Goal: Task Accomplishment & Management: Manage account settings

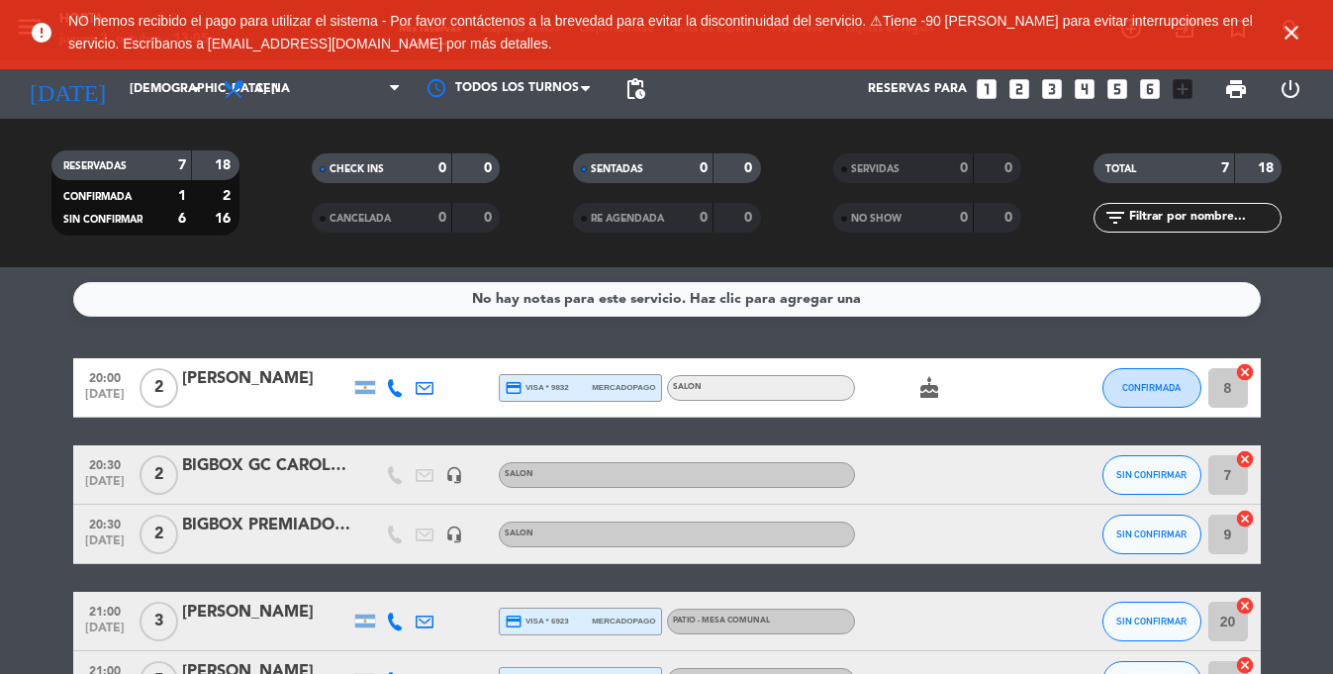
click at [1296, 27] on icon "close" at bounding box center [1291, 33] width 24 height 24
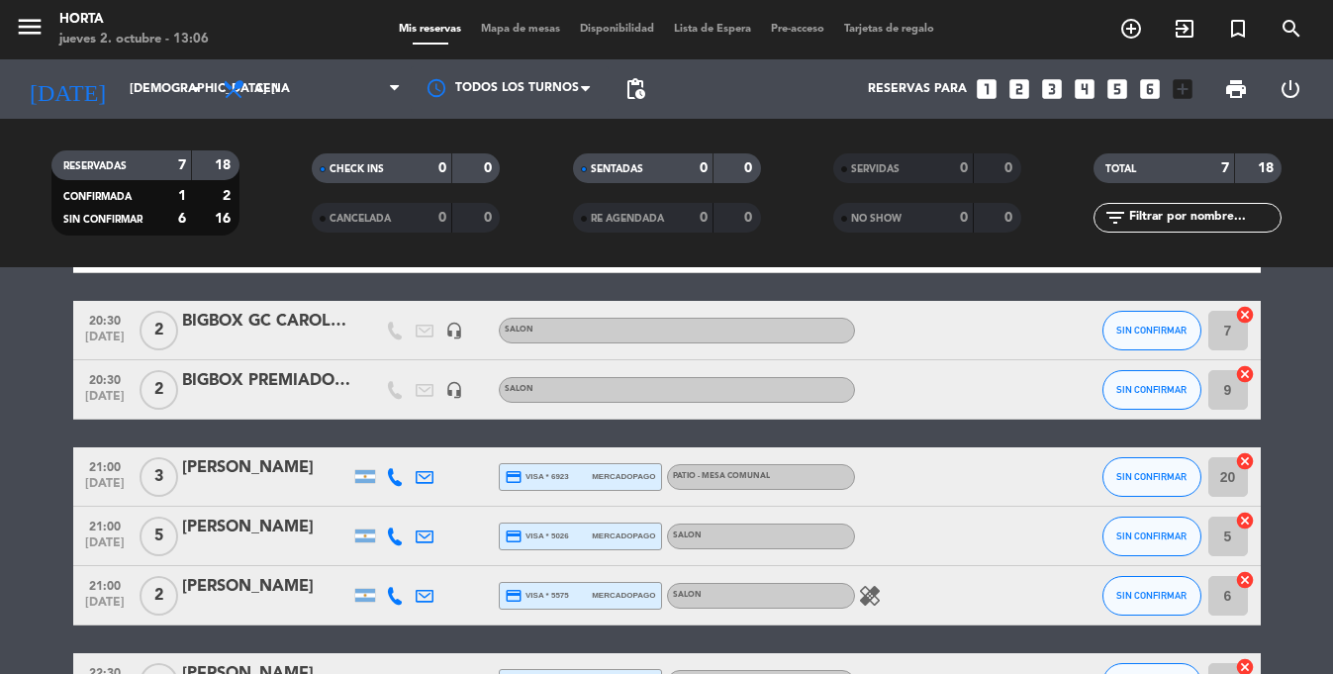
scroll to position [282, 0]
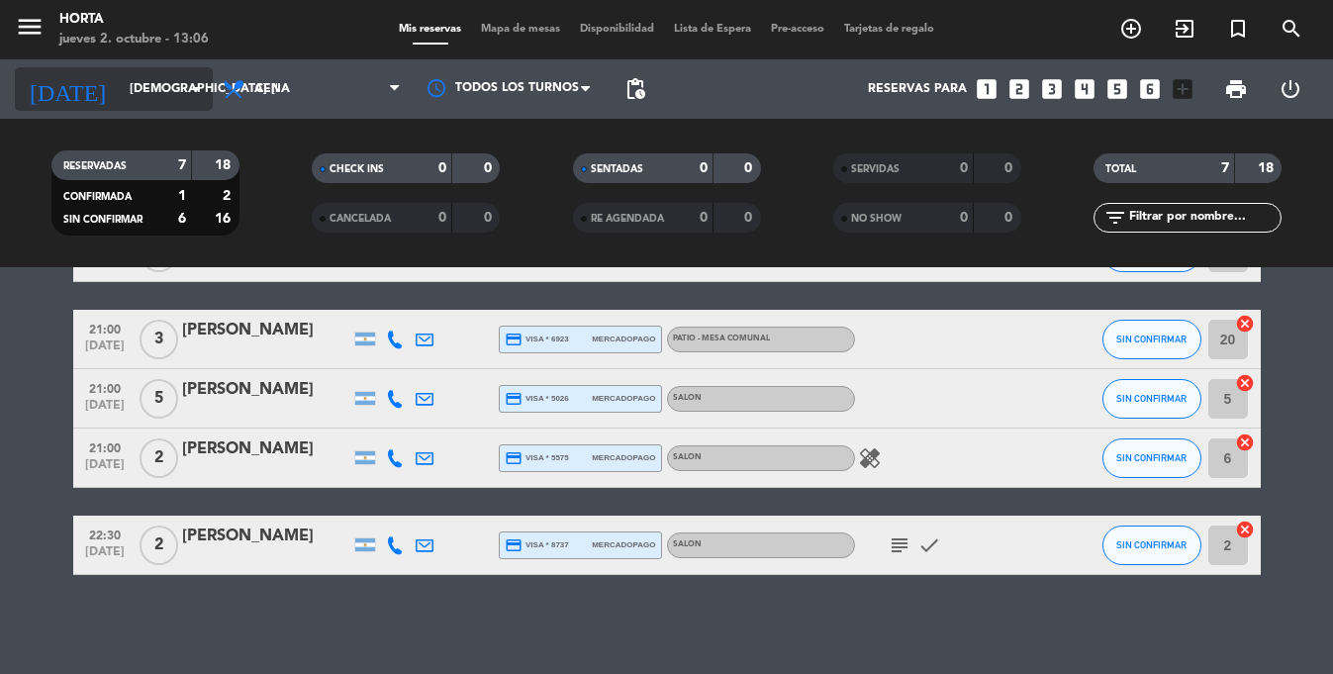
click at [120, 95] on input "[DEMOGRAPHIC_DATA] [DATE]" at bounding box center [203, 89] width 167 height 34
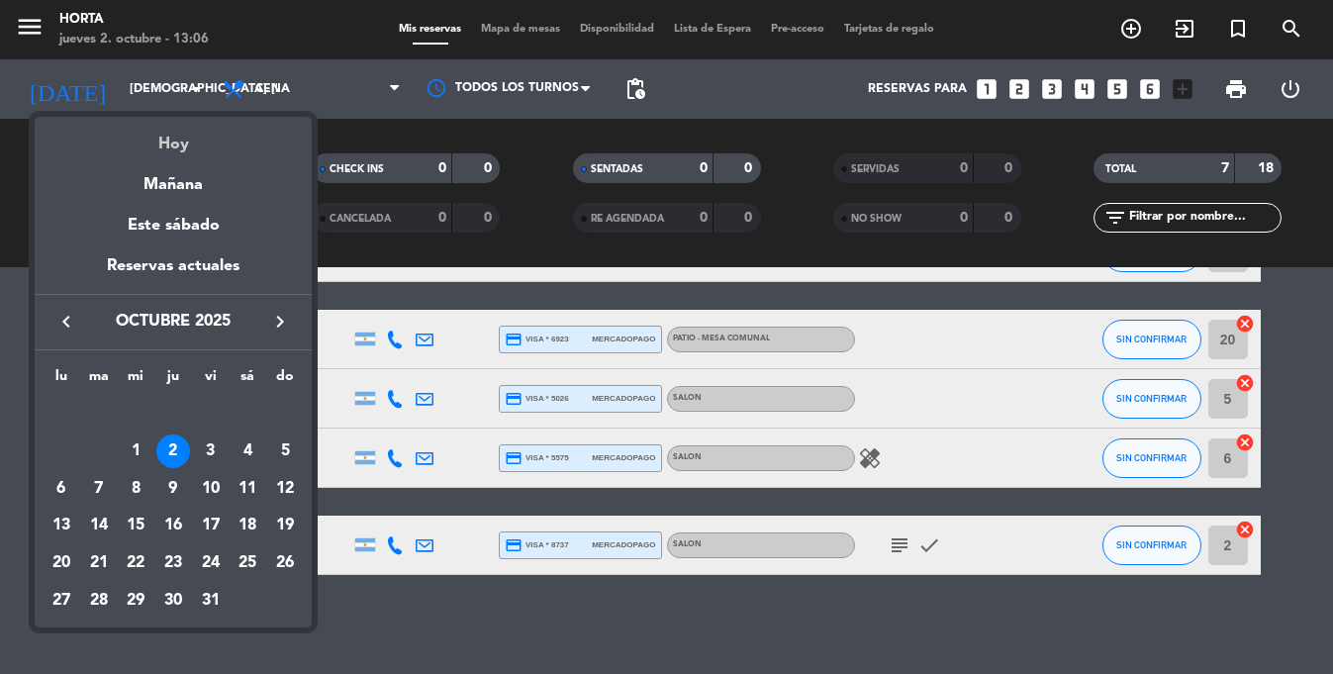
click at [180, 140] on div "Hoy" at bounding box center [173, 137] width 277 height 41
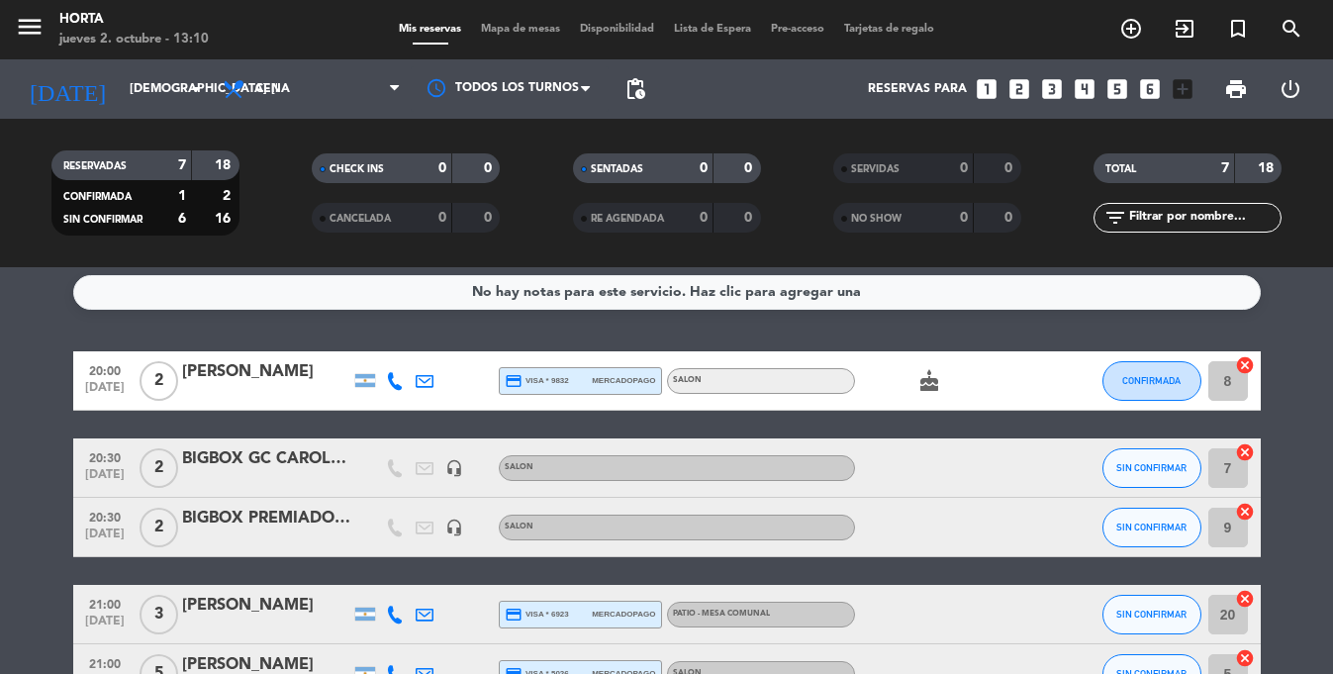
scroll to position [0, 0]
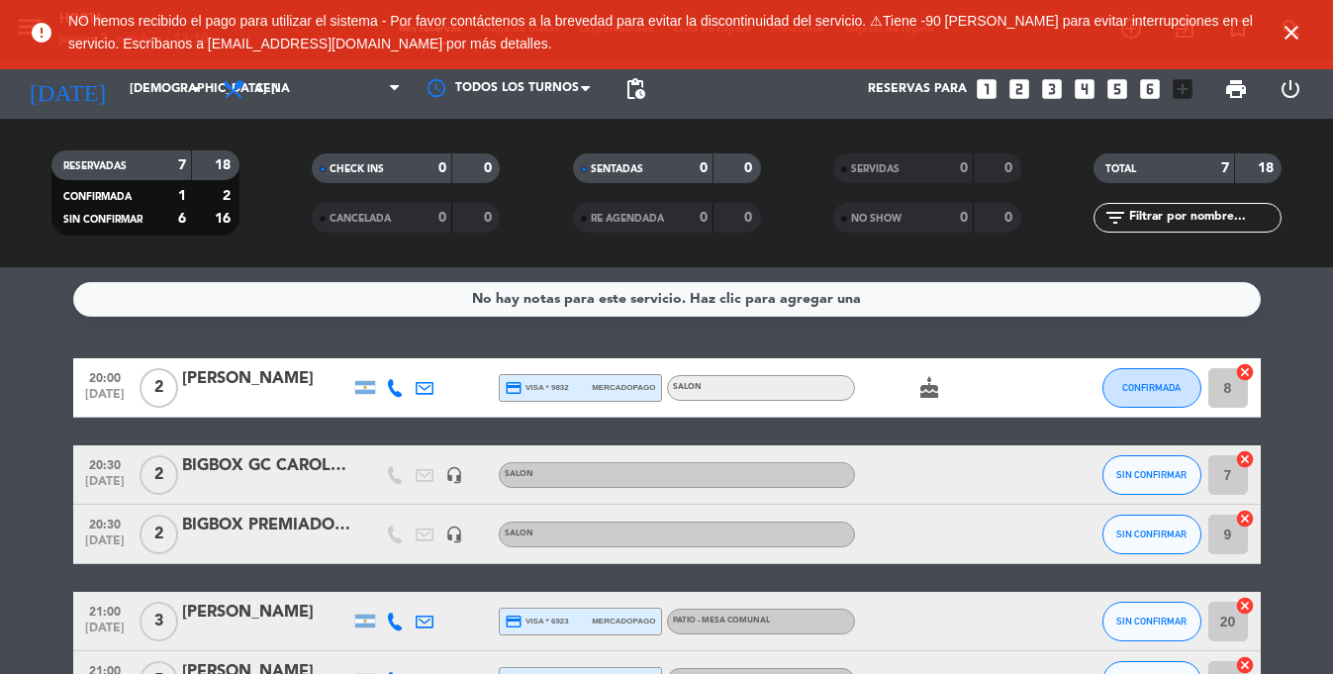
click at [1292, 29] on icon "close" at bounding box center [1291, 33] width 24 height 24
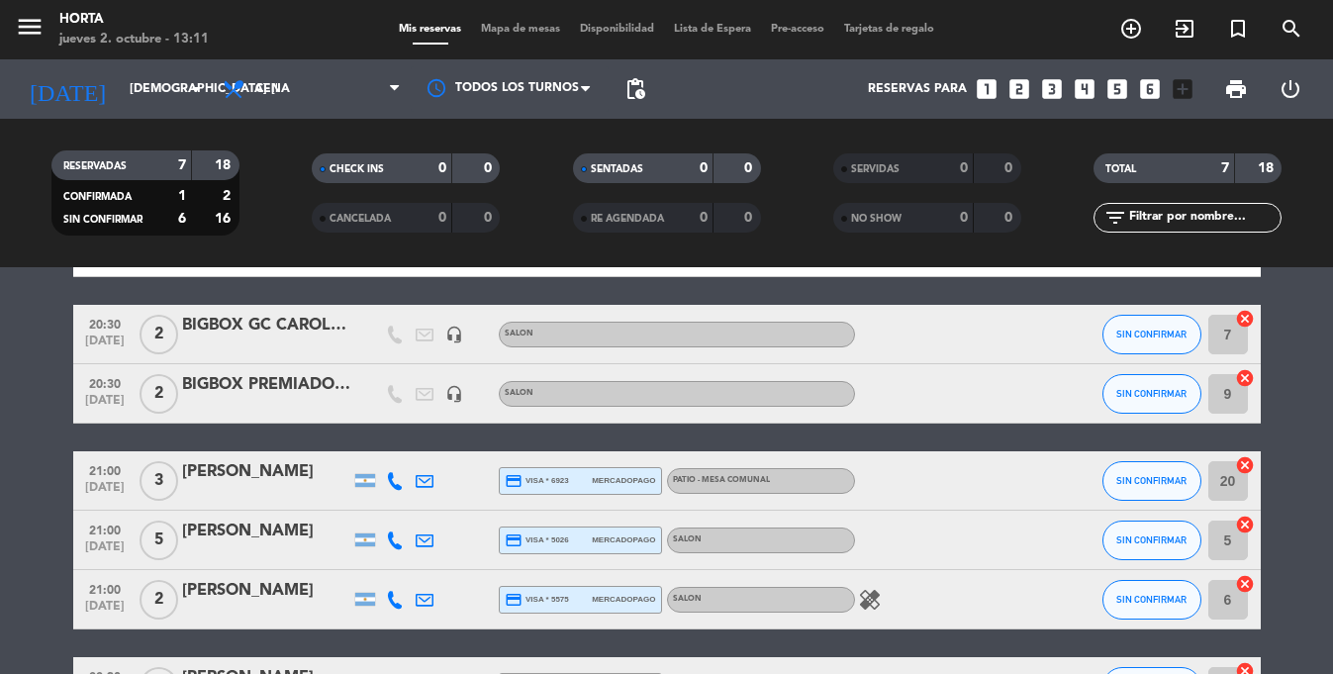
scroll to position [102, 0]
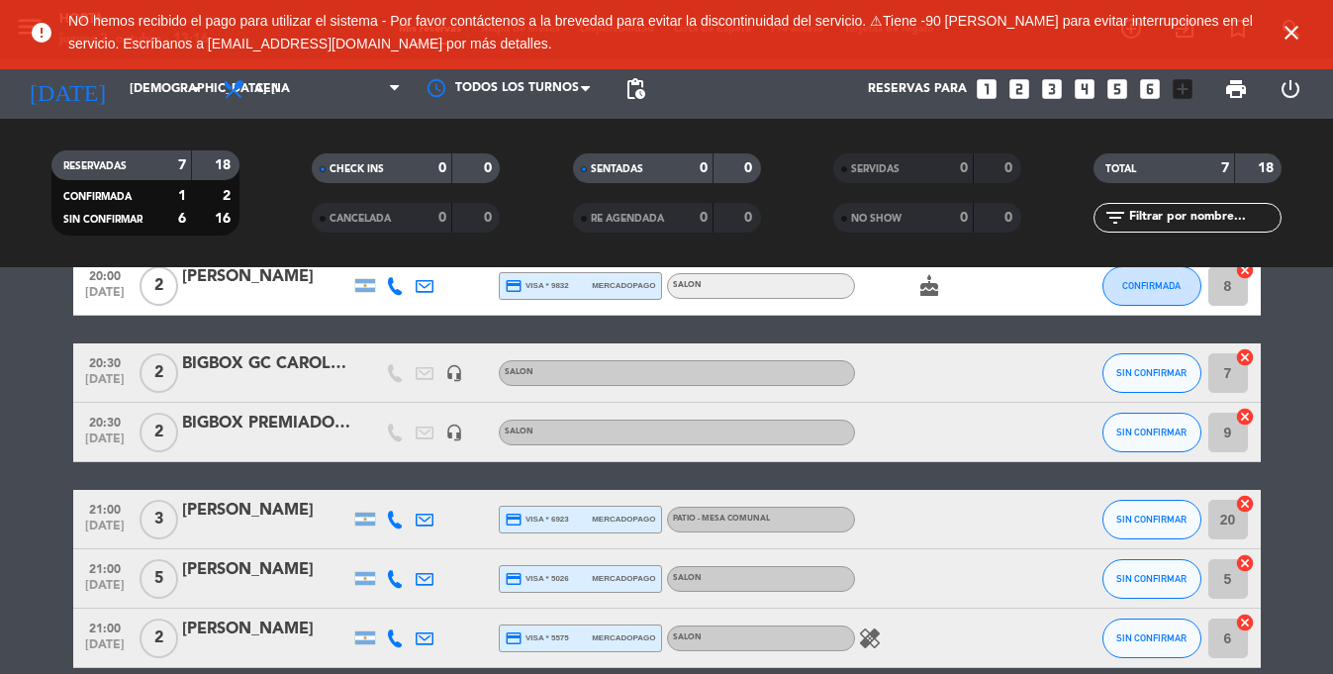
click at [1292, 33] on icon "close" at bounding box center [1291, 33] width 24 height 24
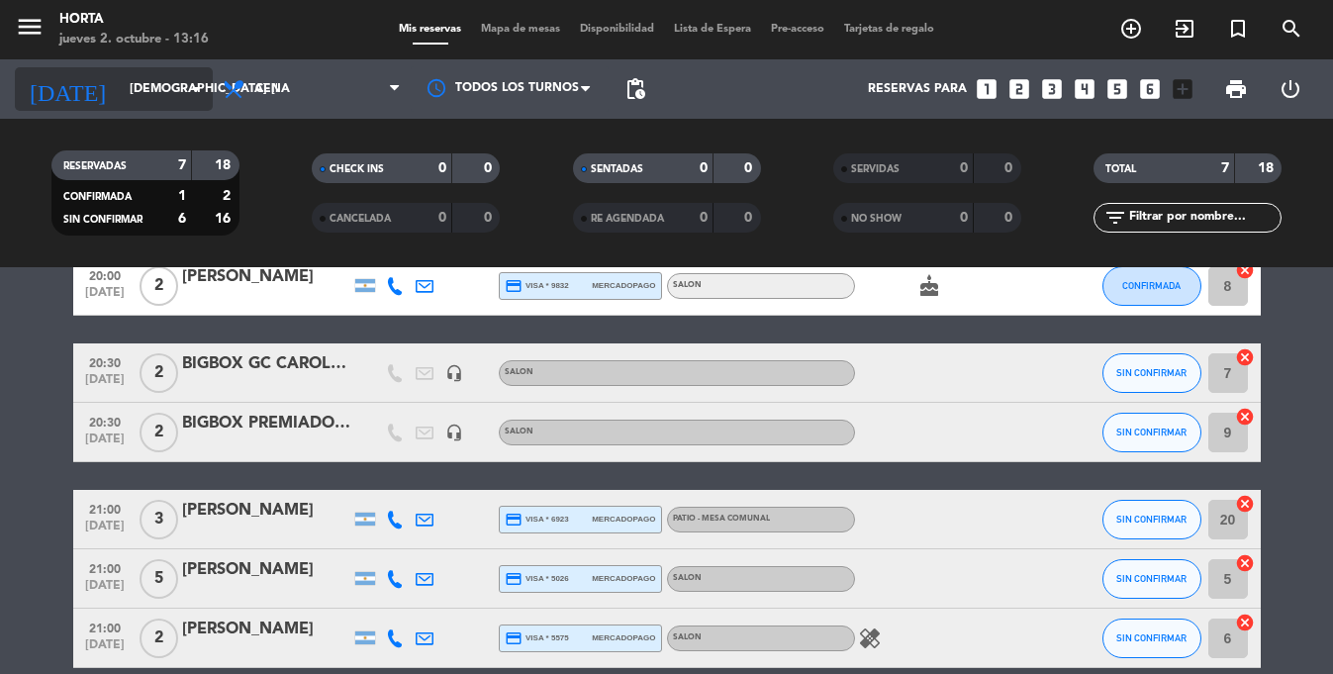
click at [120, 89] on input "[DEMOGRAPHIC_DATA] [DATE]" at bounding box center [203, 89] width 167 height 34
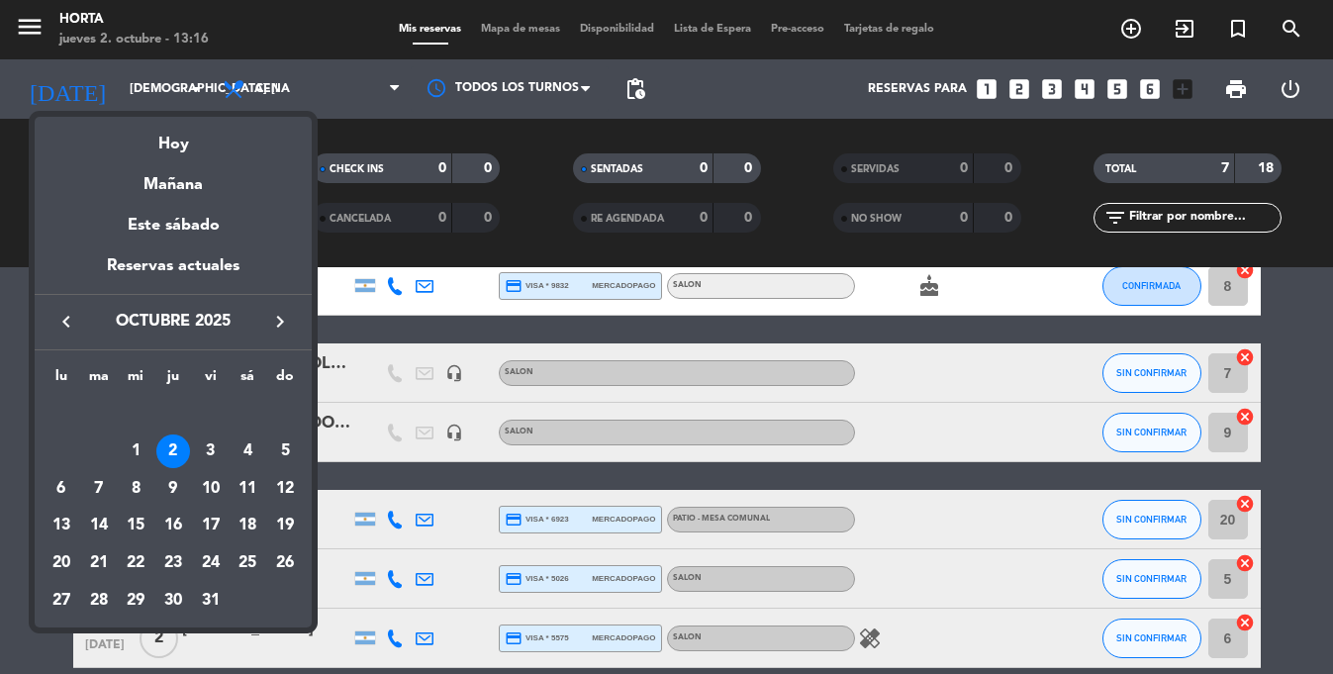
click at [55, 311] on icon "keyboard_arrow_left" at bounding box center [66, 322] width 24 height 24
click at [87, 519] on div "16" at bounding box center [99, 526] width 34 height 34
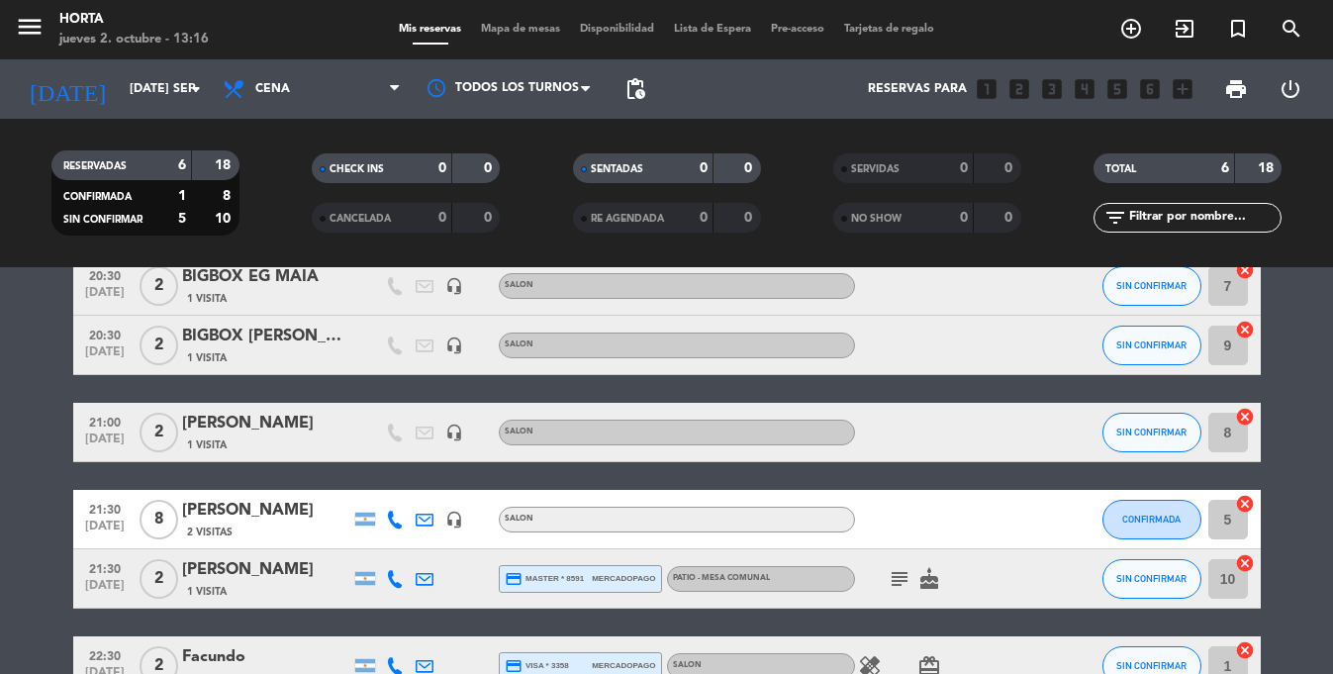
scroll to position [223, 0]
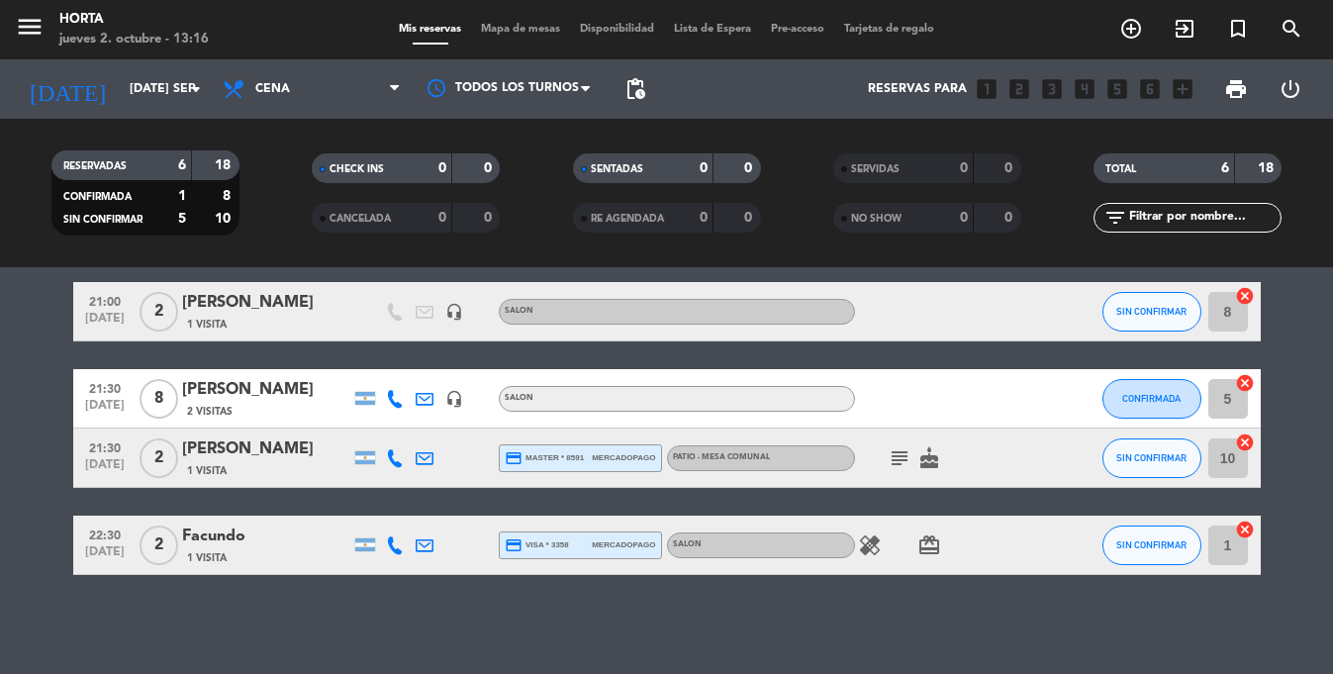
click at [424, 543] on icon at bounding box center [425, 545] width 18 height 18
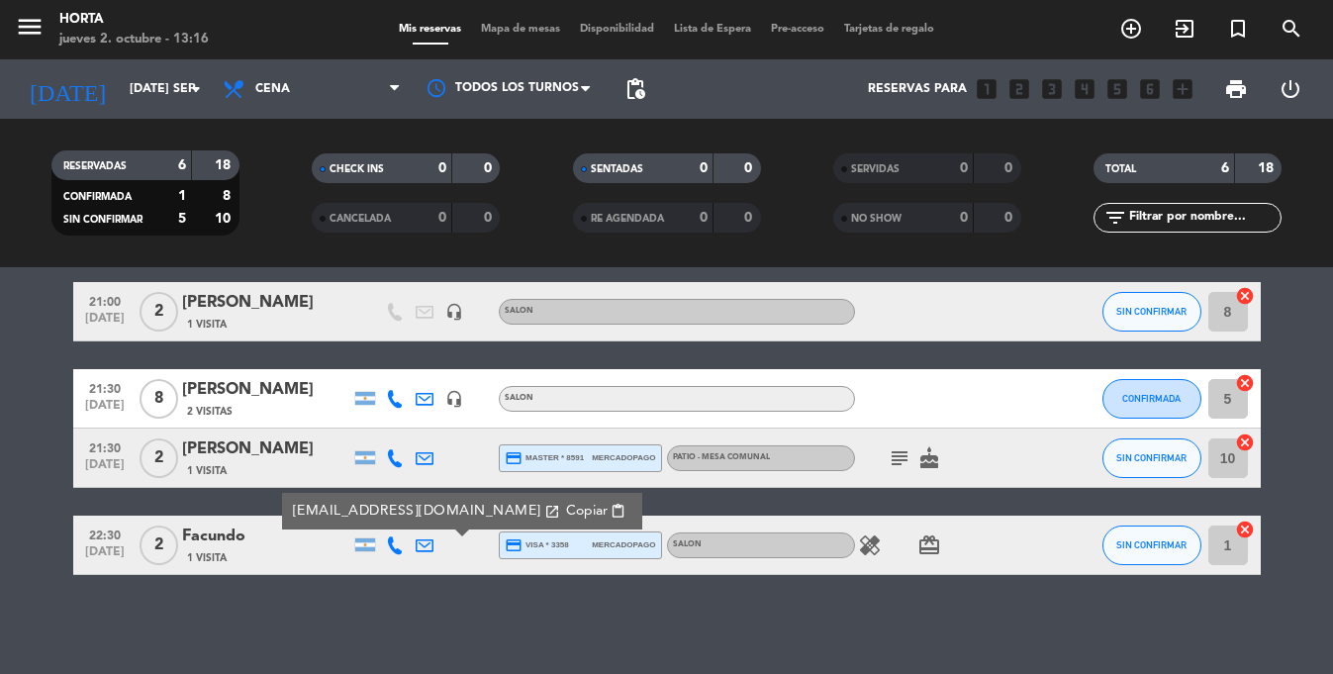
click at [565, 507] on span "Copiar" at bounding box center [586, 511] width 42 height 21
click at [219, 548] on div "Facundo" at bounding box center [266, 536] width 168 height 26
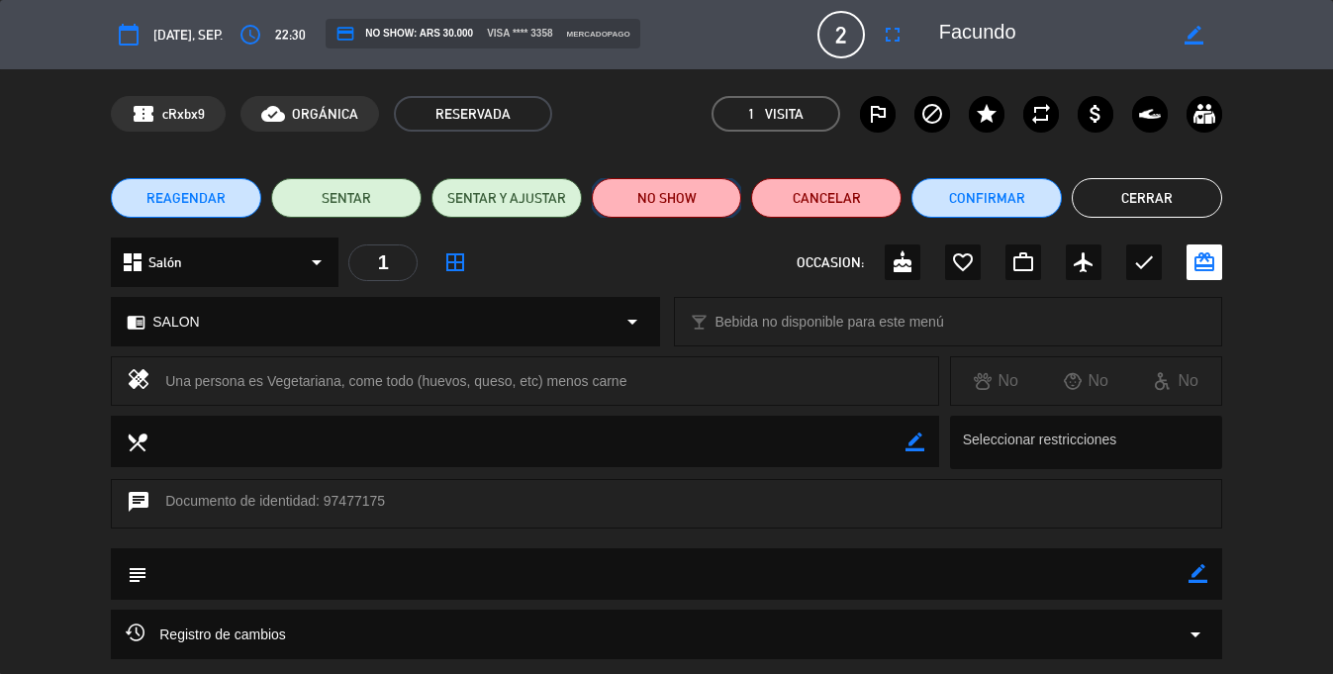
click at [647, 192] on button "NO SHOW" at bounding box center [667, 198] width 150 height 40
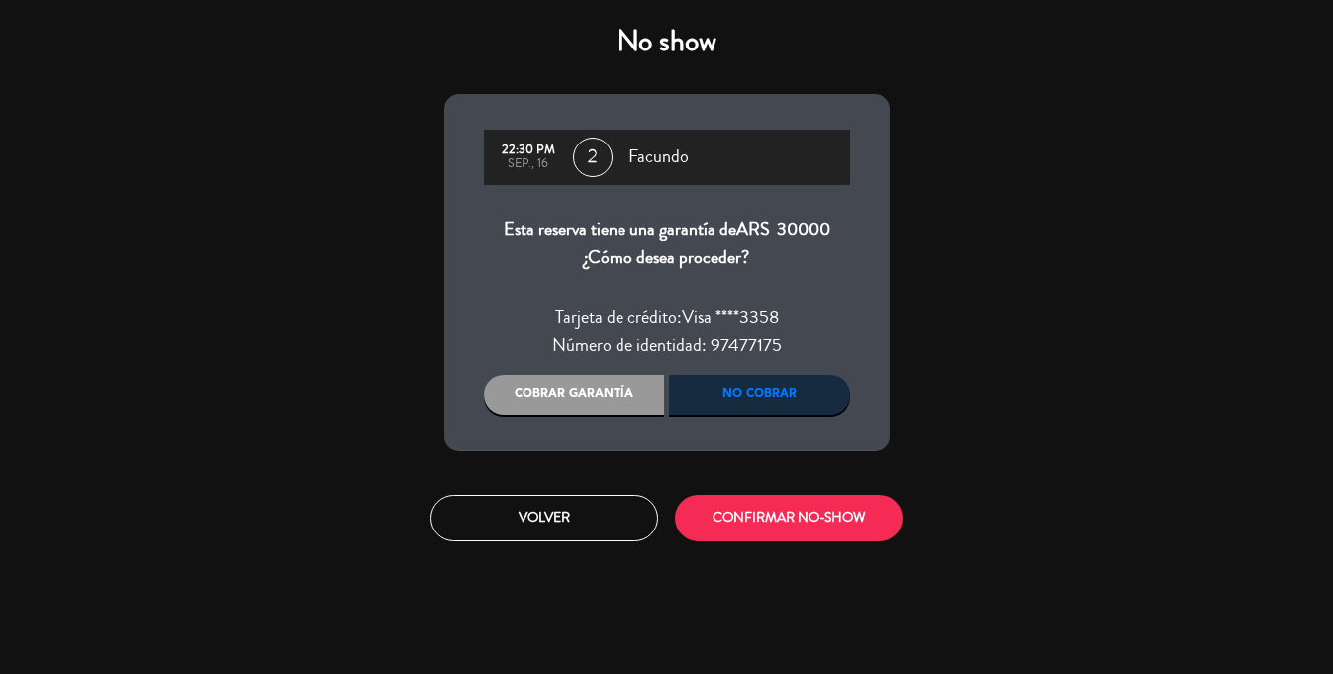
click at [589, 401] on div "Cobrar garantía" at bounding box center [574, 395] width 181 height 40
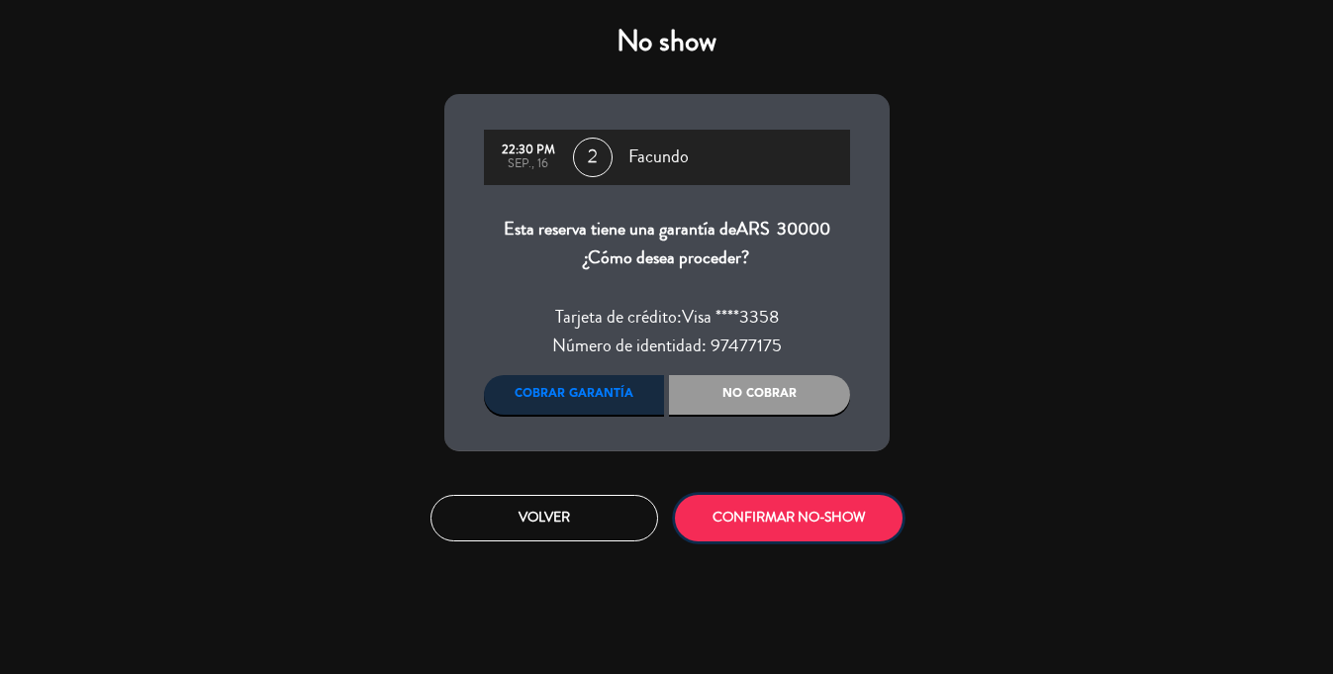
click at [756, 523] on button "CONFIRMAR NO-SHOW" at bounding box center [789, 518] width 228 height 46
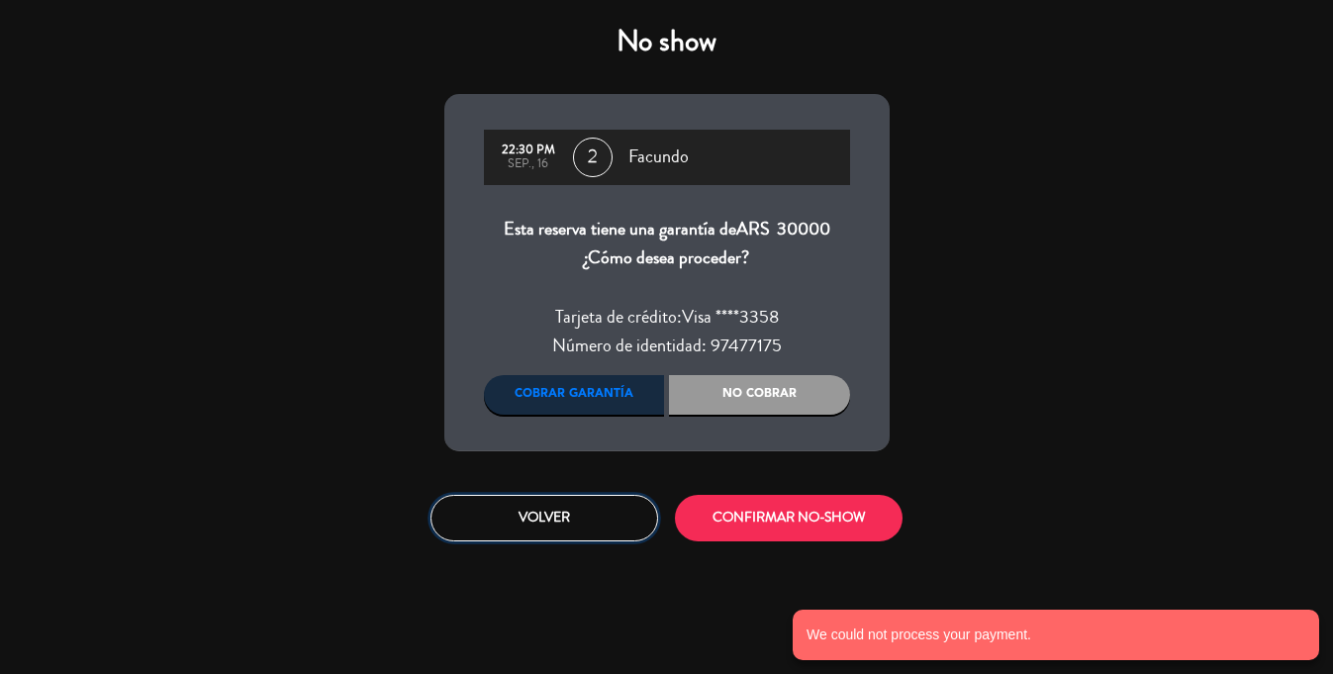
click at [518, 529] on button "Volver" at bounding box center [544, 518] width 228 height 46
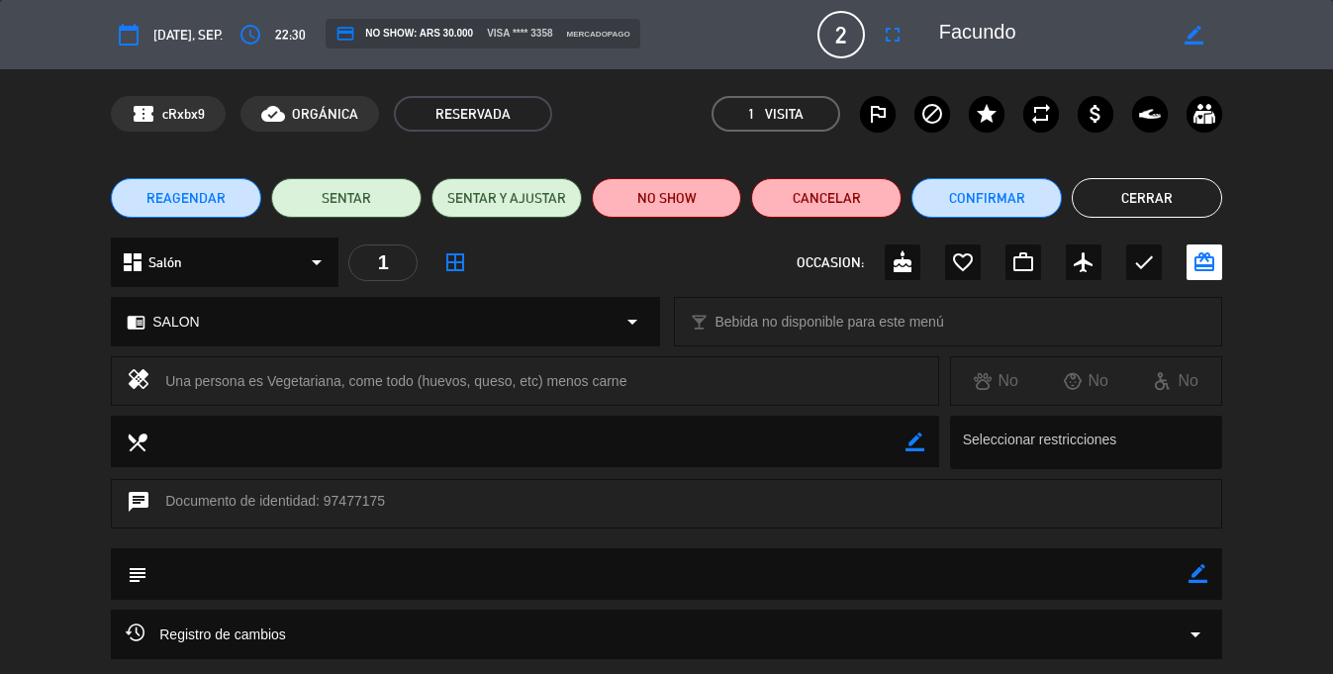
scroll to position [174, 0]
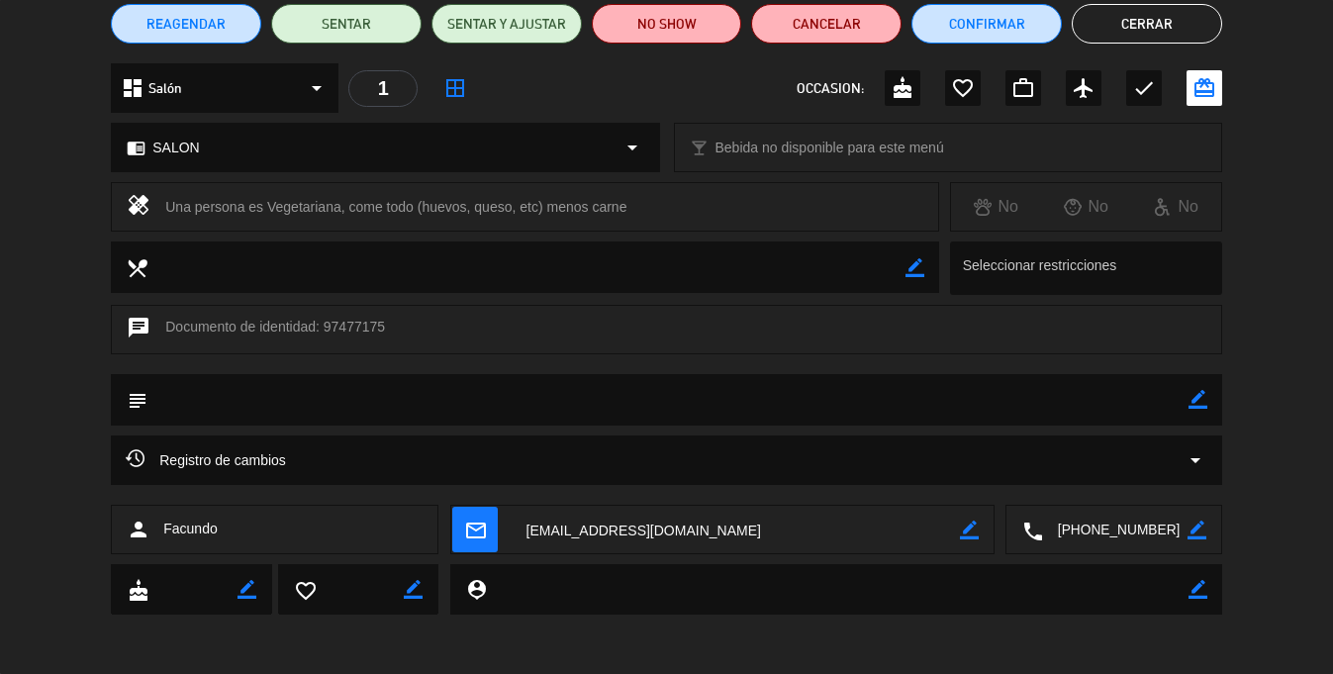
click at [760, 529] on textarea at bounding box center [735, 530] width 448 height 49
click at [1177, 24] on button "Cerrar" at bounding box center [1146, 24] width 150 height 40
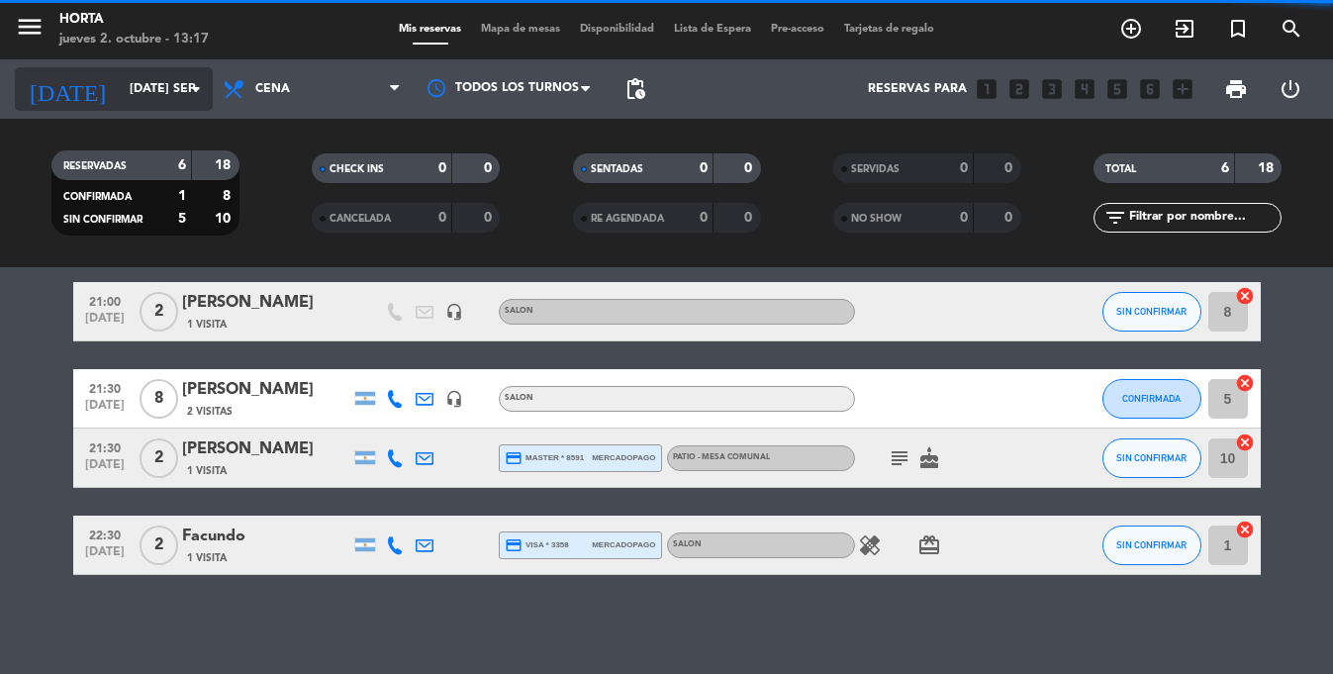
click at [135, 98] on input "[DATE] sep." at bounding box center [203, 89] width 167 height 34
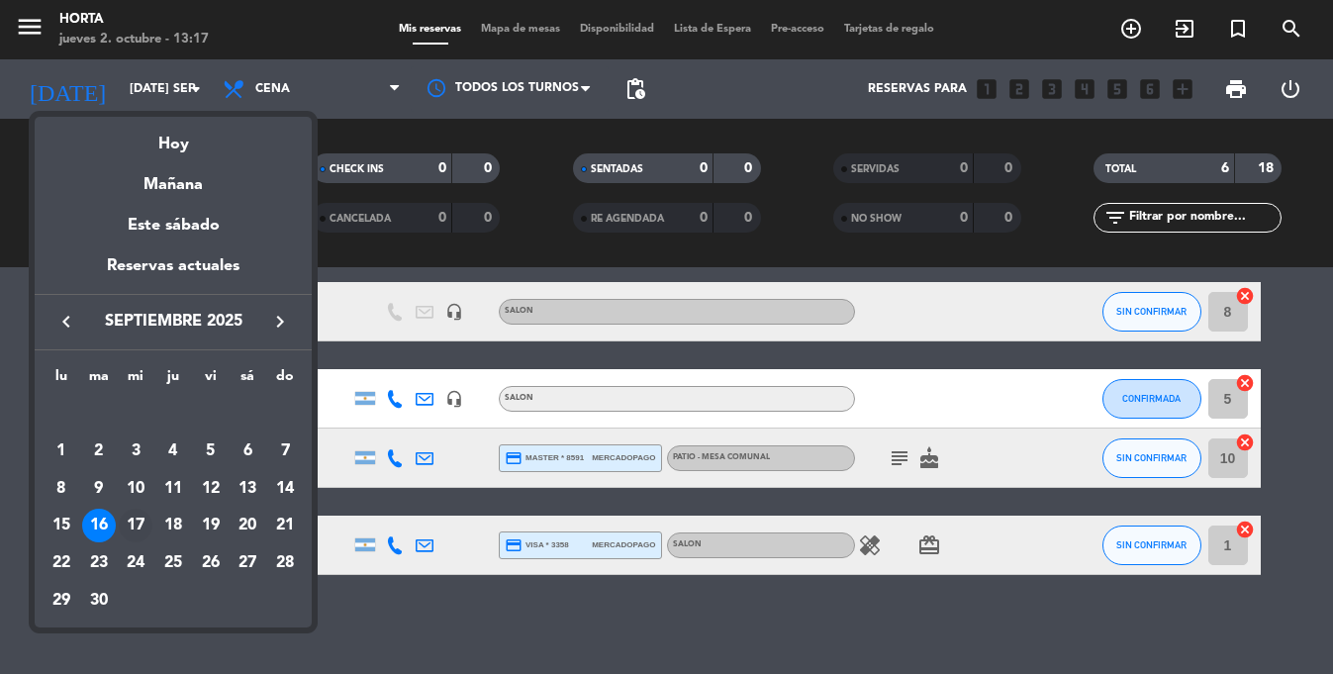
click at [137, 518] on div "17" at bounding box center [136, 526] width 34 height 34
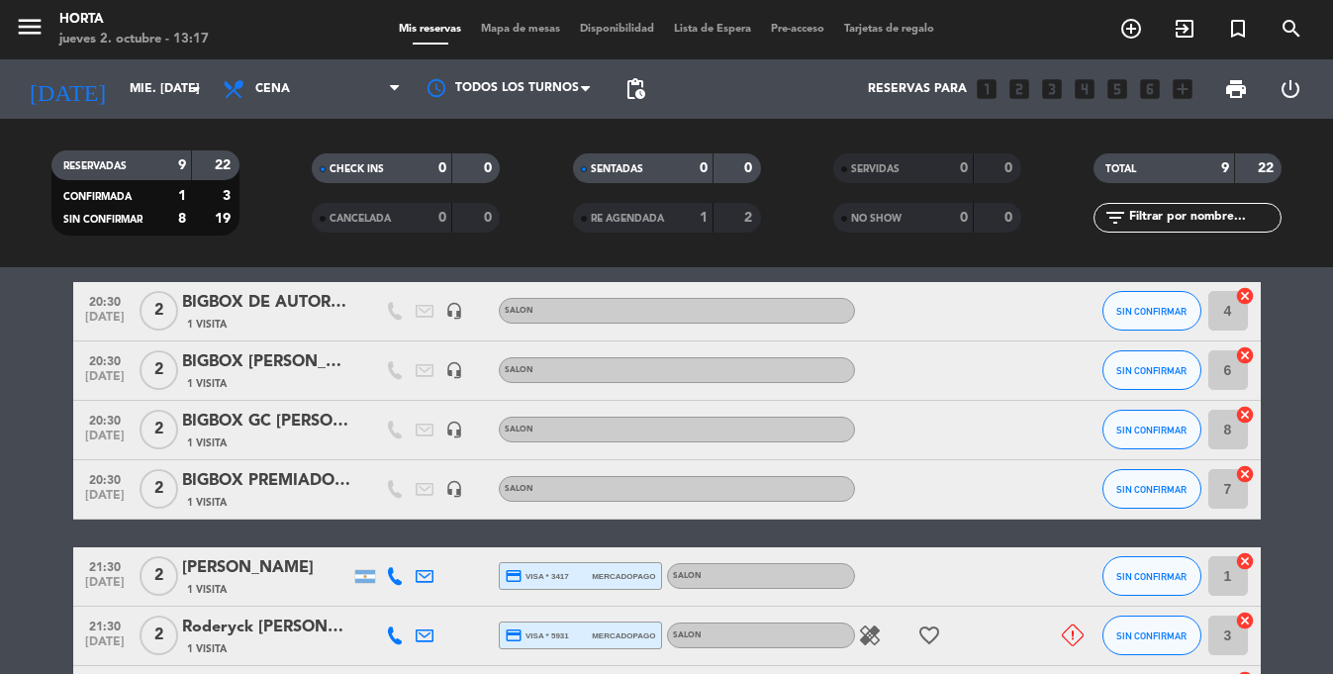
scroll to position [450, 0]
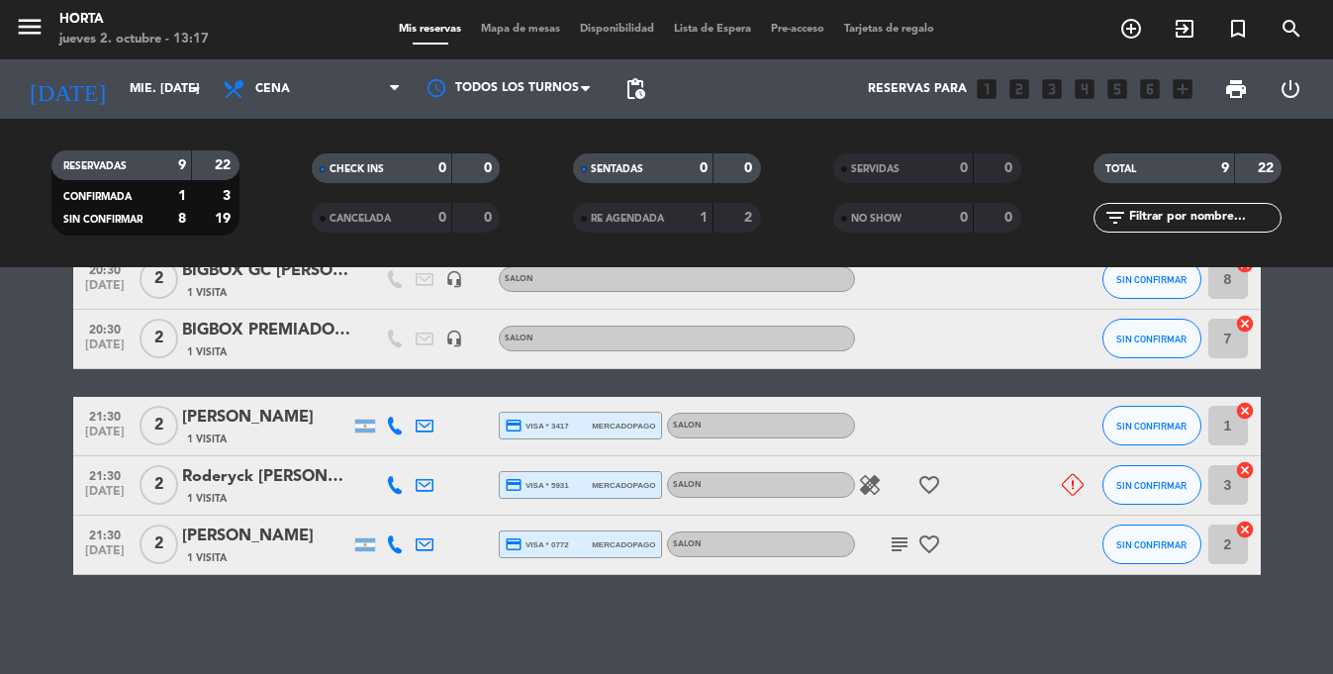
click at [419, 486] on icon at bounding box center [425, 485] width 18 height 18
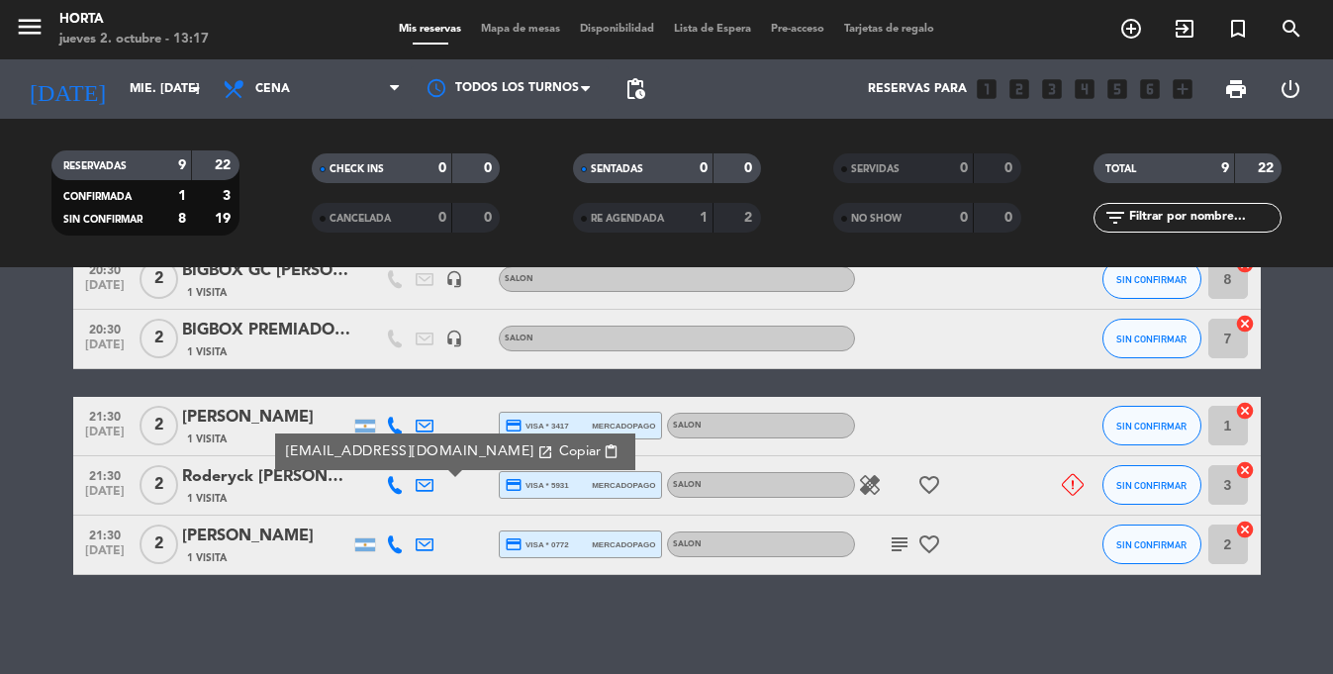
click at [558, 453] on span "Copiar" at bounding box center [579, 451] width 42 height 21
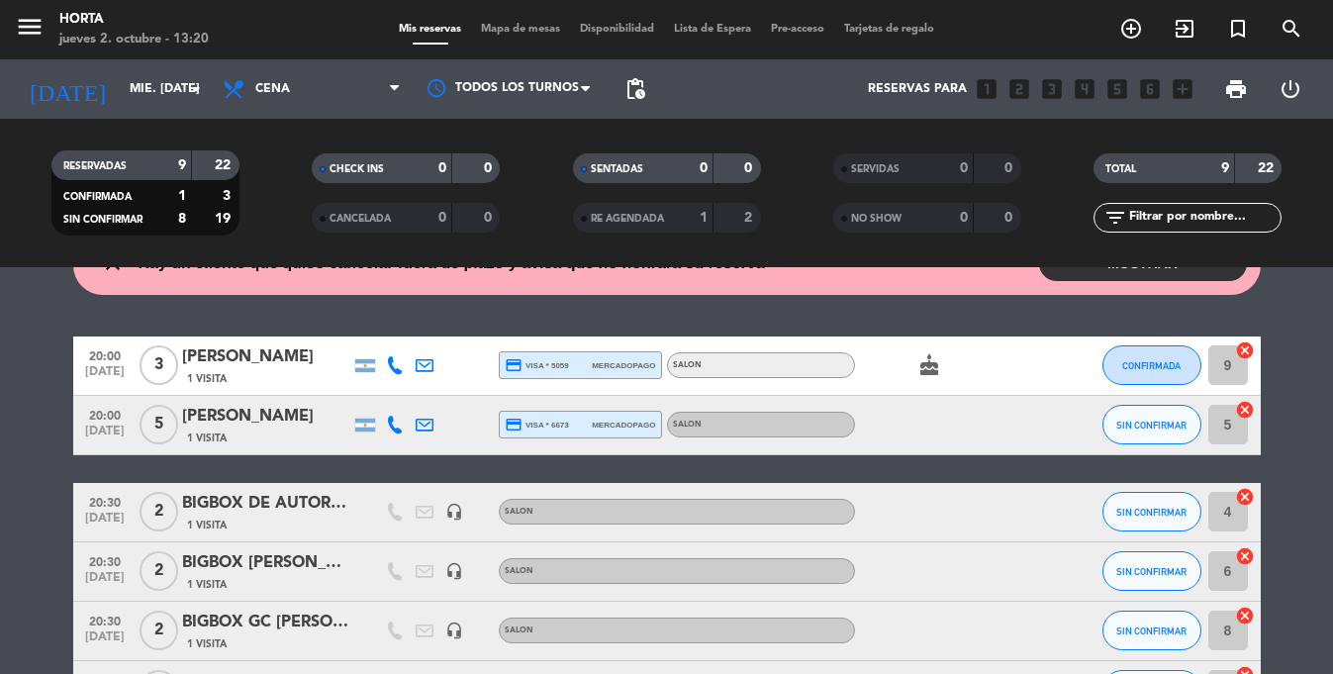
scroll to position [0, 0]
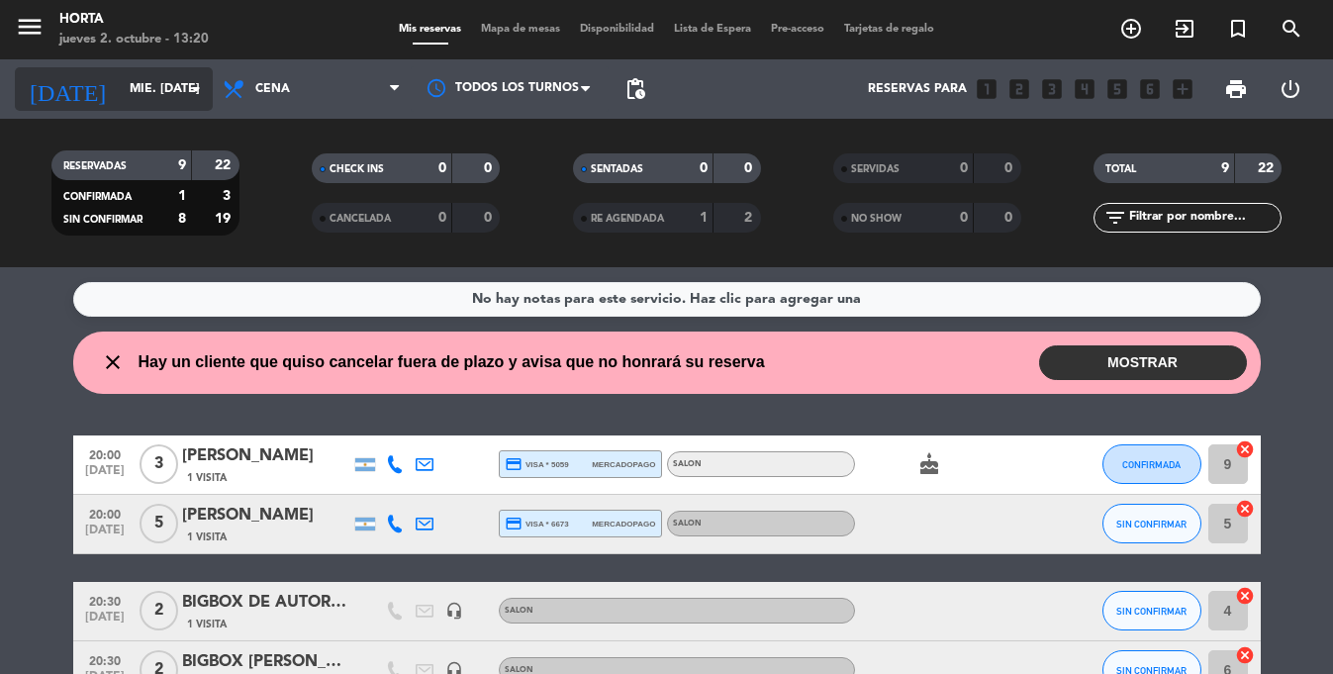
click at [145, 96] on input "mié. [DATE]" at bounding box center [203, 89] width 167 height 34
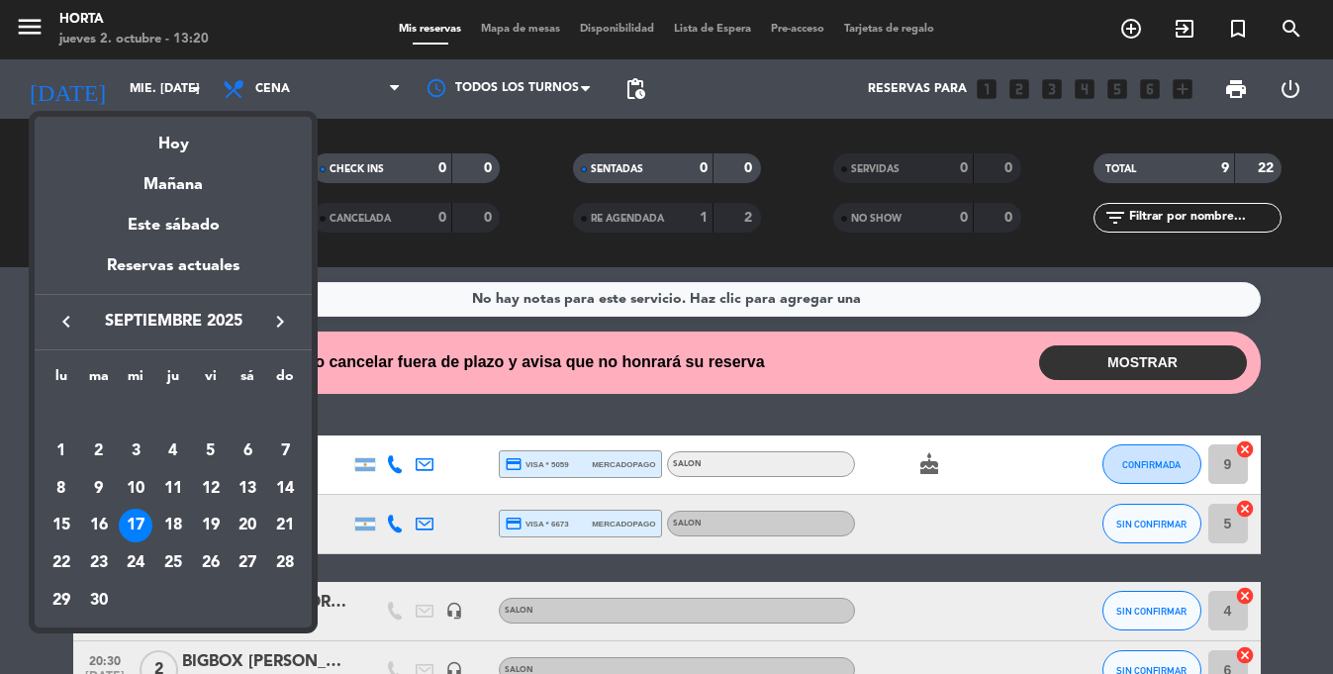
click at [342, 405] on div at bounding box center [666, 337] width 1333 height 674
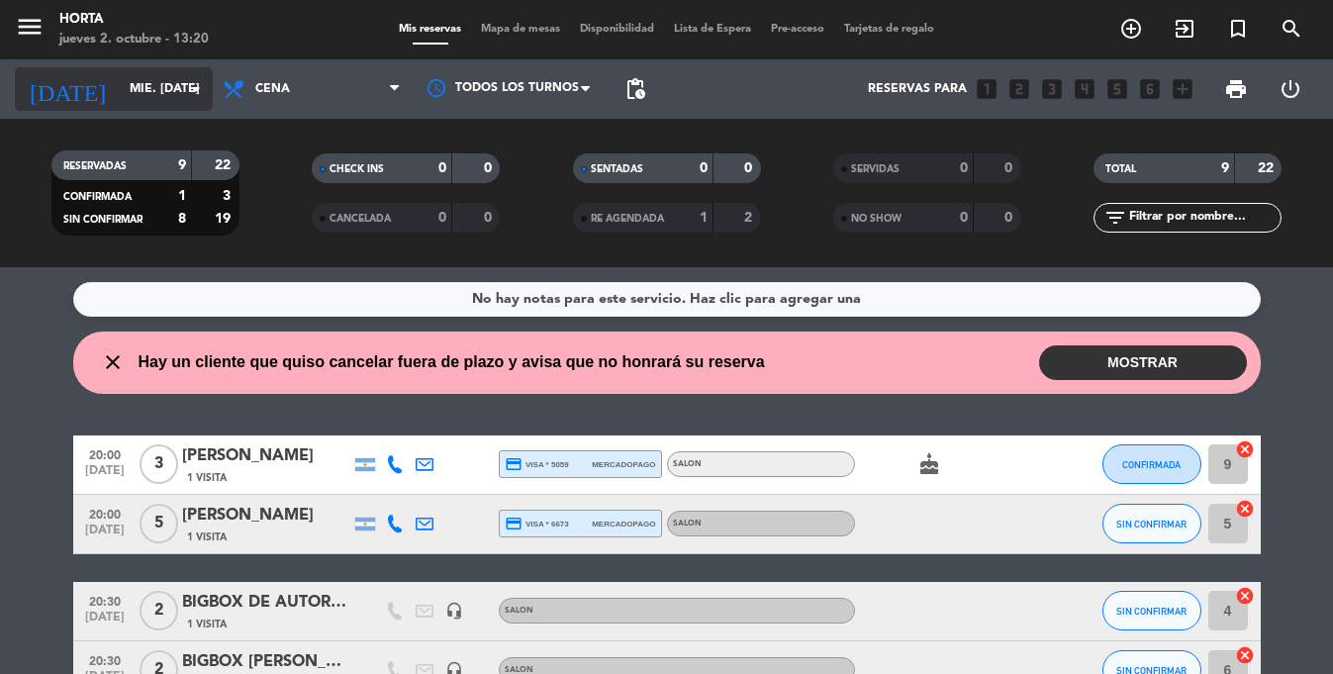
click at [139, 99] on input "mié. [DATE]" at bounding box center [203, 89] width 167 height 34
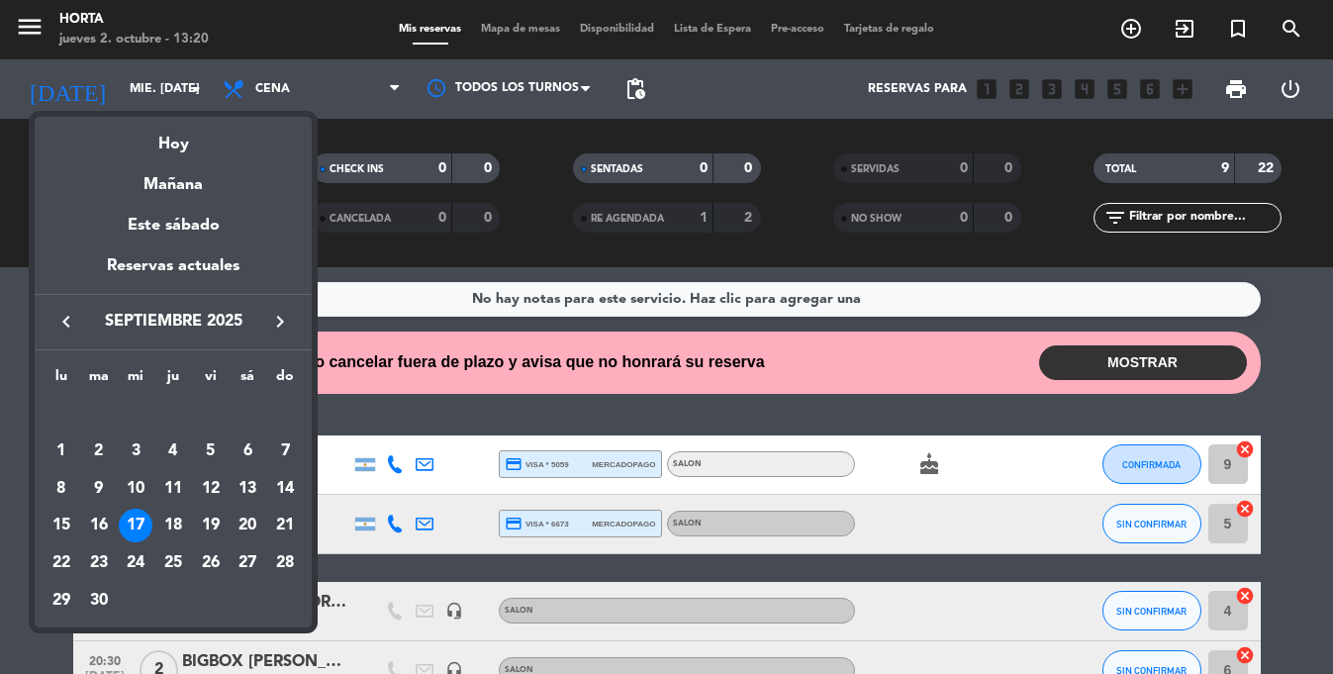
click at [418, 420] on div at bounding box center [666, 337] width 1333 height 674
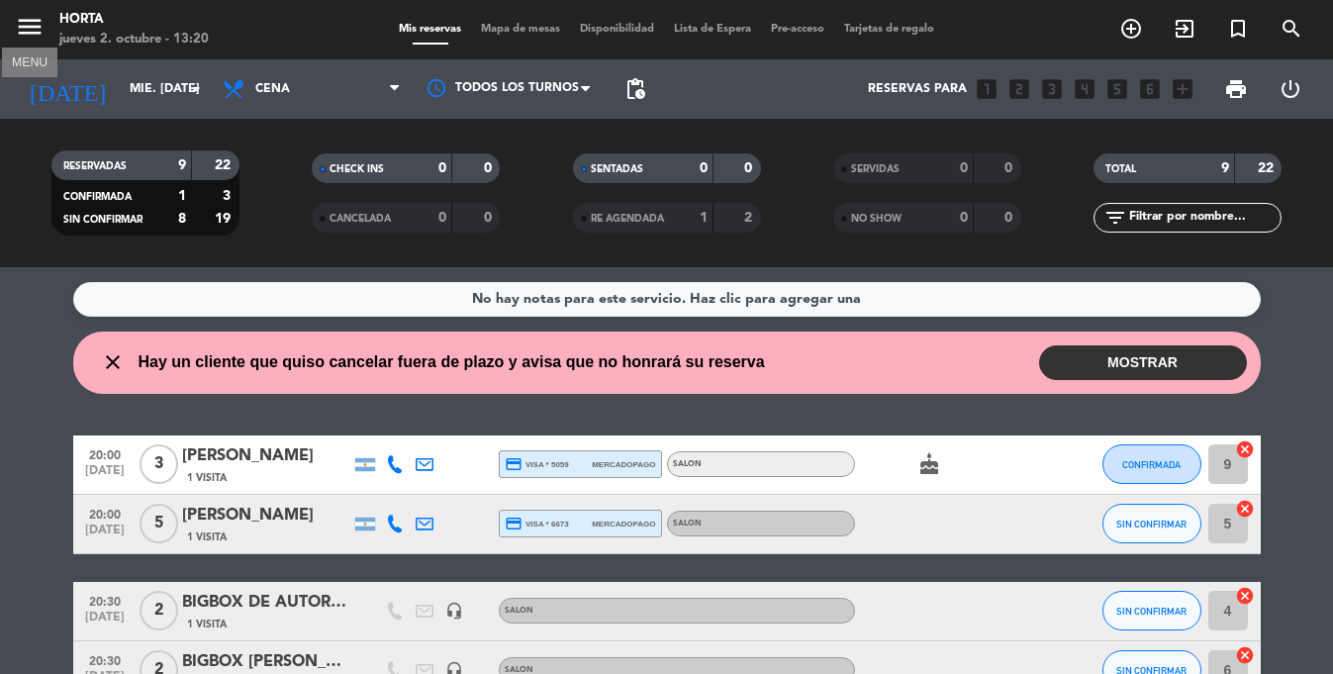
click at [25, 32] on icon "menu" at bounding box center [30, 27] width 30 height 30
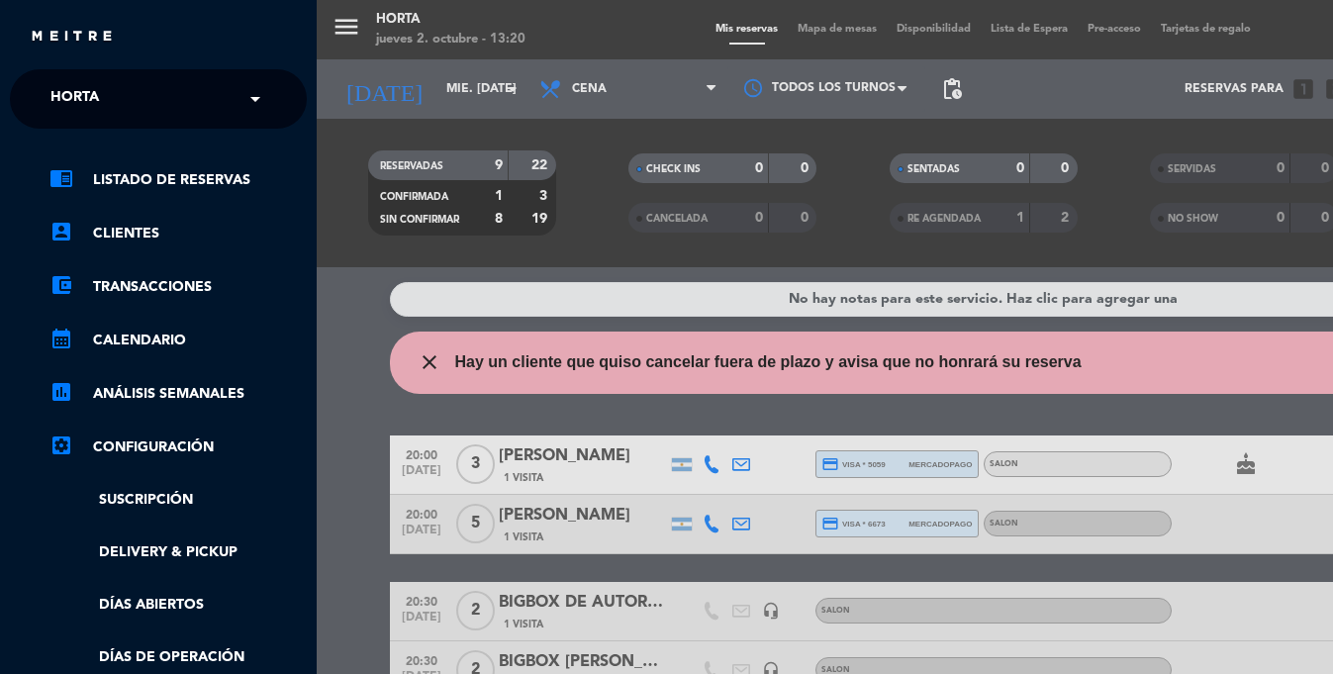
click at [515, 422] on div "menu [PERSON_NAME] jueves 2. octubre - 13:20 Mis reservas Mapa de mesas Disponi…" at bounding box center [983, 337] width 1333 height 674
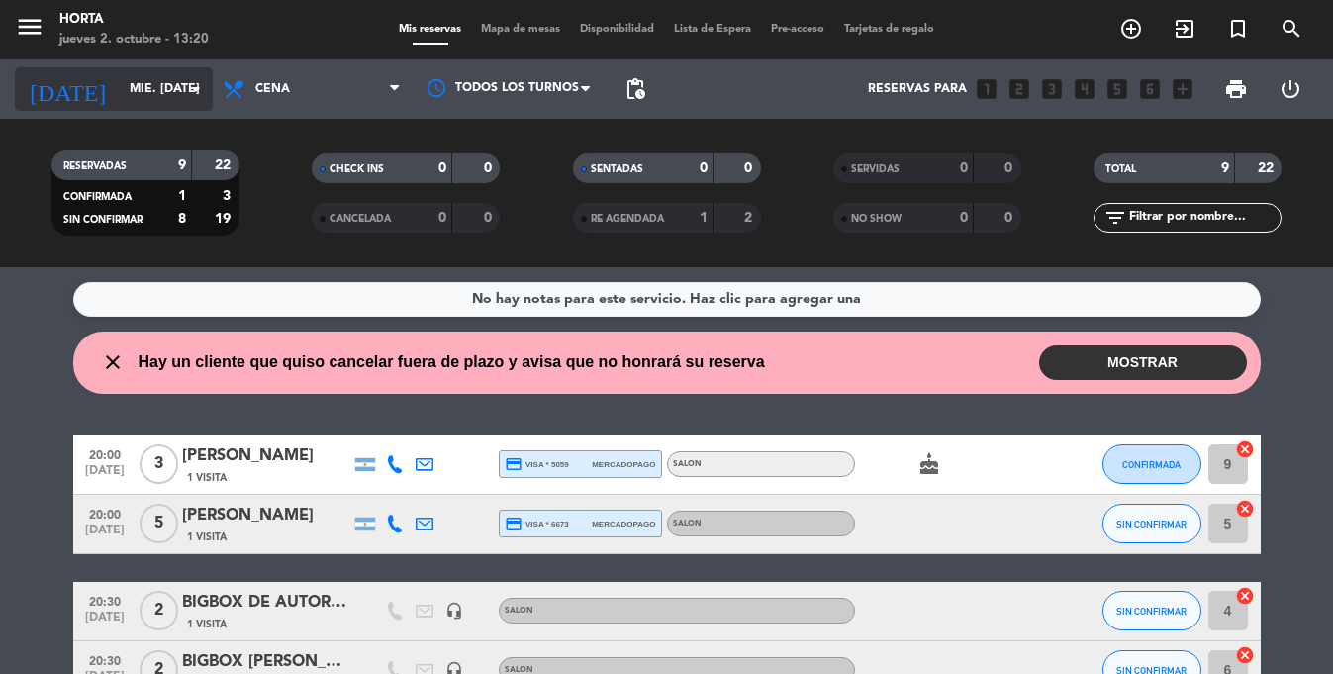
click at [166, 90] on input "mié. [DATE]" at bounding box center [203, 89] width 167 height 34
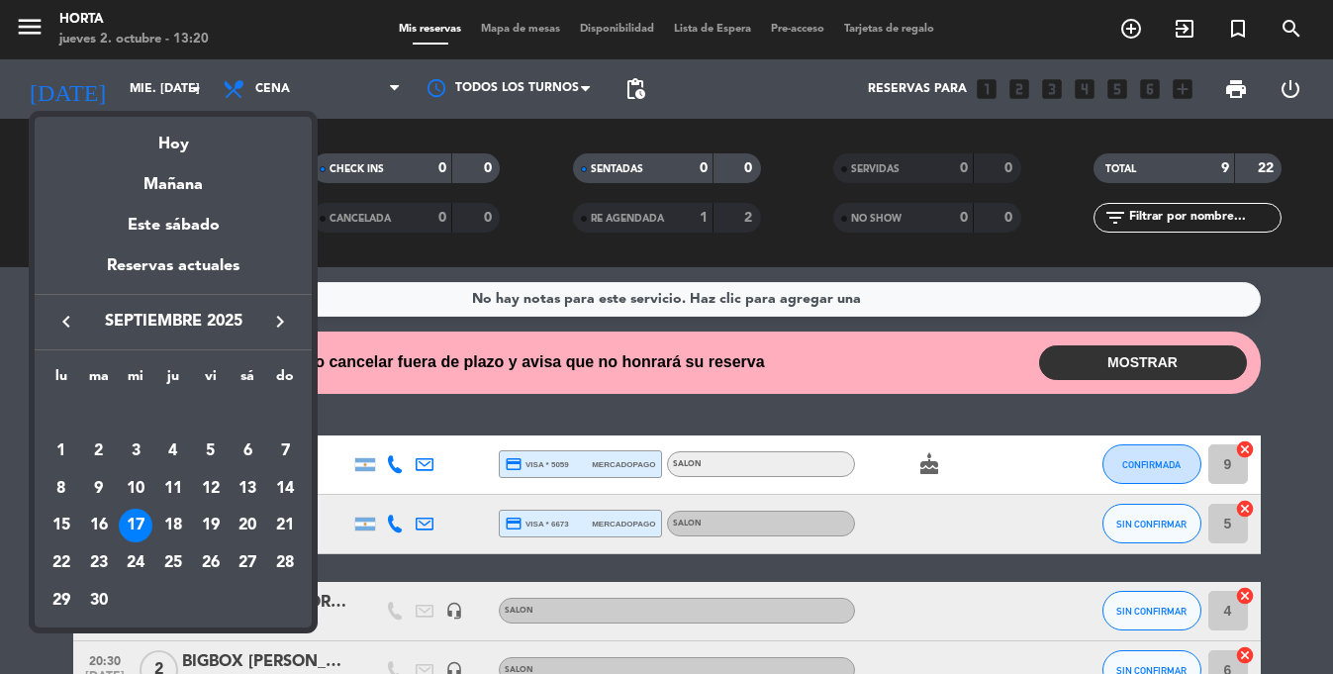
drag, startPoint x: 592, startPoint y: 427, endPoint x: 282, endPoint y: 217, distance: 374.6
click at [563, 415] on div at bounding box center [666, 337] width 1333 height 674
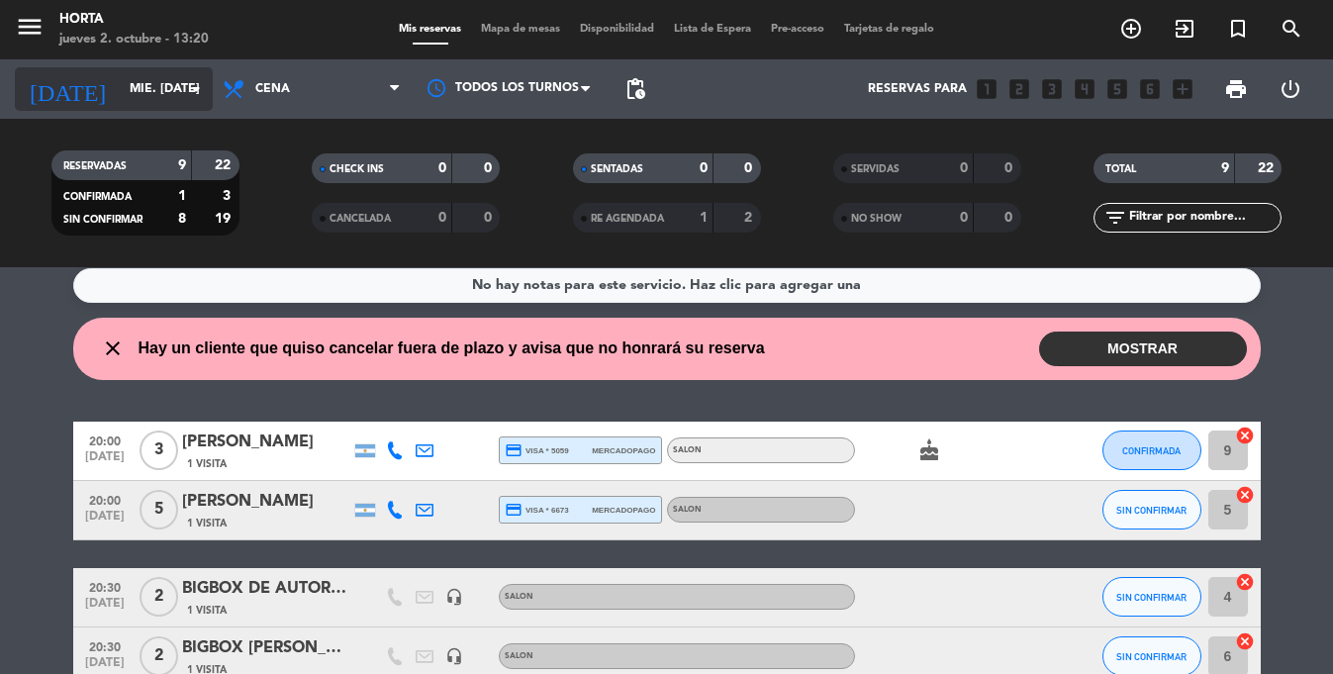
scroll to position [11, 0]
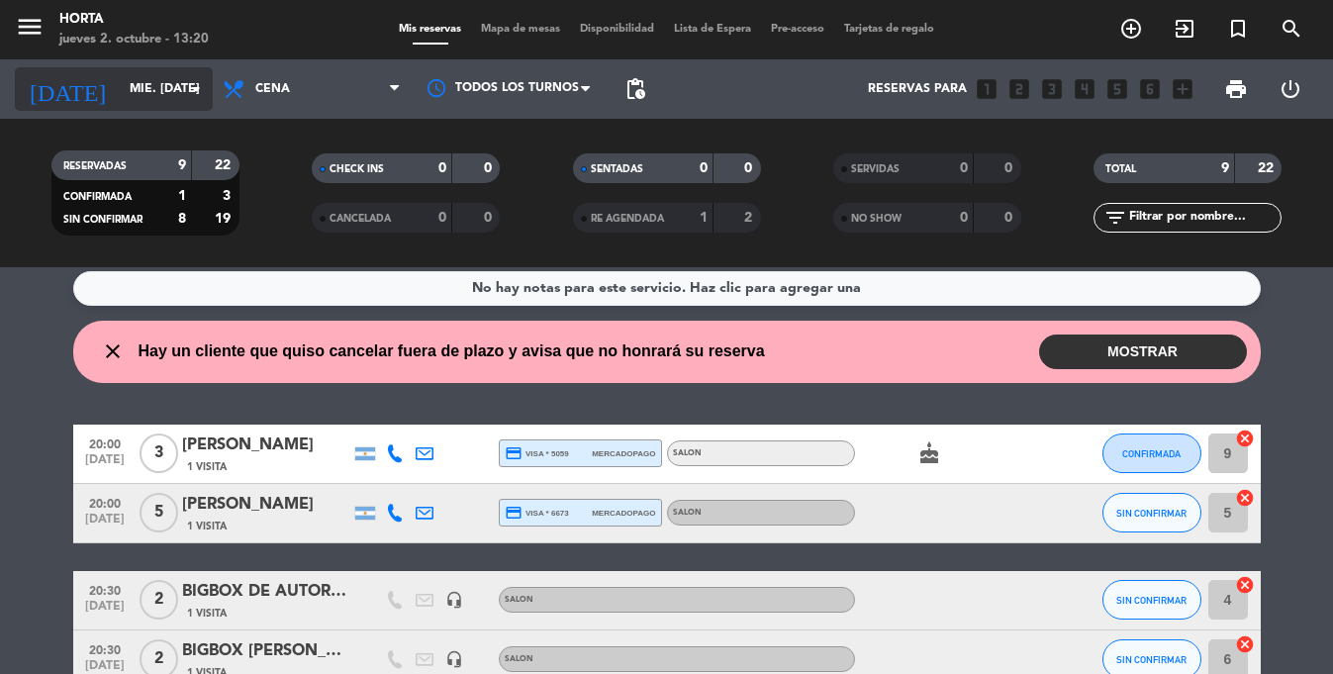
click at [136, 84] on input "mié. [DATE]" at bounding box center [203, 89] width 167 height 34
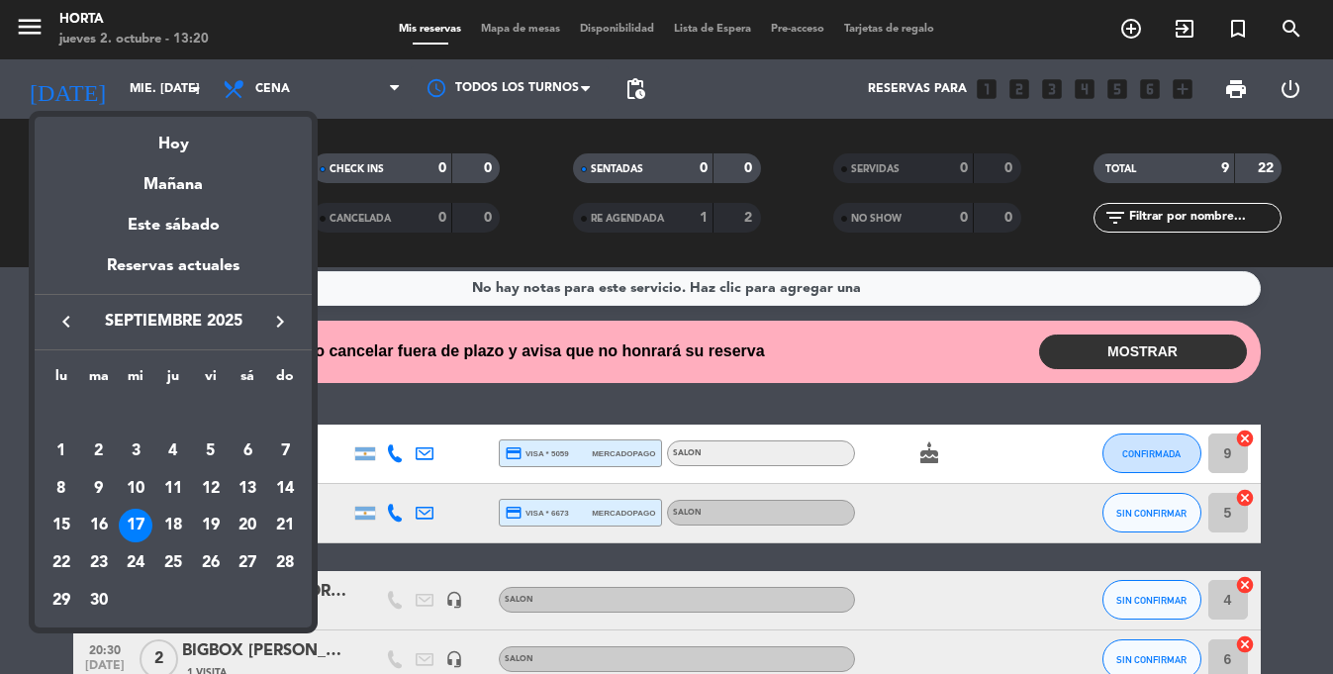
click at [39, 38] on div at bounding box center [666, 337] width 1333 height 674
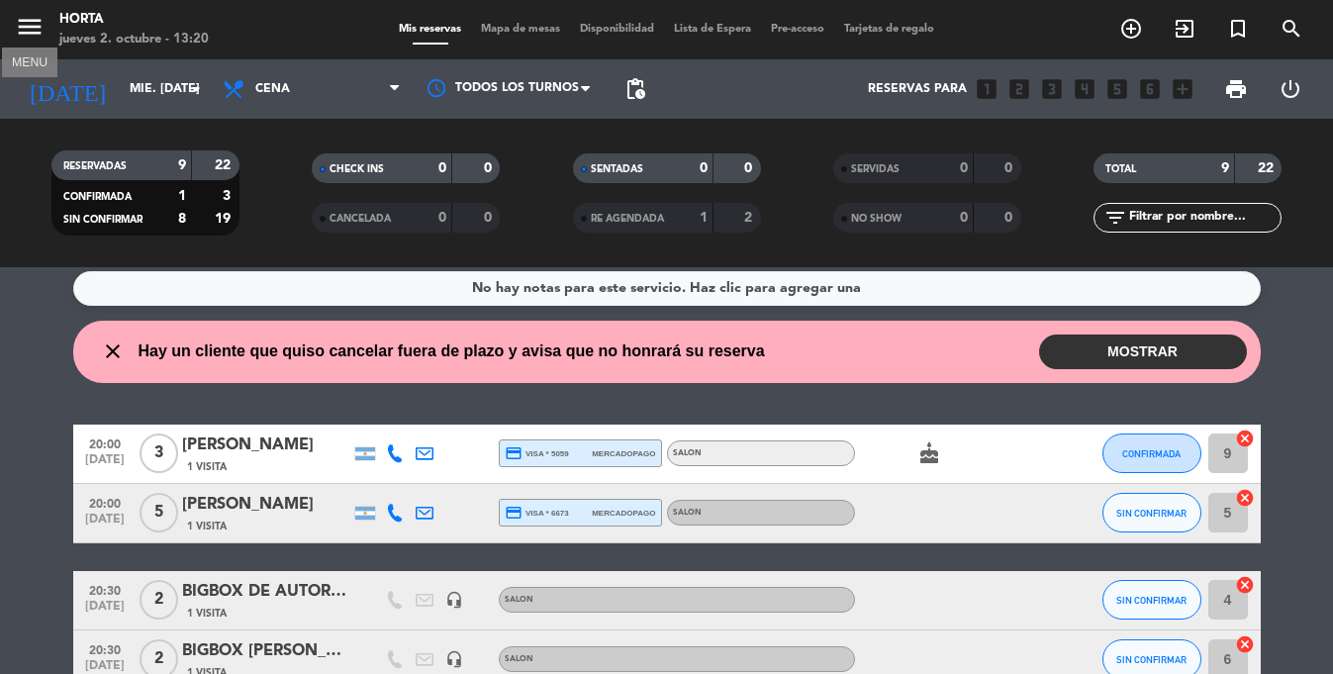
click at [36, 33] on icon "menu" at bounding box center [30, 27] width 30 height 30
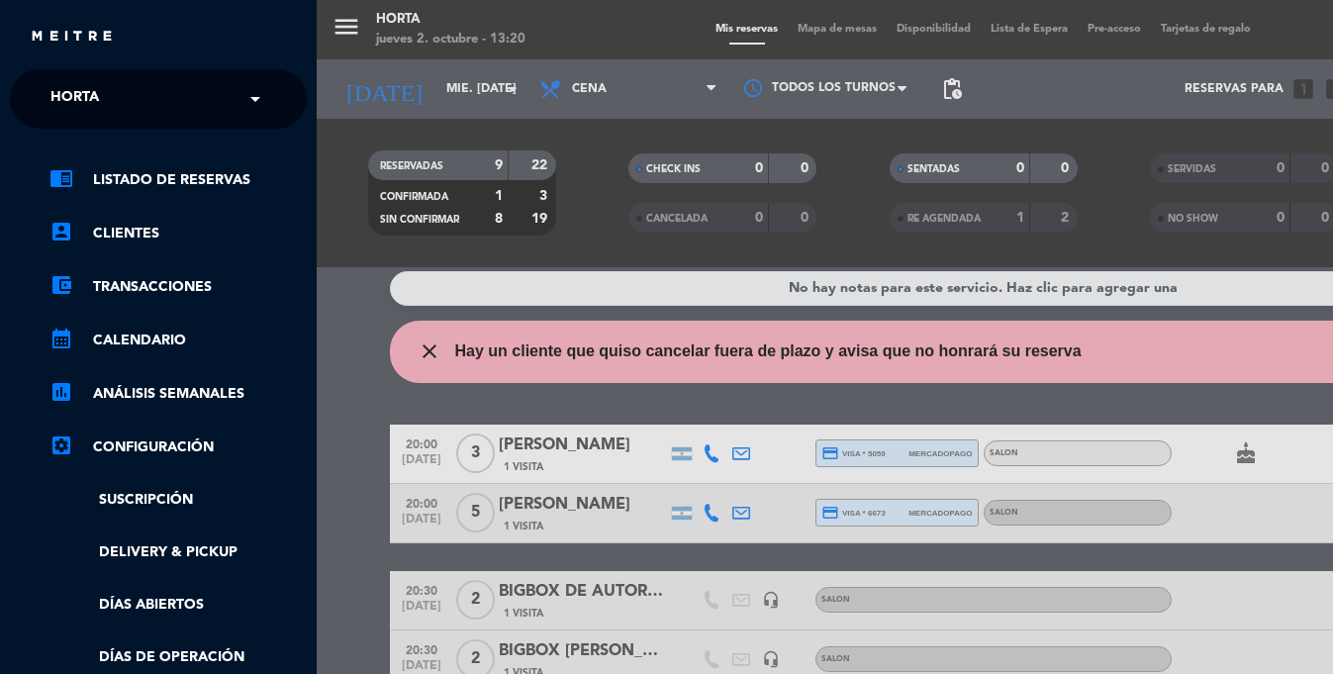
click at [681, 527] on div "menu [PERSON_NAME] jueves 2. octubre - 13:20 Mis reservas Mapa de mesas Disponi…" at bounding box center [983, 337] width 1333 height 674
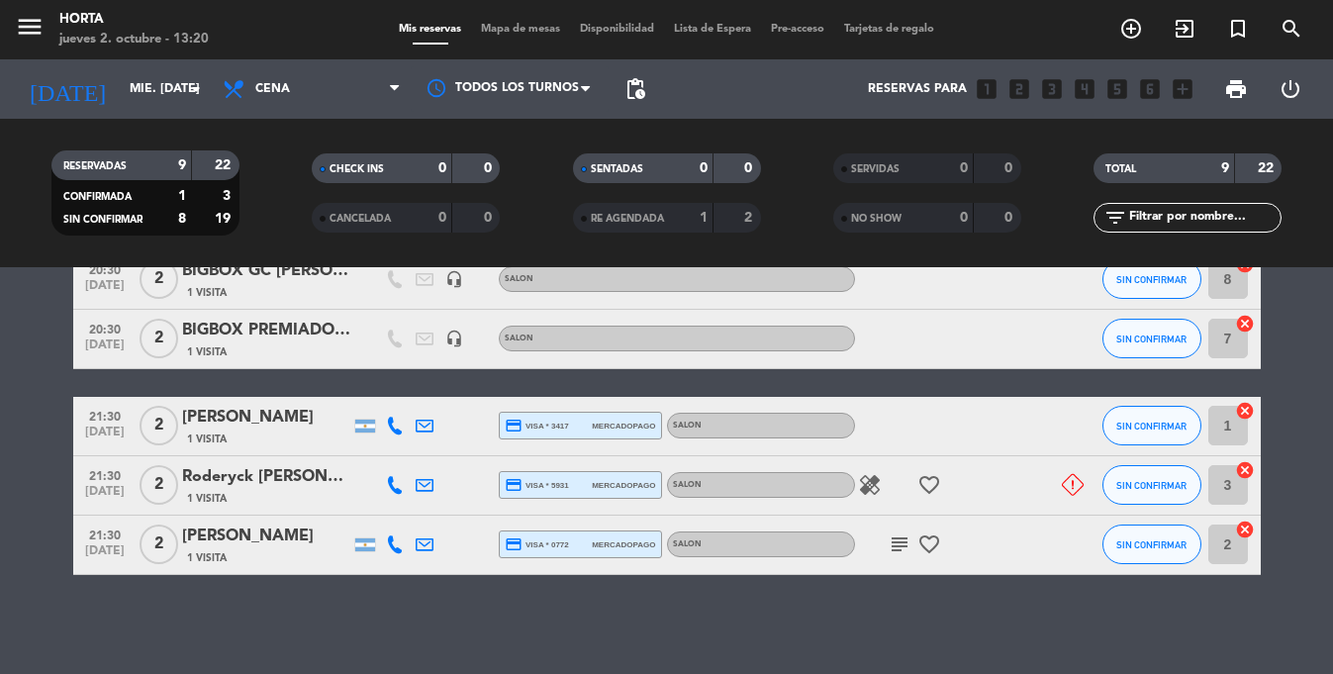
scroll to position [0, 0]
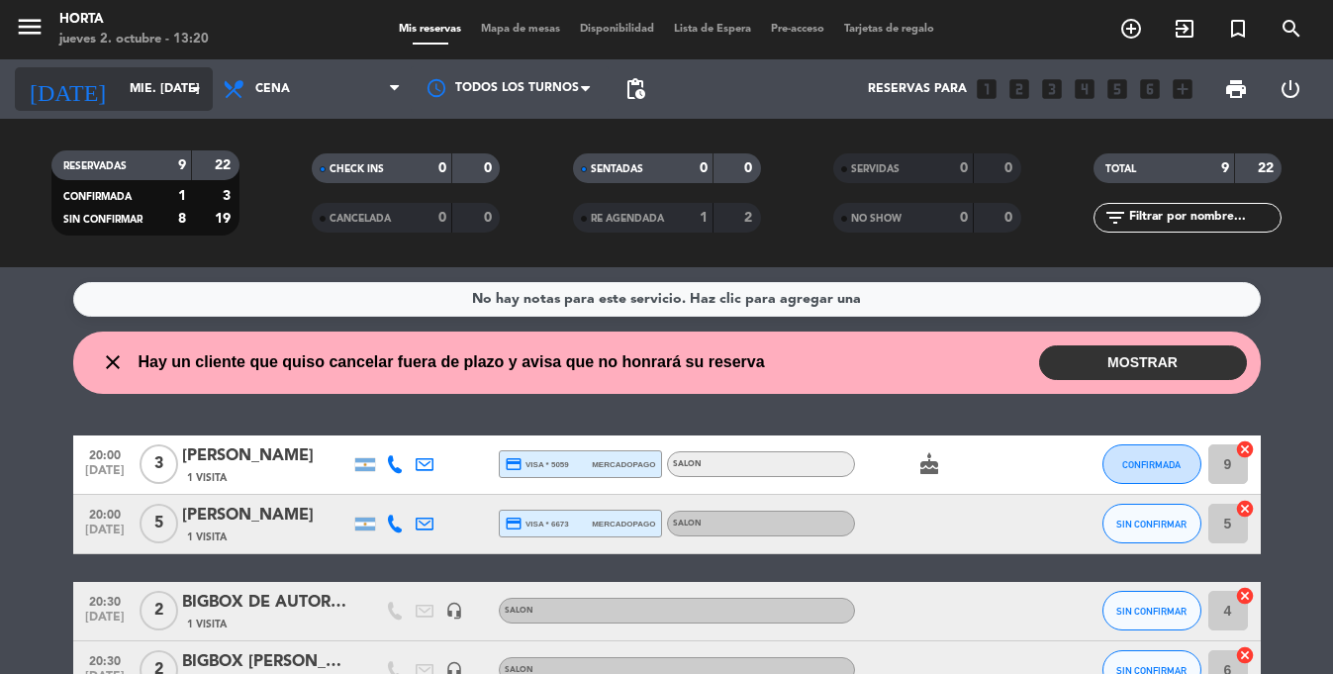
click at [135, 97] on input "mié. [DATE]" at bounding box center [203, 89] width 167 height 34
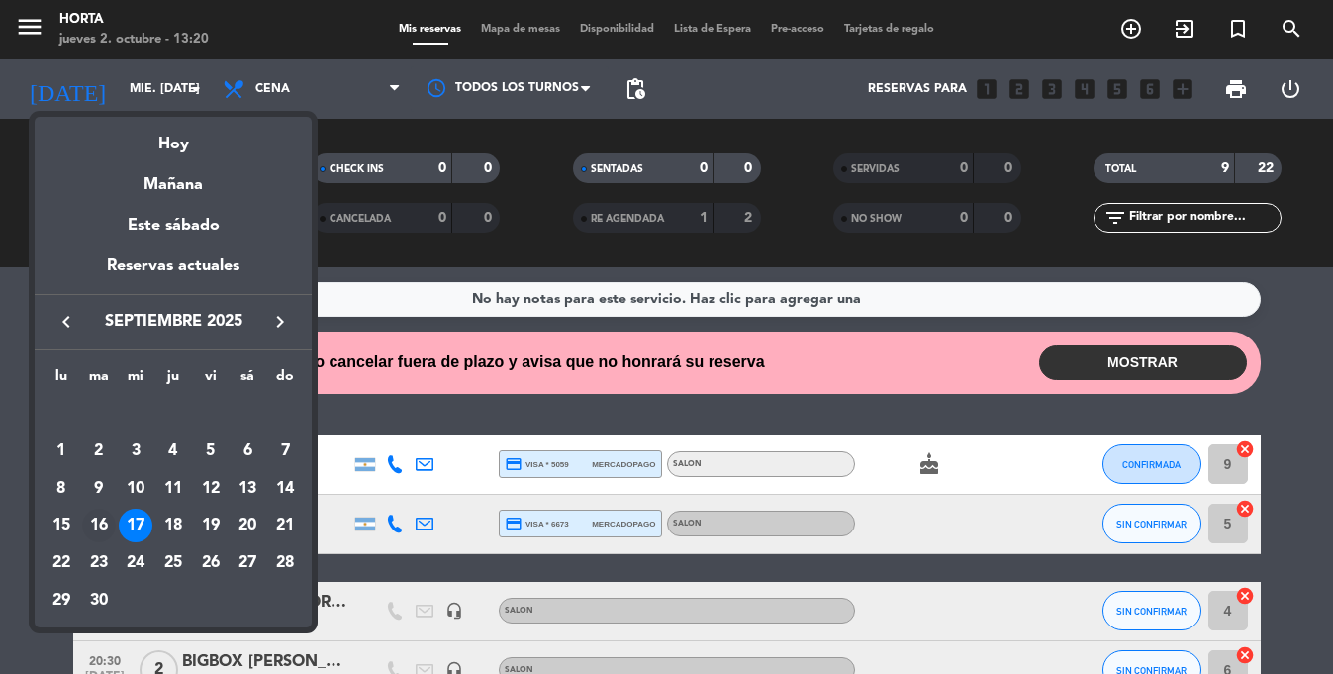
click at [104, 516] on div "16" at bounding box center [99, 526] width 34 height 34
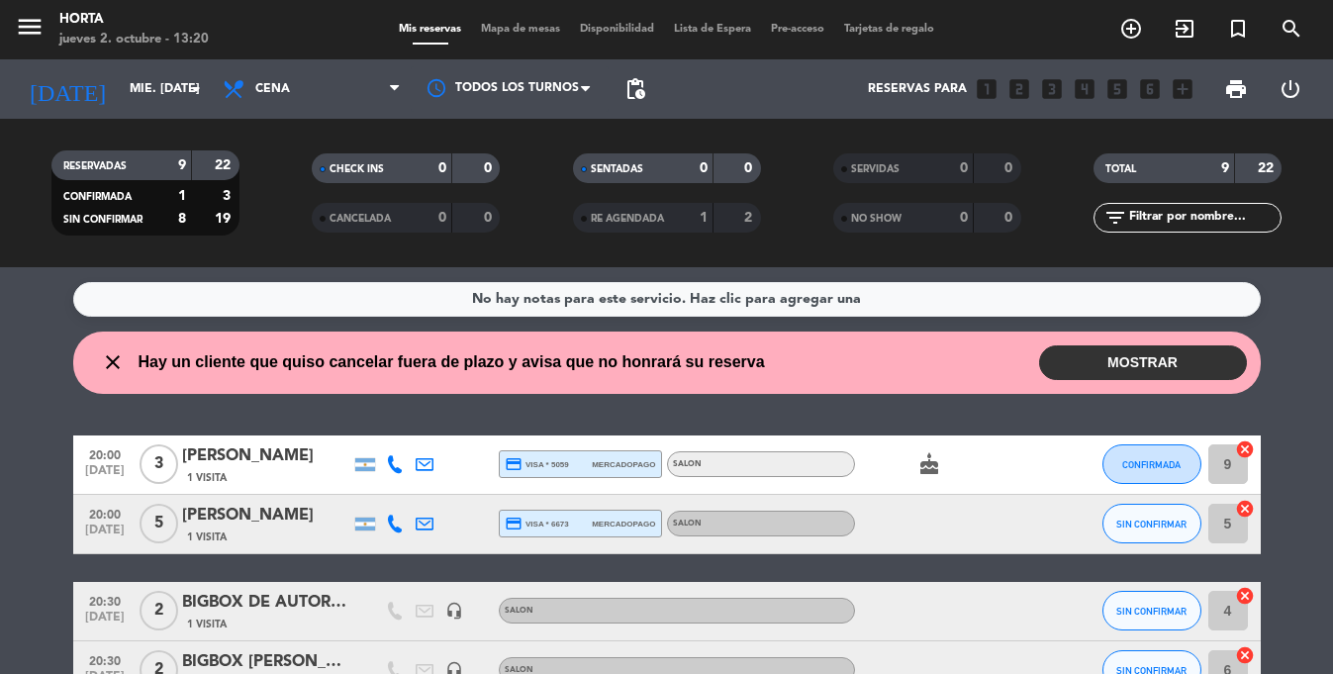
type input "[DATE] sep."
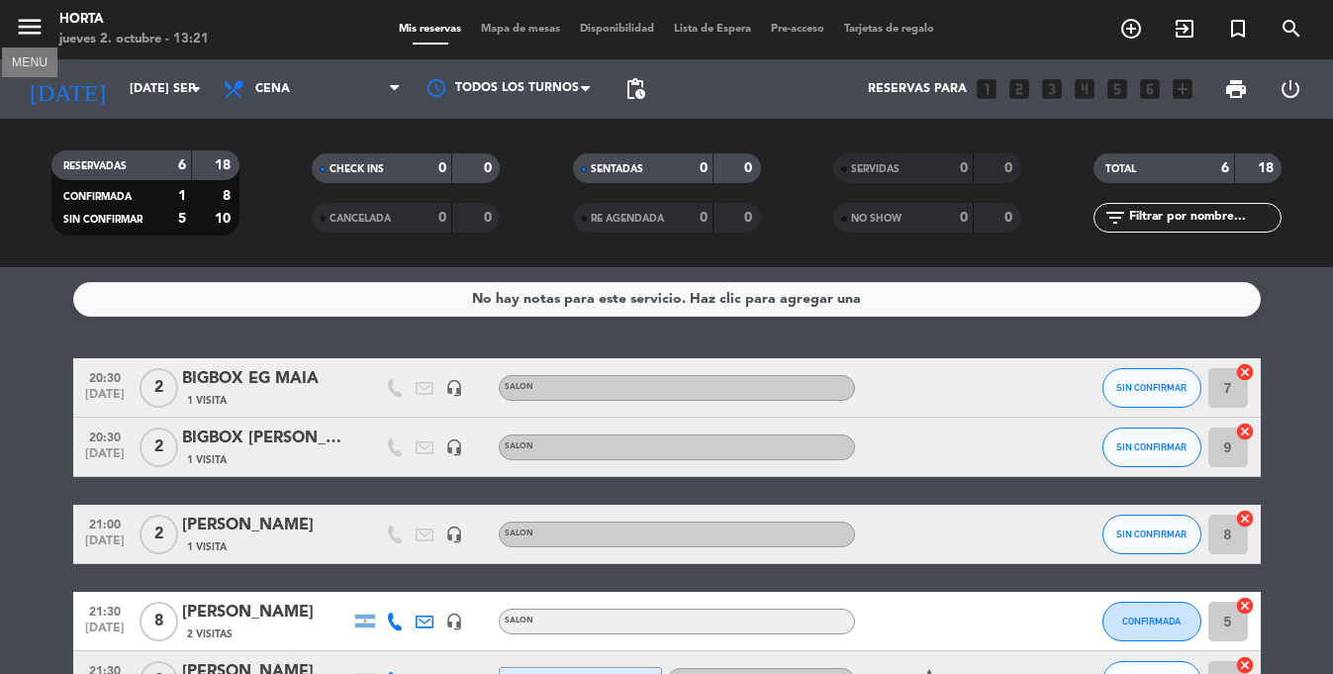
click at [34, 35] on icon "menu" at bounding box center [30, 27] width 30 height 30
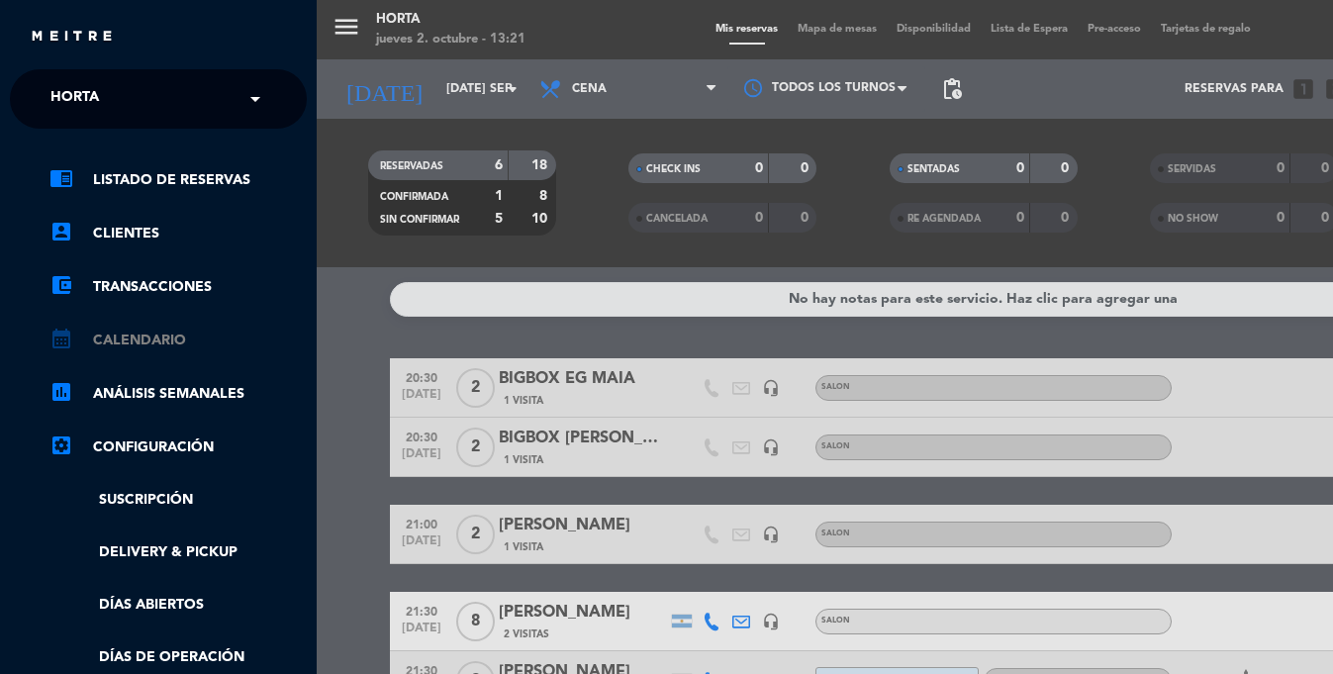
click at [135, 343] on link "calendar_month Calendario" at bounding box center [177, 340] width 257 height 24
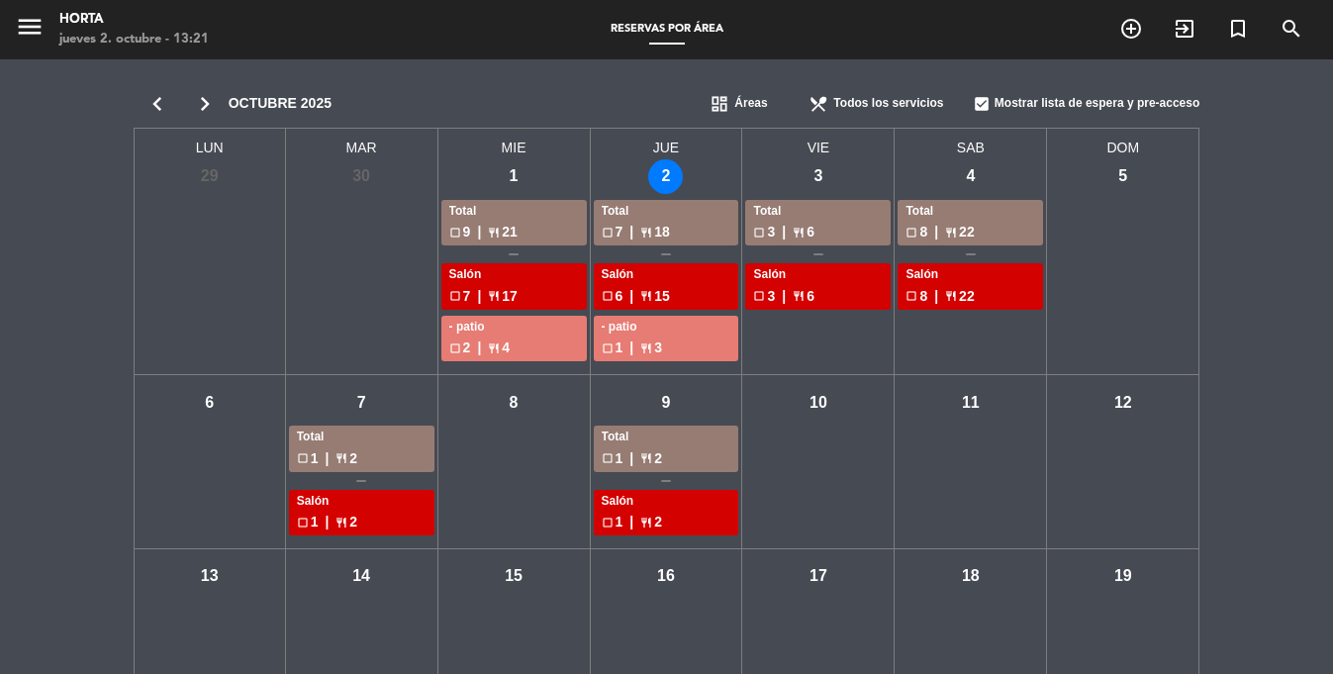
click at [154, 103] on icon "chevron_left" at bounding box center [157, 104] width 47 height 28
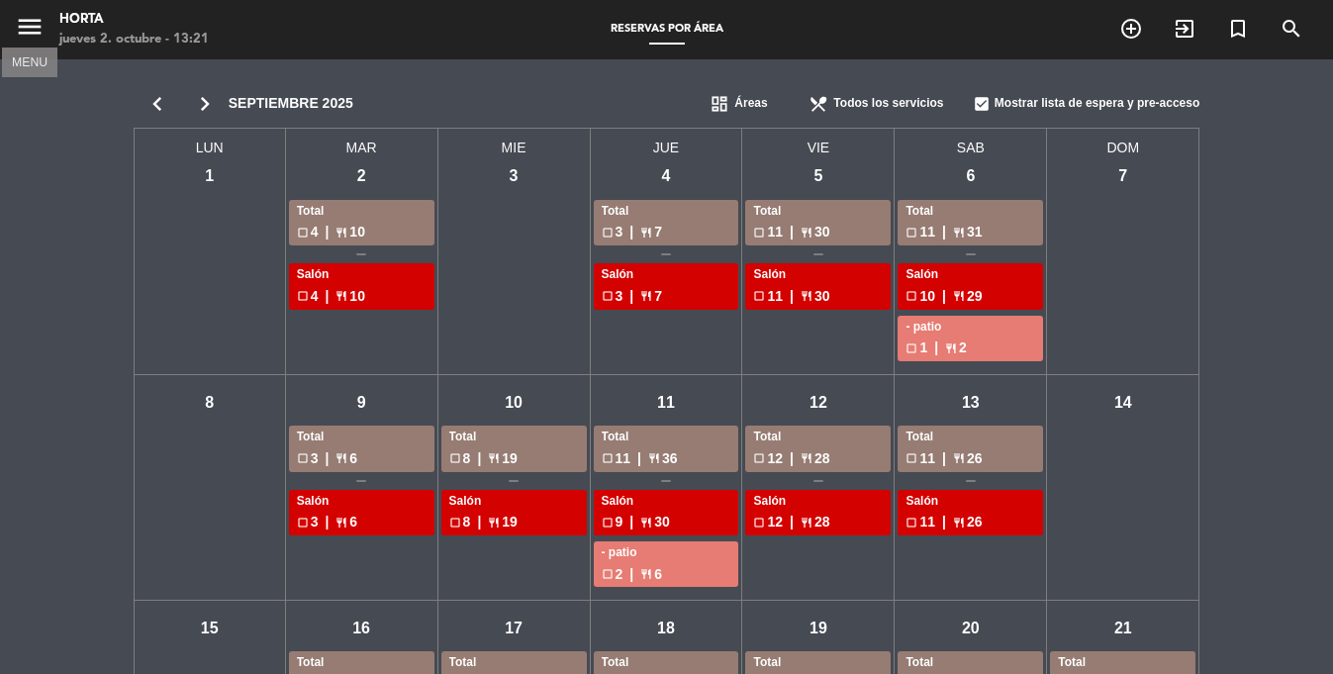
click at [36, 22] on icon "menu" at bounding box center [30, 27] width 30 height 30
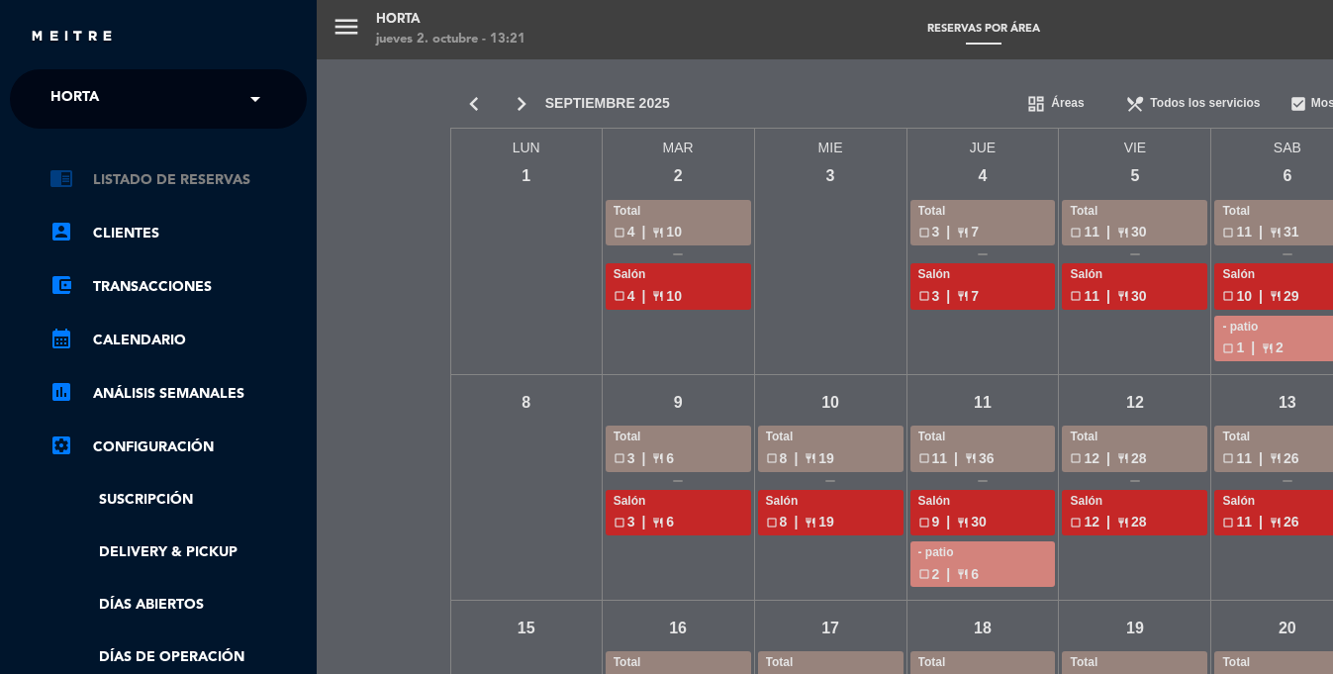
click at [185, 185] on link "chrome_reader_mode Listado de Reservas" at bounding box center [177, 180] width 257 height 24
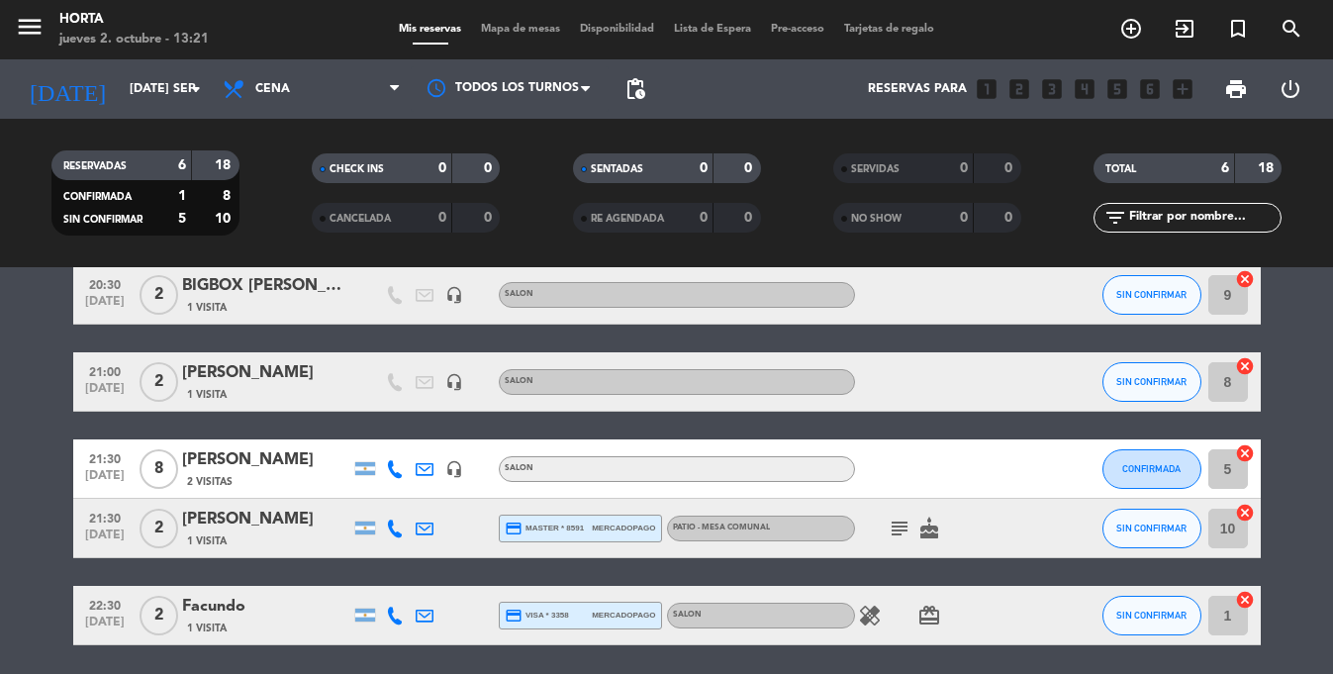
scroll to position [223, 0]
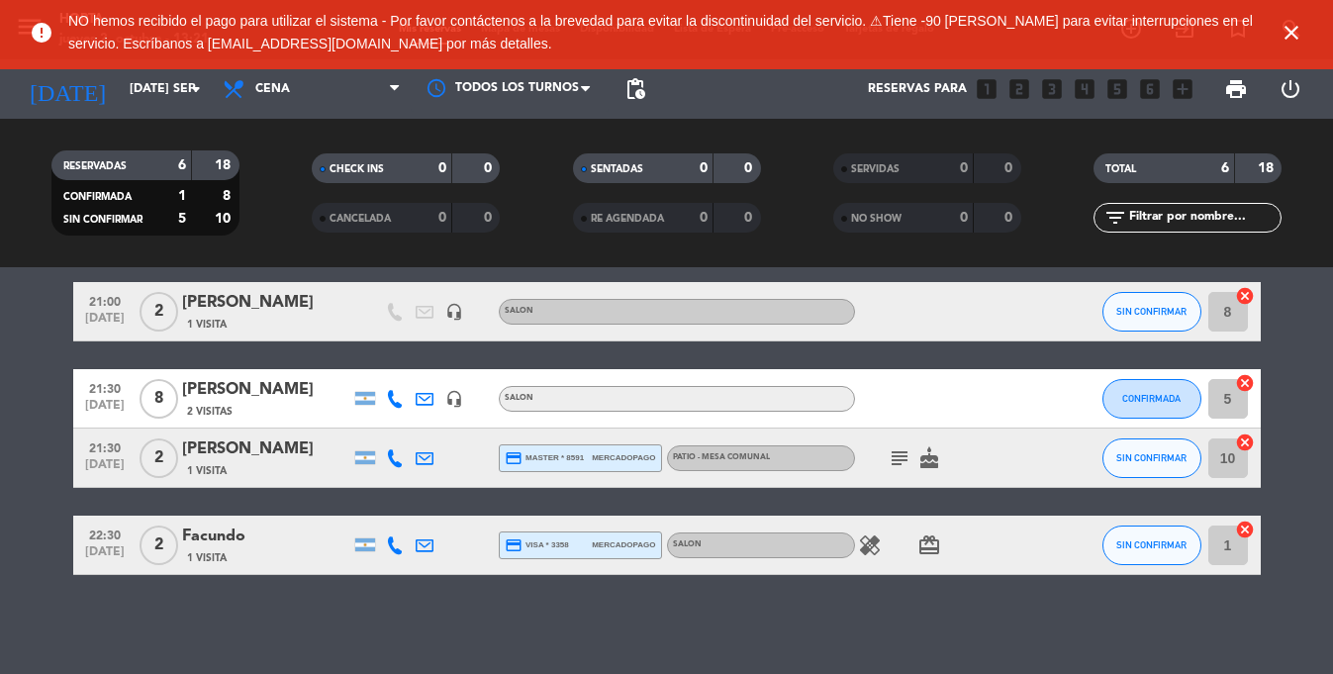
click at [1296, 32] on icon "close" at bounding box center [1291, 33] width 24 height 24
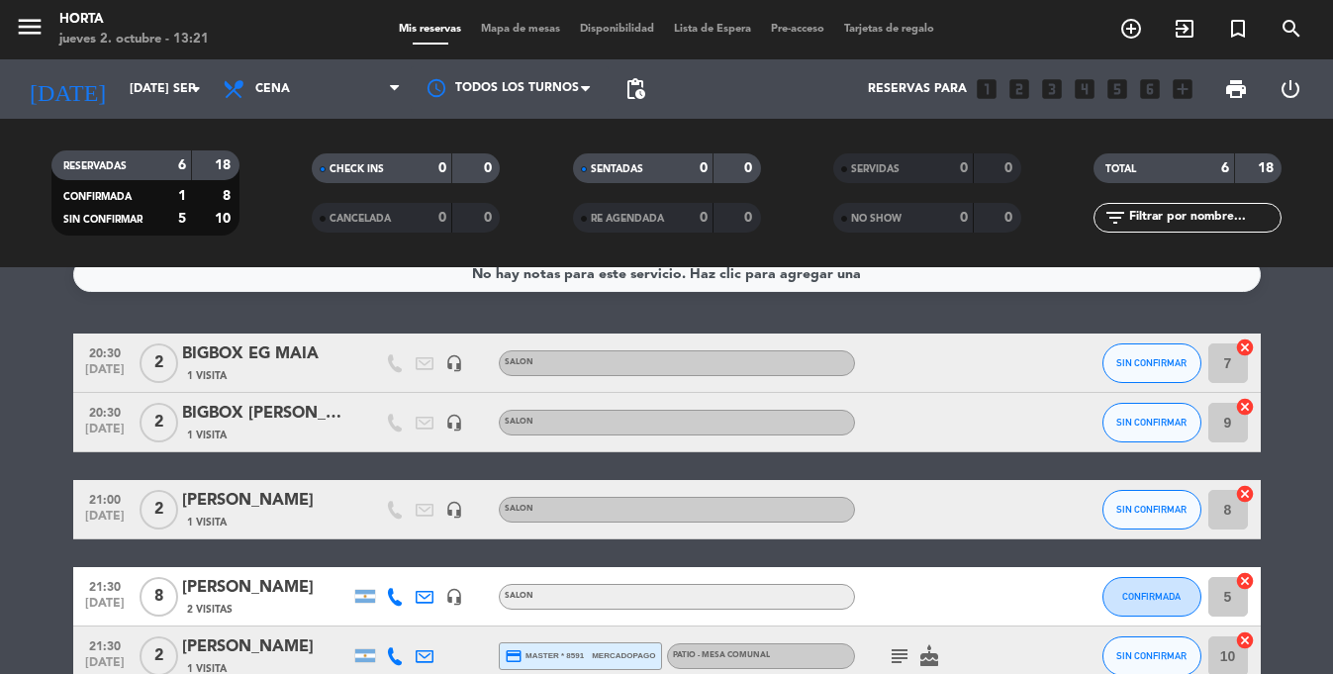
scroll to position [0, 0]
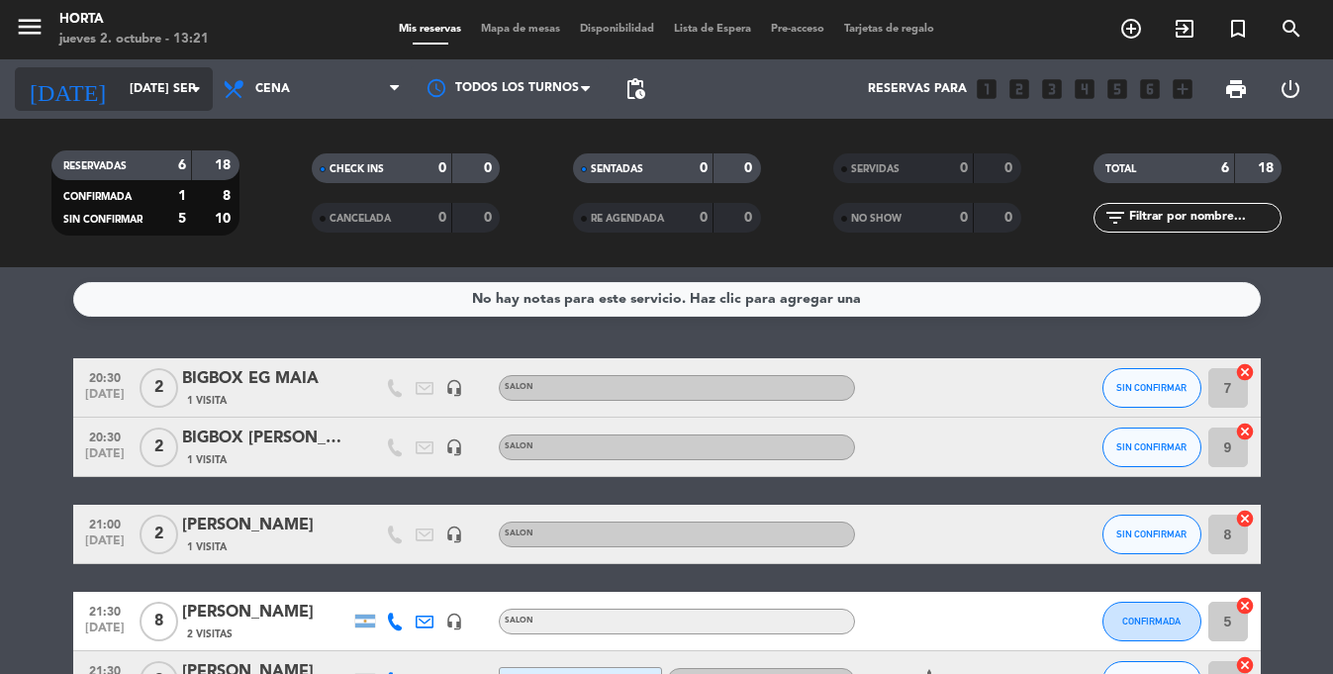
click at [102, 69] on div "[DATE] [DATE] sep. arrow_drop_down" at bounding box center [114, 89] width 198 height 44
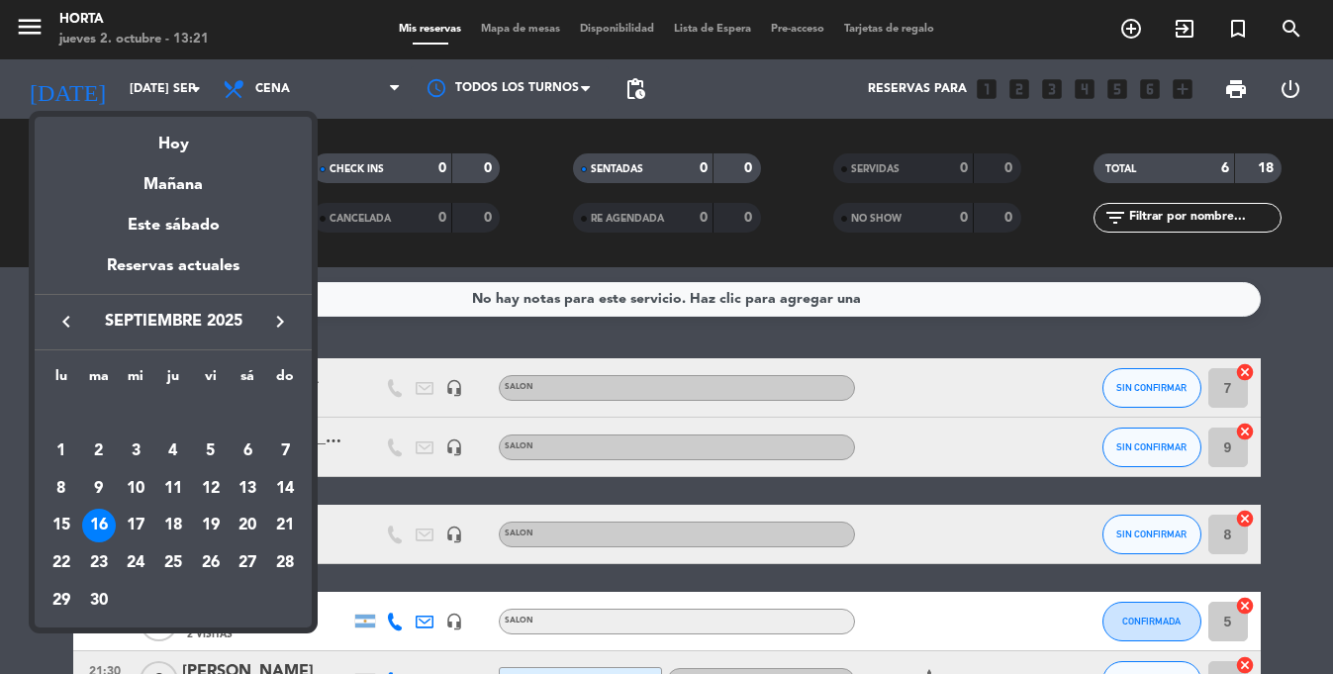
click at [280, 315] on icon "keyboard_arrow_right" at bounding box center [280, 322] width 24 height 24
click at [59, 325] on icon "keyboard_arrow_left" at bounding box center [66, 322] width 24 height 24
click at [249, 566] on div "27" at bounding box center [248, 563] width 34 height 34
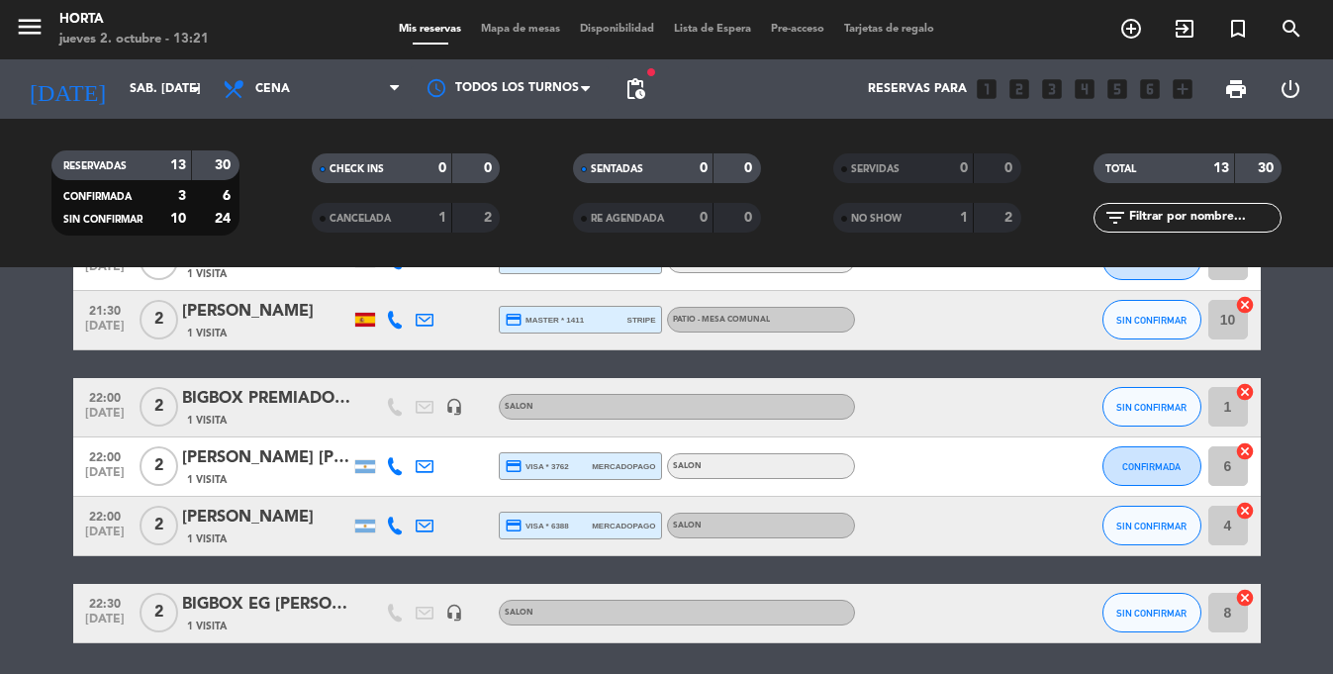
scroll to position [836, 0]
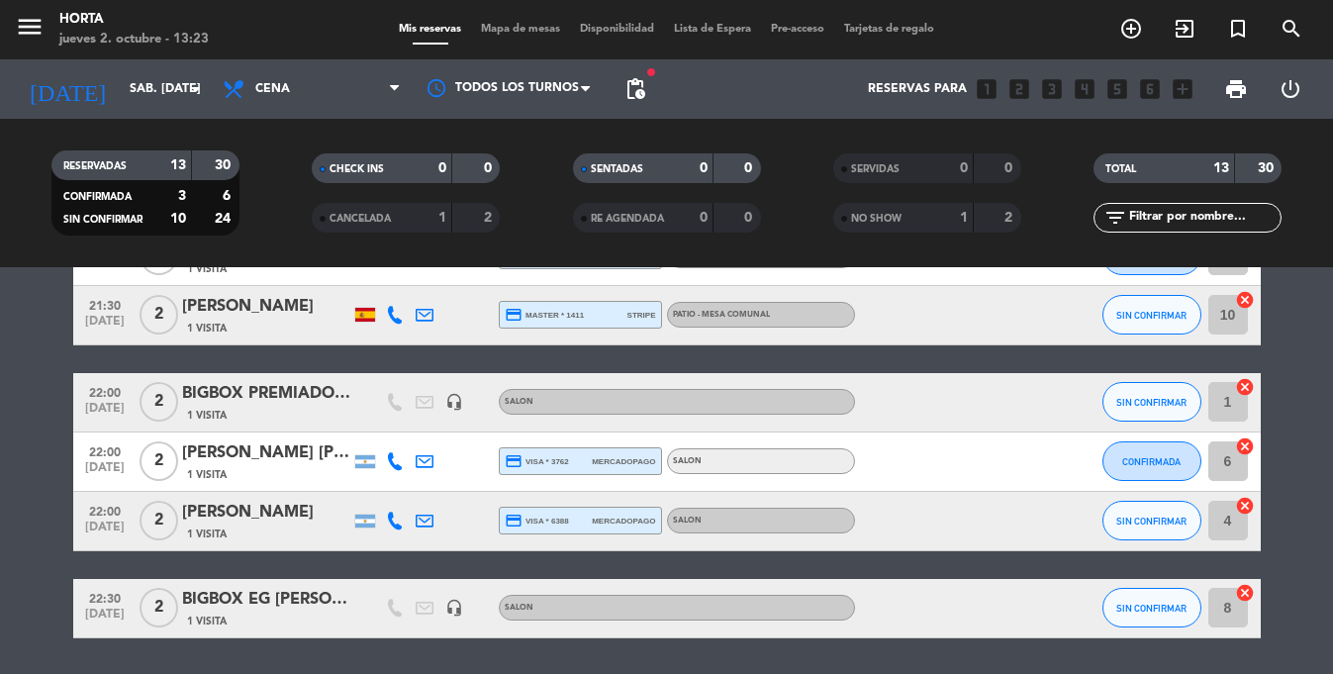
click at [423, 461] on icon at bounding box center [425, 461] width 18 height 18
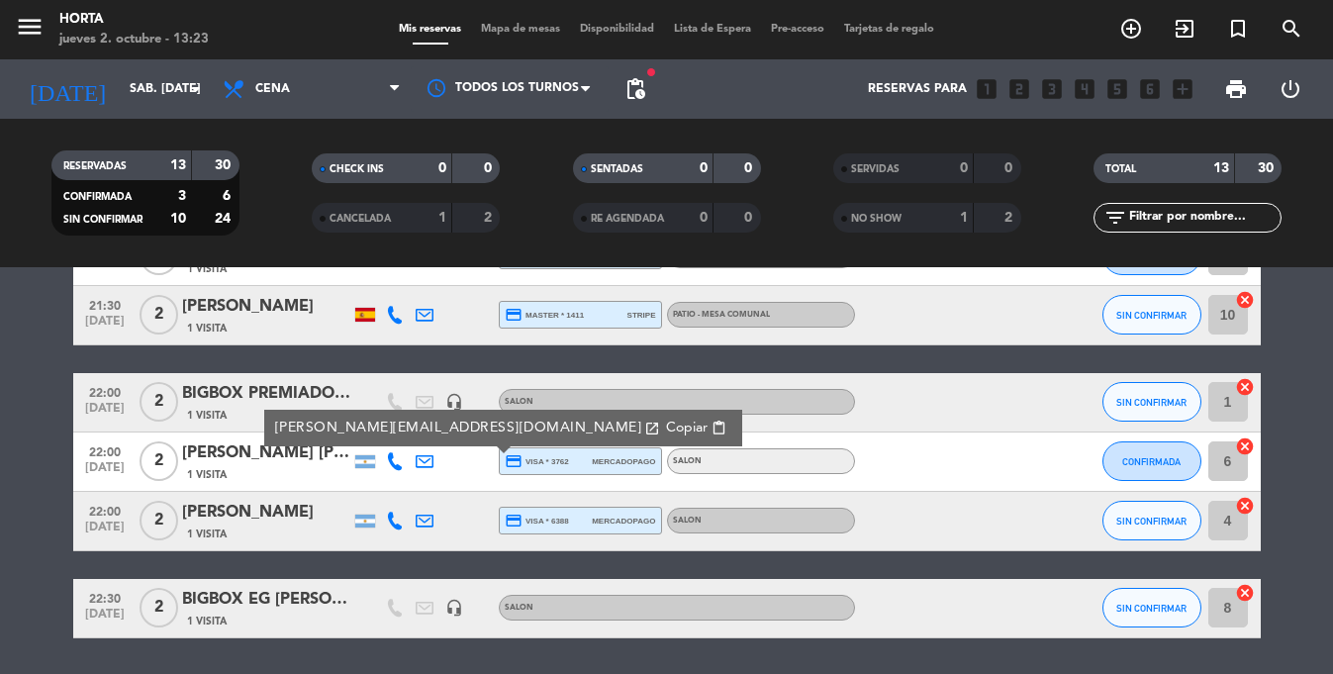
click at [568, 469] on span "credit_card visa * 3762" at bounding box center [537, 461] width 64 height 18
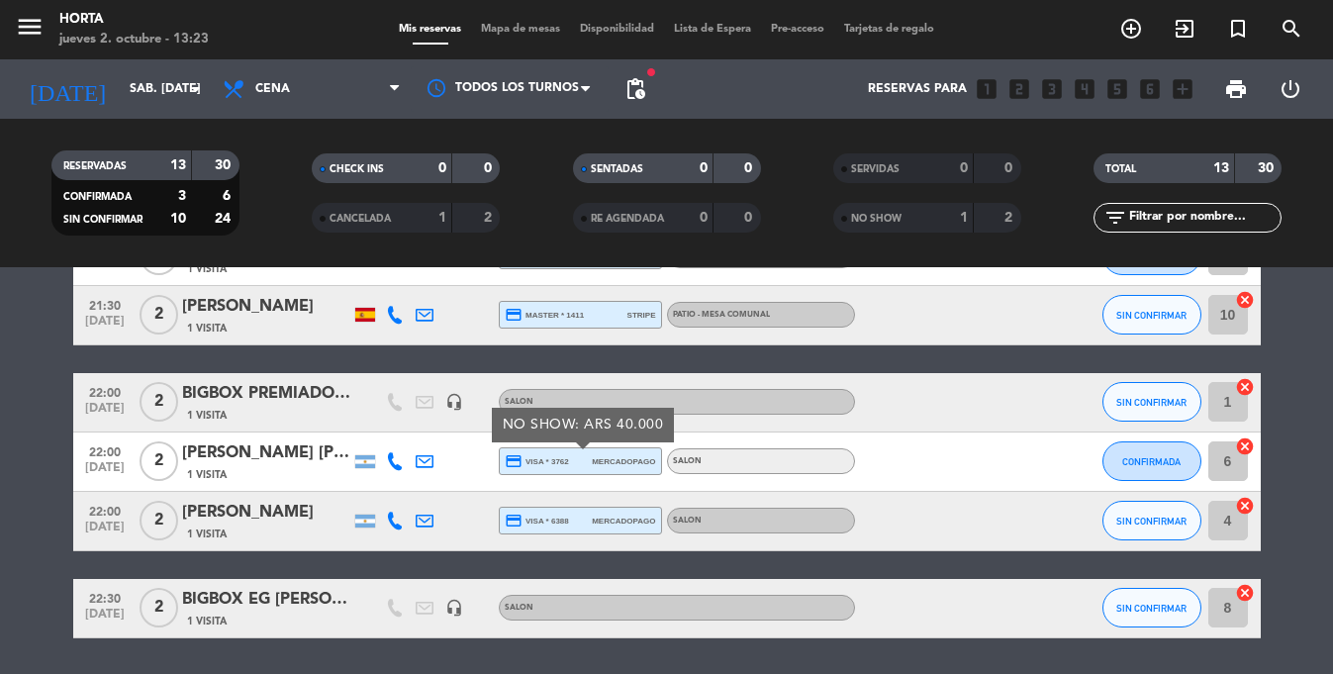
click at [264, 461] on div "[PERSON_NAME] [PERSON_NAME]" at bounding box center [266, 453] width 168 height 26
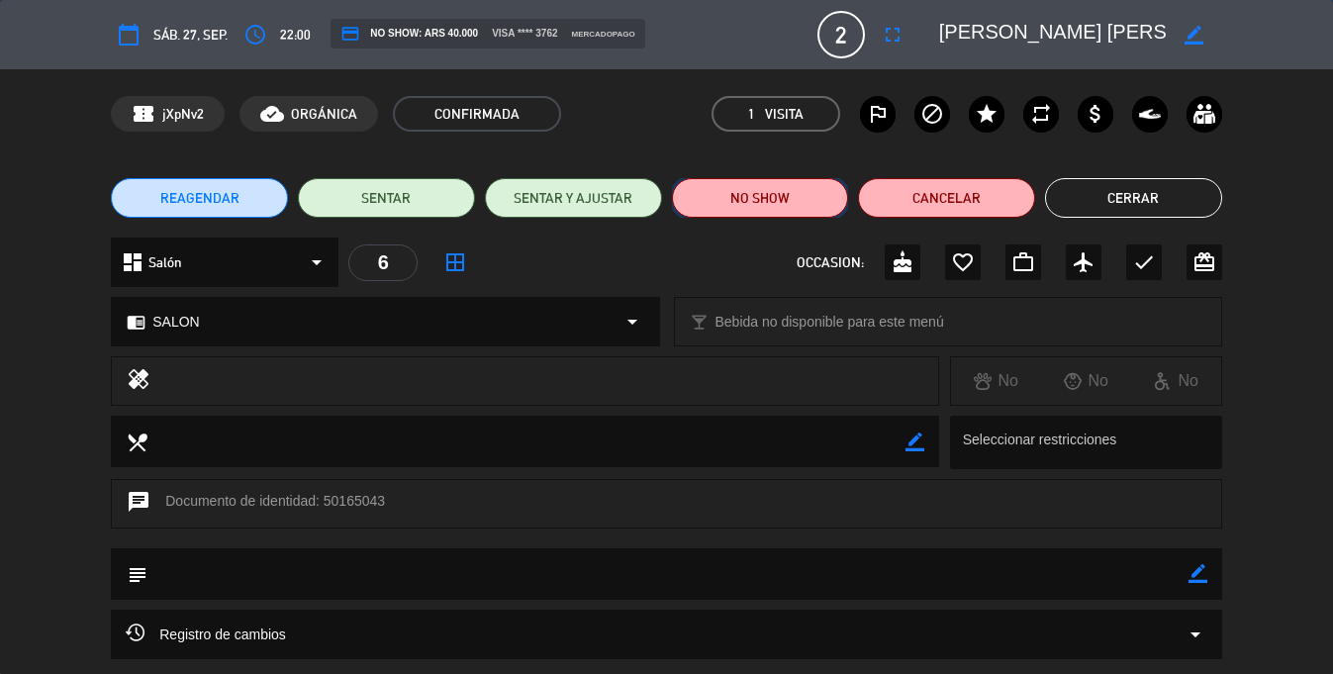
click at [713, 197] on button "NO SHOW" at bounding box center [760, 198] width 177 height 40
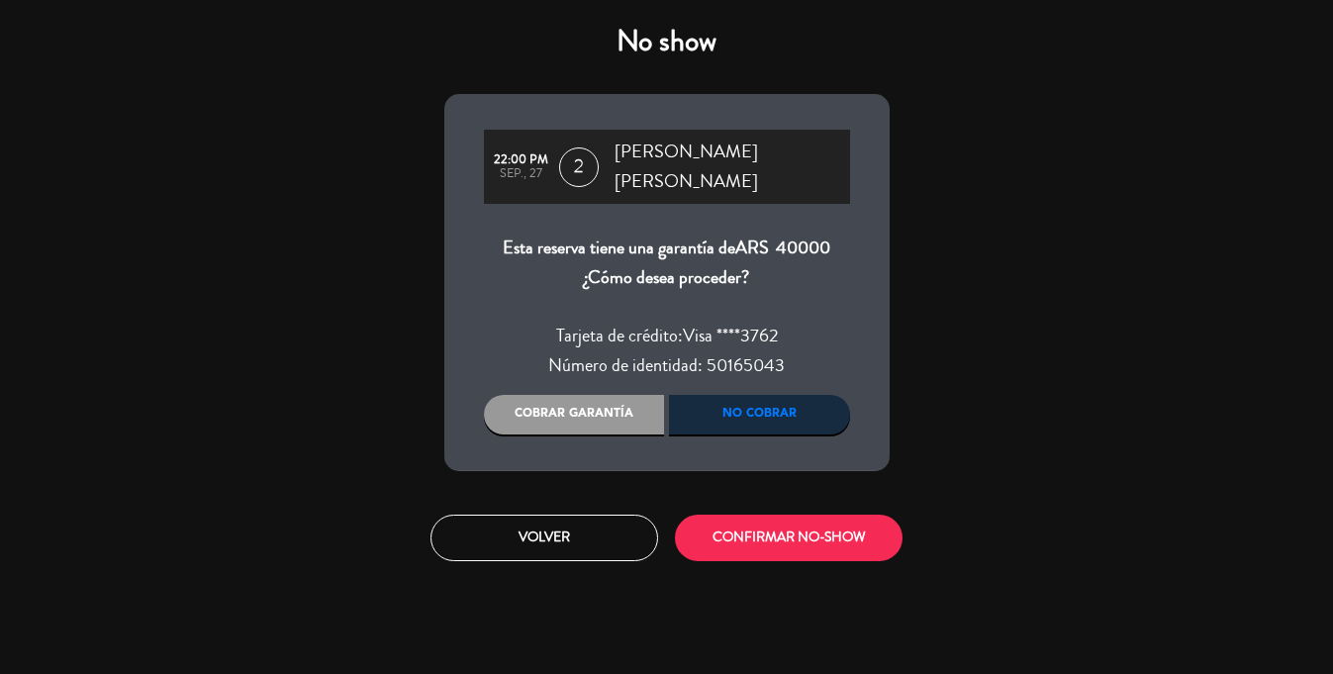
click at [537, 395] on div "Cobrar garantía" at bounding box center [574, 415] width 181 height 40
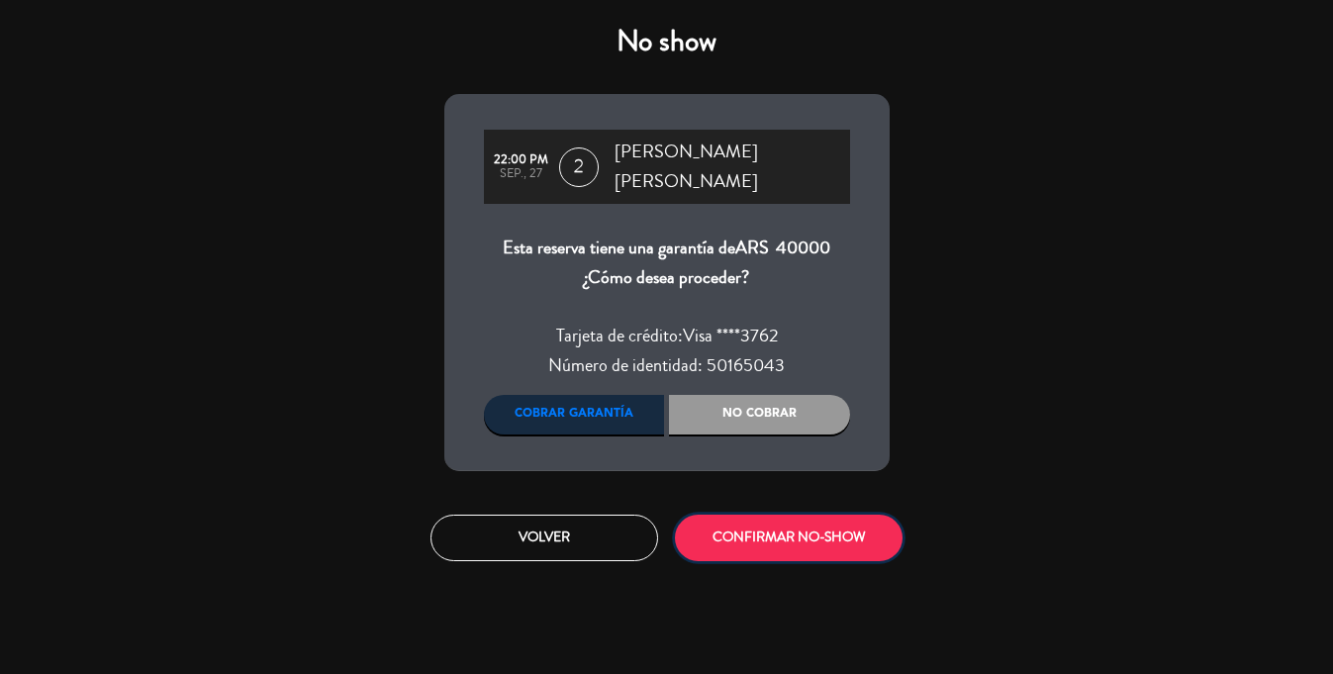
click at [780, 514] on button "CONFIRMAR NO-SHOW" at bounding box center [789, 537] width 228 height 46
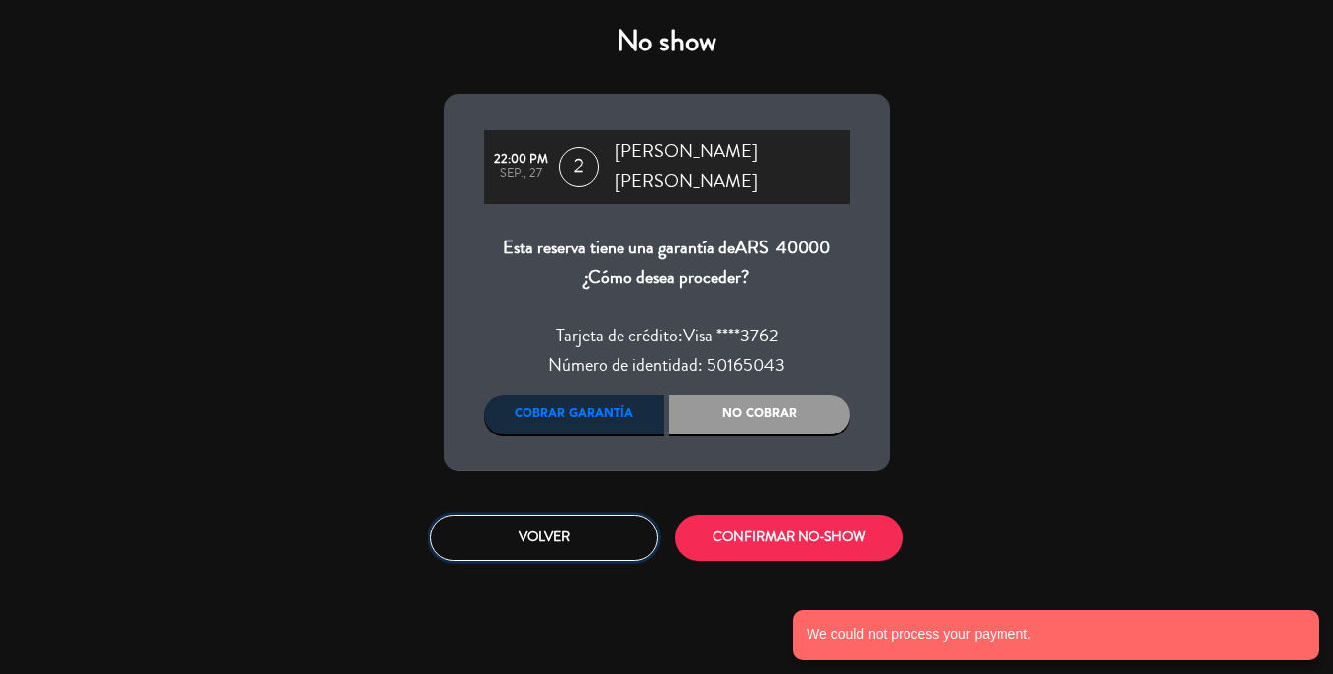
drag, startPoint x: 616, startPoint y: 508, endPoint x: 629, endPoint y: 505, distance: 13.2
click at [616, 514] on button "Volver" at bounding box center [544, 537] width 228 height 46
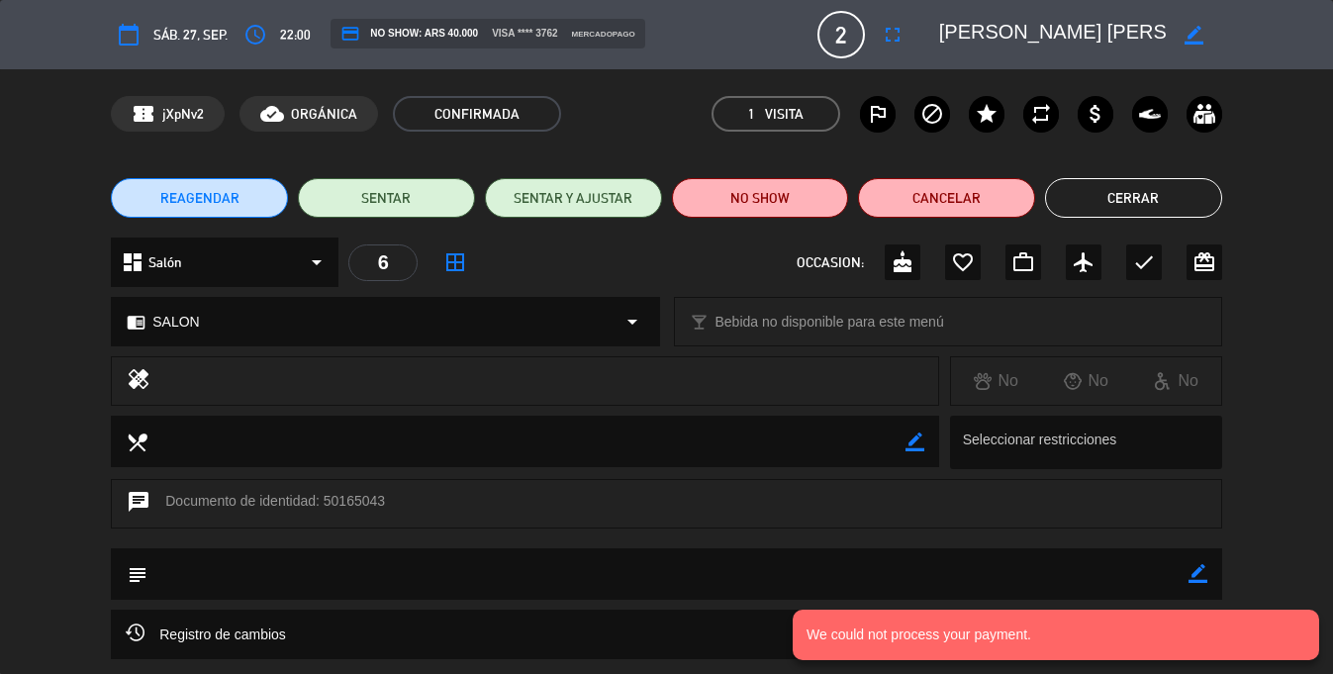
click at [1100, 203] on button "Cerrar" at bounding box center [1133, 198] width 177 height 40
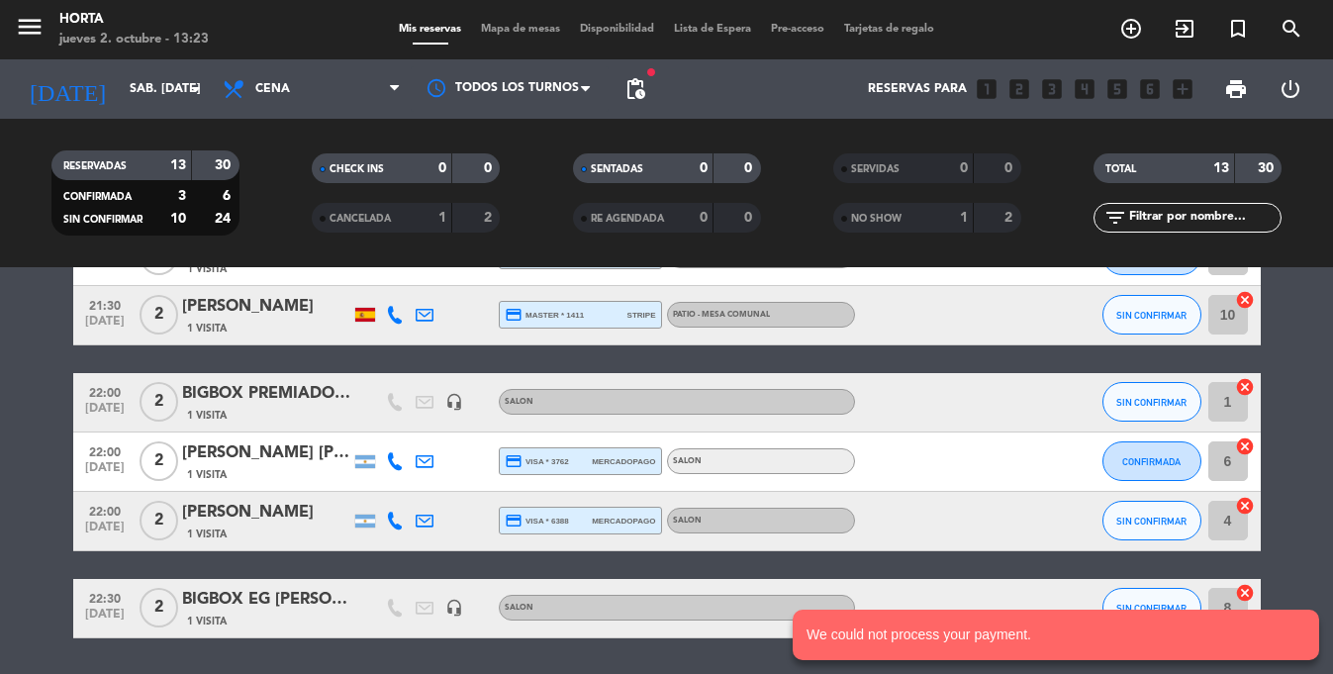
click at [426, 457] on icon at bounding box center [425, 461] width 18 height 18
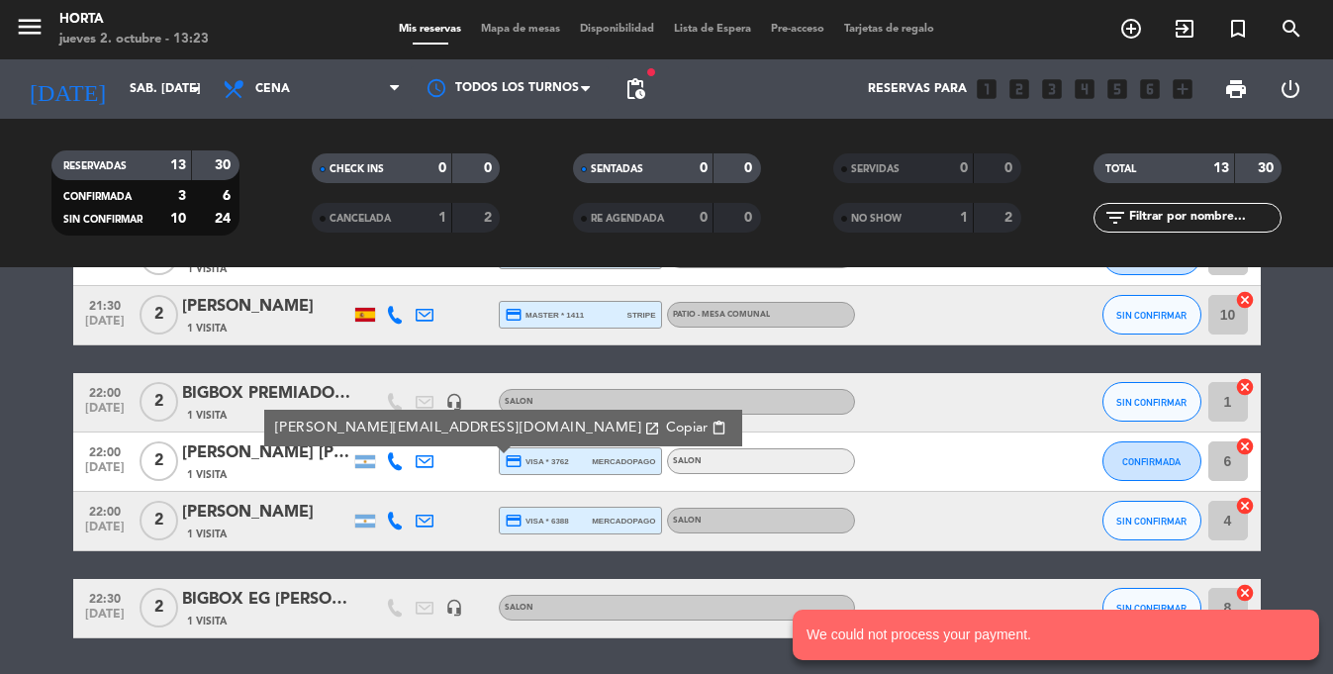
click at [666, 427] on span "Copiar" at bounding box center [687, 427] width 42 height 21
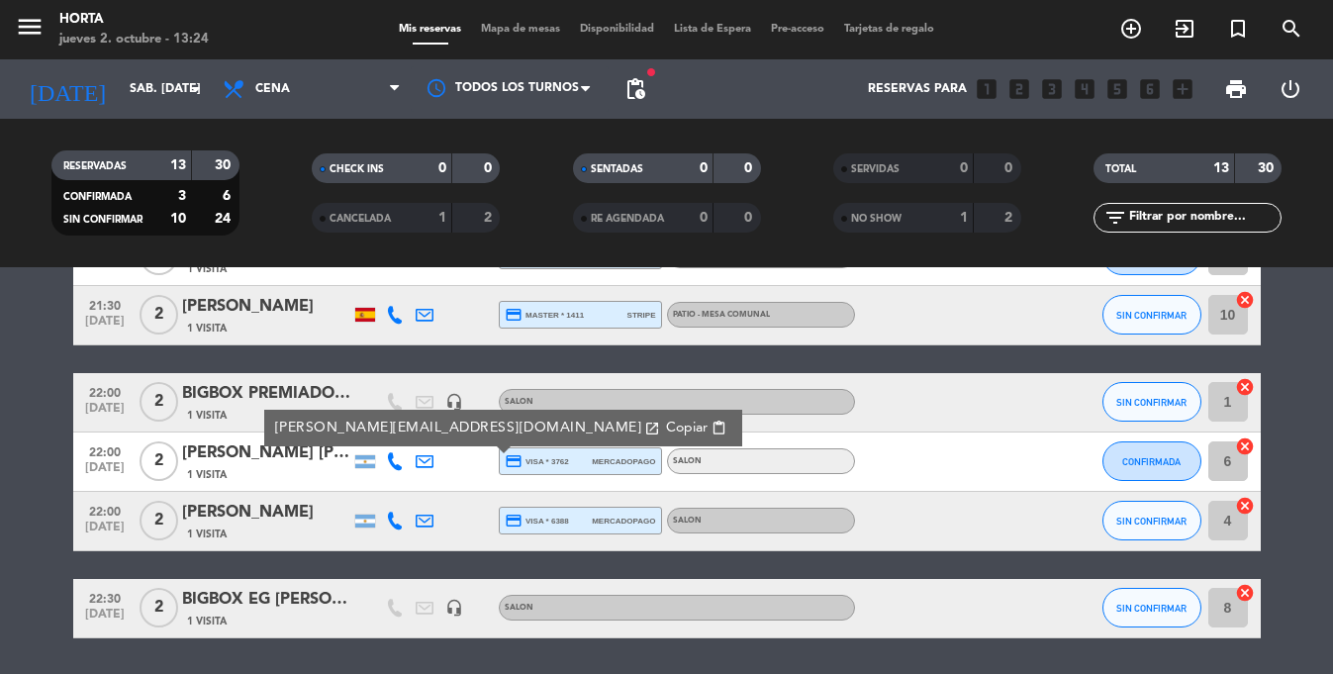
click at [285, 460] on div "[PERSON_NAME] [PERSON_NAME]" at bounding box center [266, 453] width 168 height 26
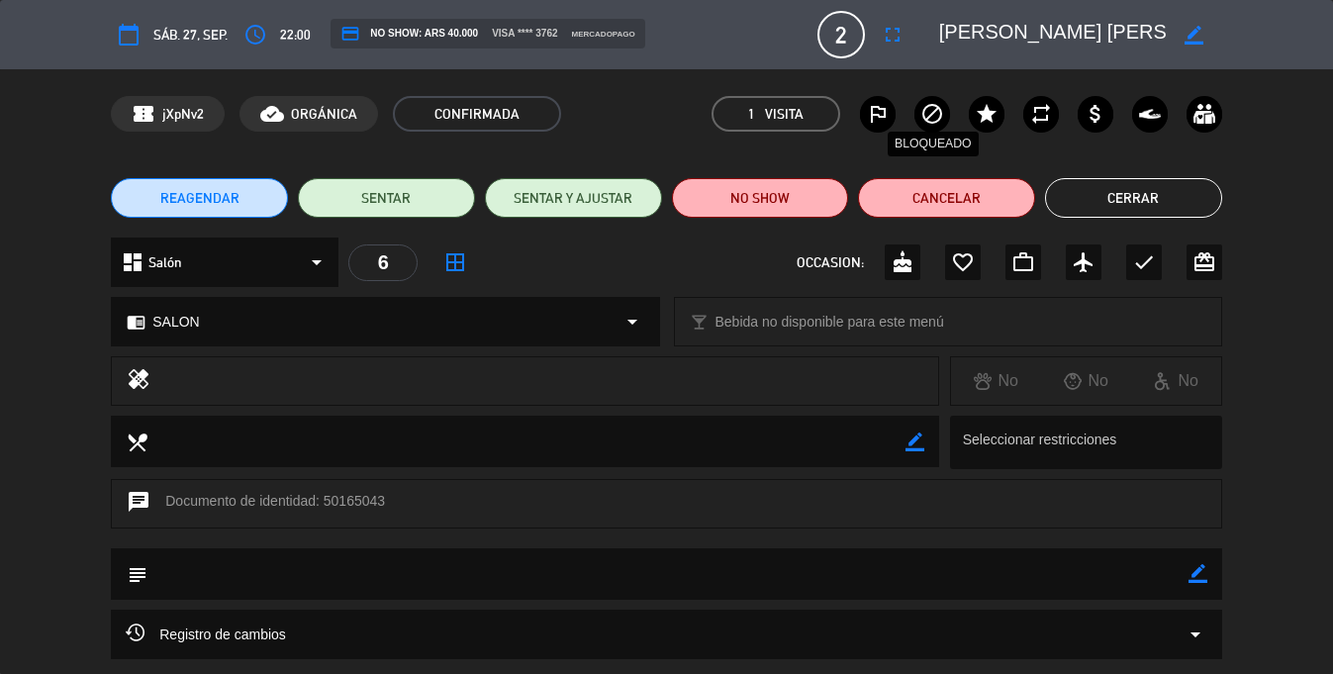
click at [937, 114] on icon "block" at bounding box center [932, 114] width 24 height 24
click at [875, 115] on icon "outlined_flag" at bounding box center [878, 114] width 24 height 24
click at [1083, 182] on button "Cerrar" at bounding box center [1133, 198] width 177 height 40
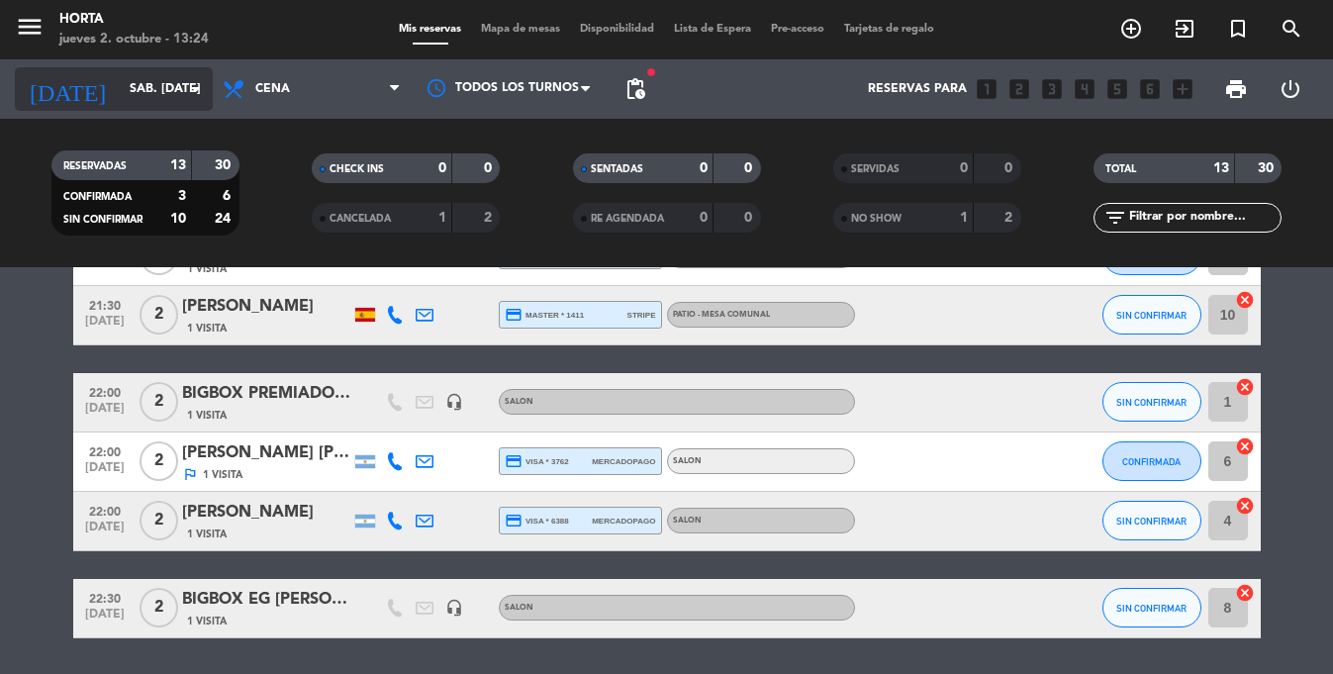
click at [140, 92] on input "sáb. [DATE]" at bounding box center [203, 89] width 167 height 34
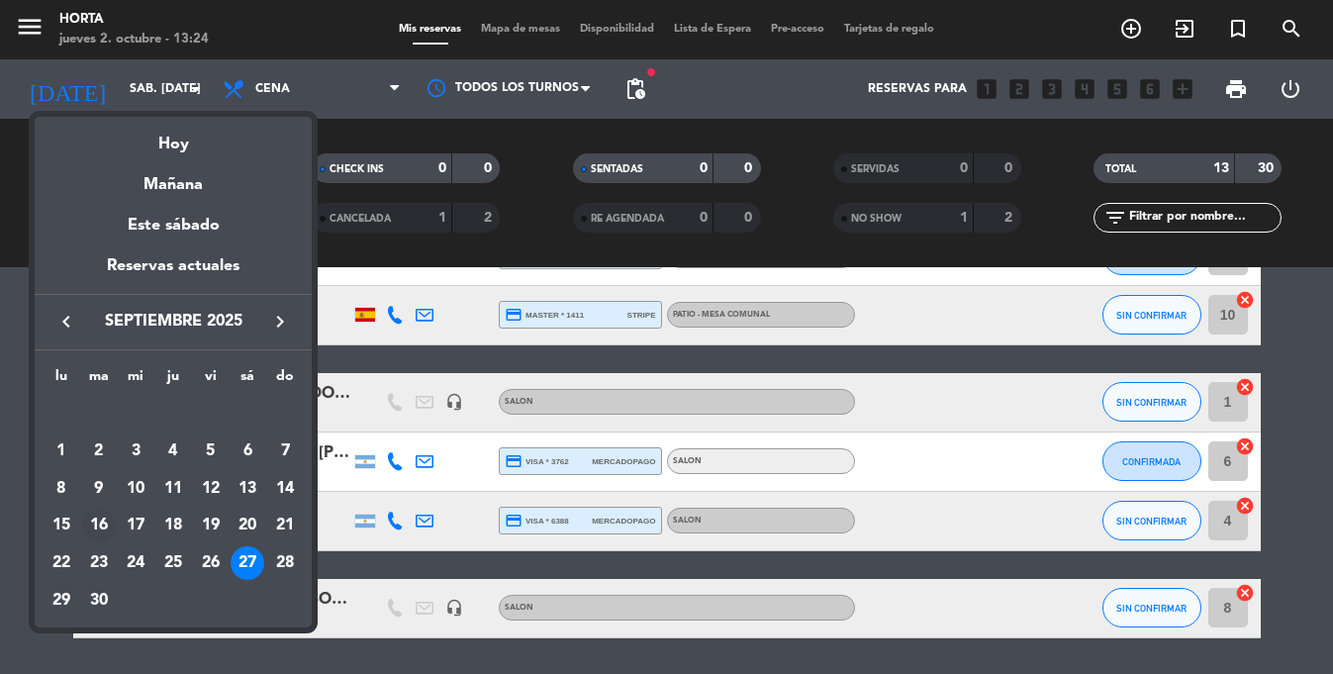
click at [99, 523] on div "16" at bounding box center [99, 526] width 34 height 34
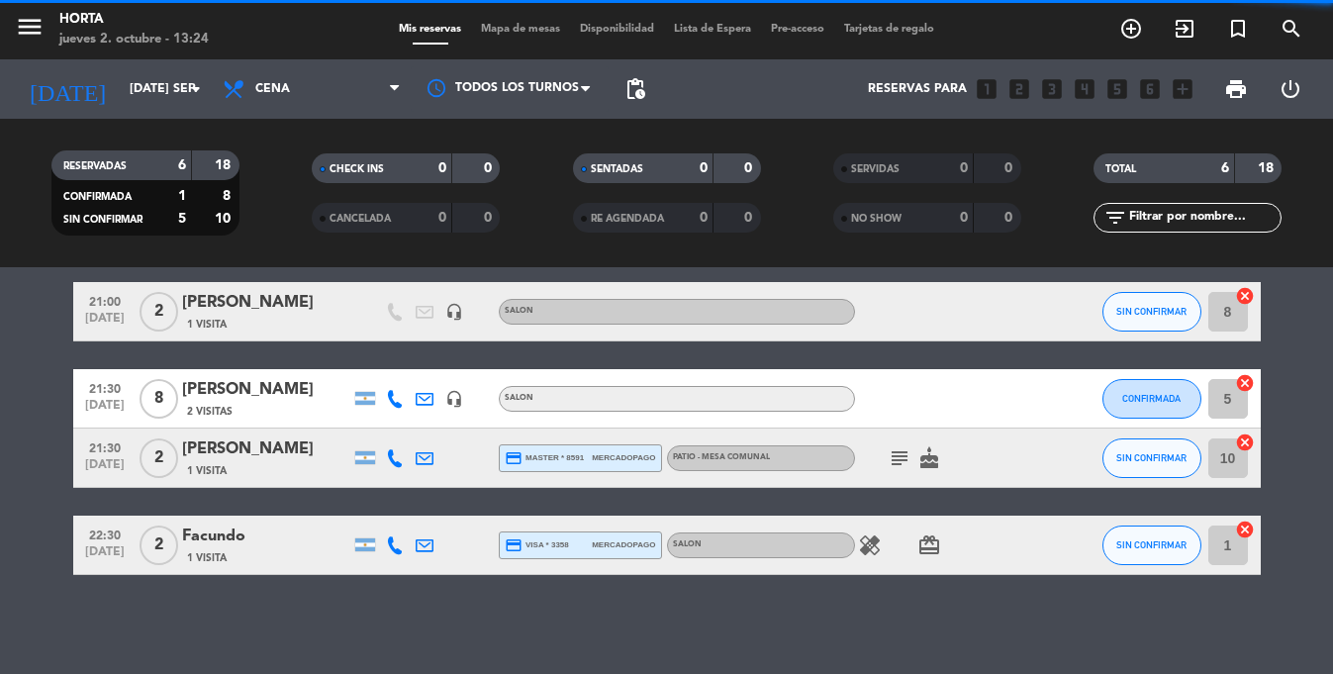
scroll to position [223, 0]
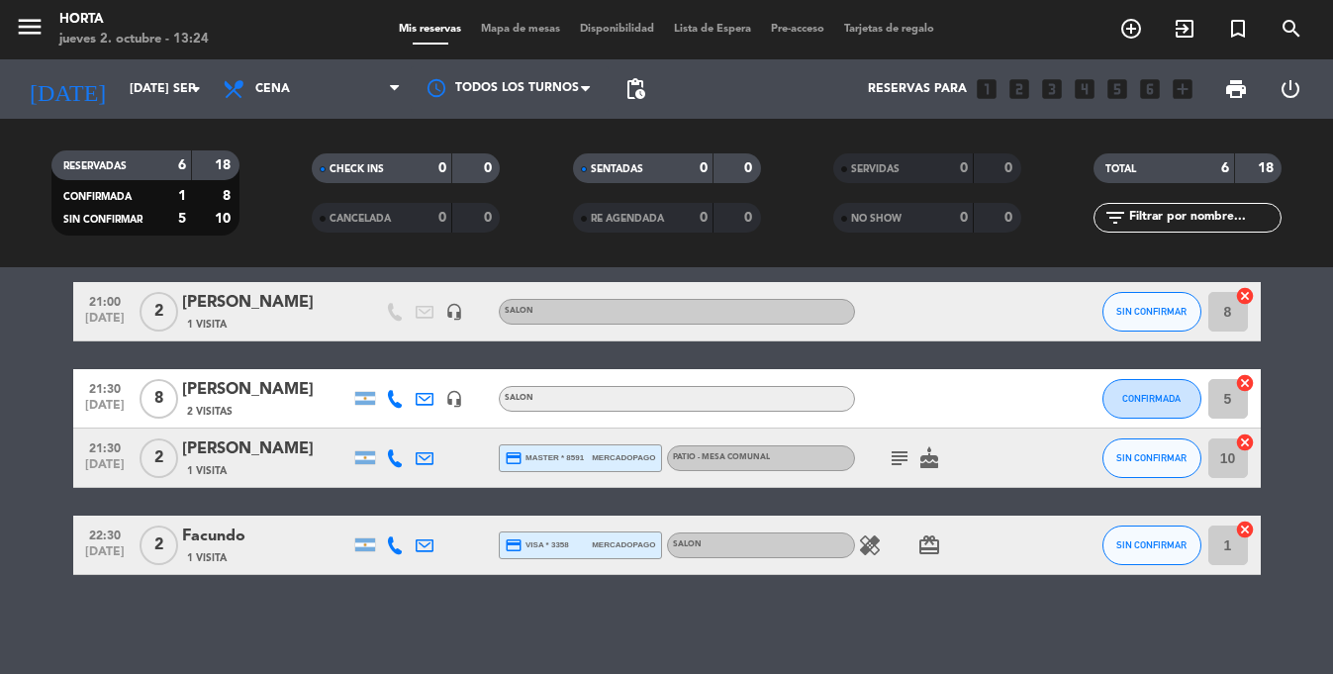
click at [205, 545] on div "Facundo" at bounding box center [266, 536] width 168 height 26
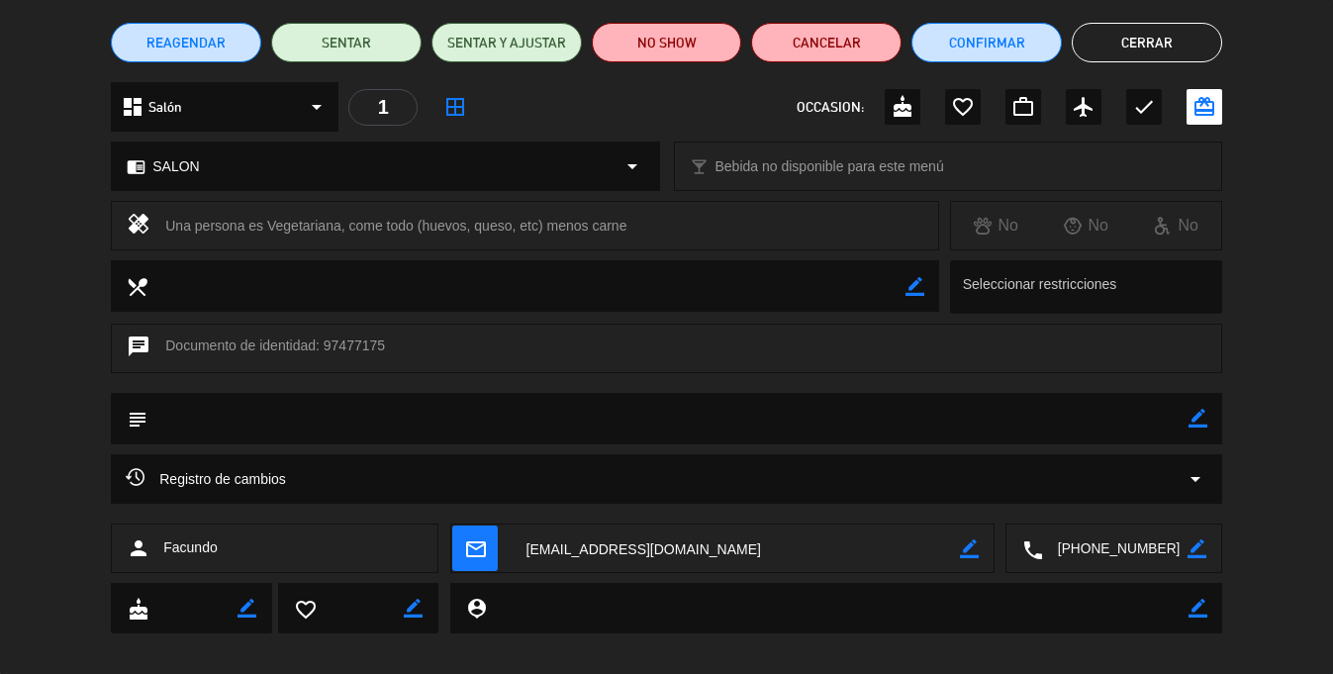
scroll to position [0, 0]
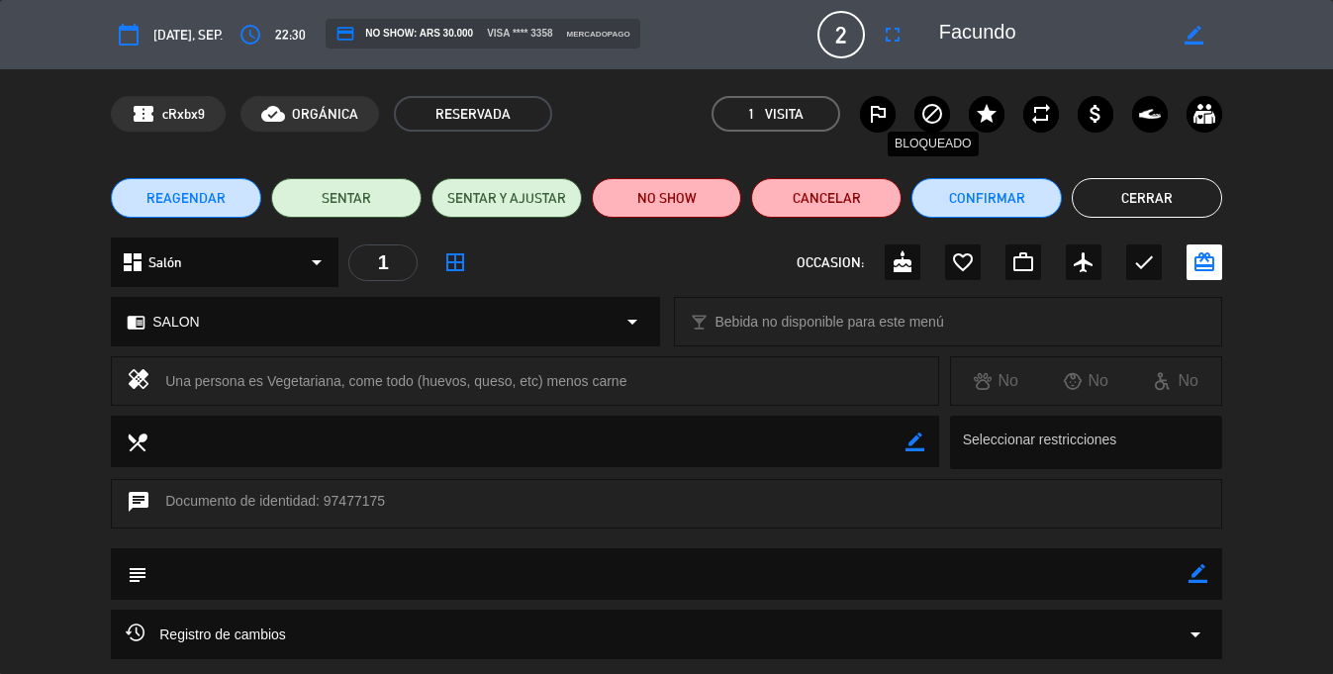
click at [928, 115] on icon "block" at bounding box center [932, 114] width 24 height 24
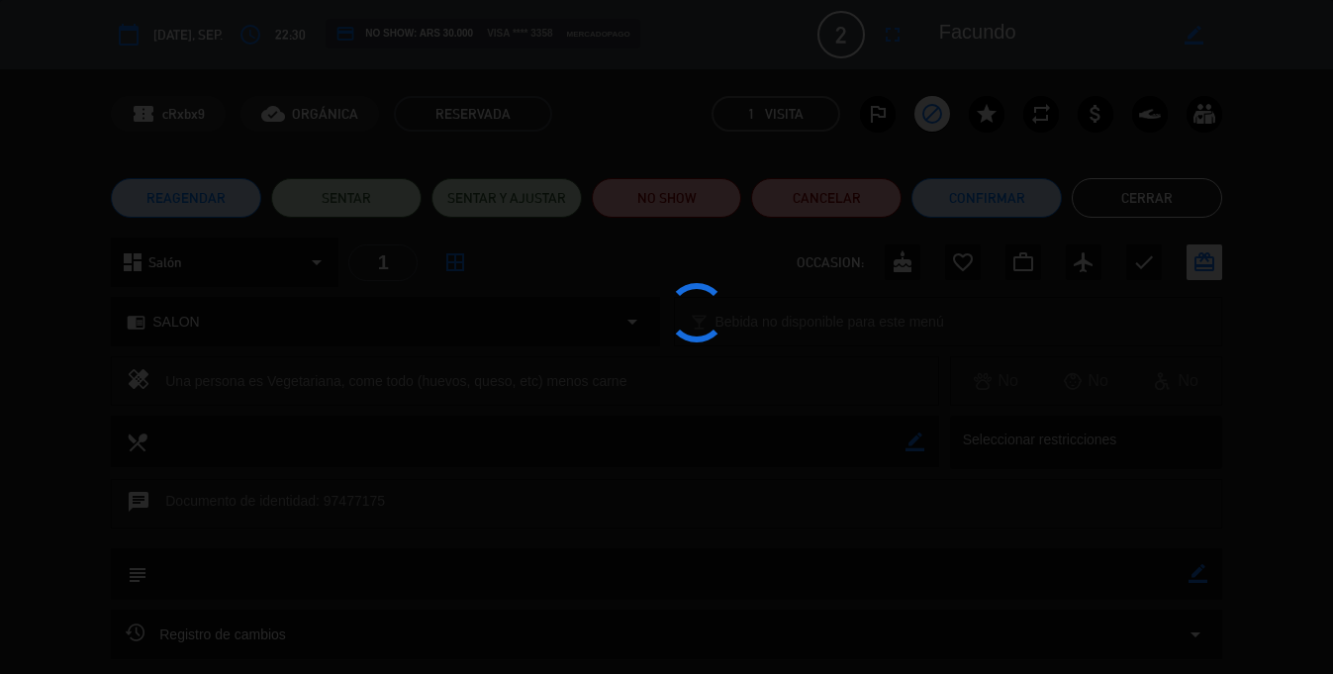
click at [888, 121] on div at bounding box center [666, 337] width 1333 height 674
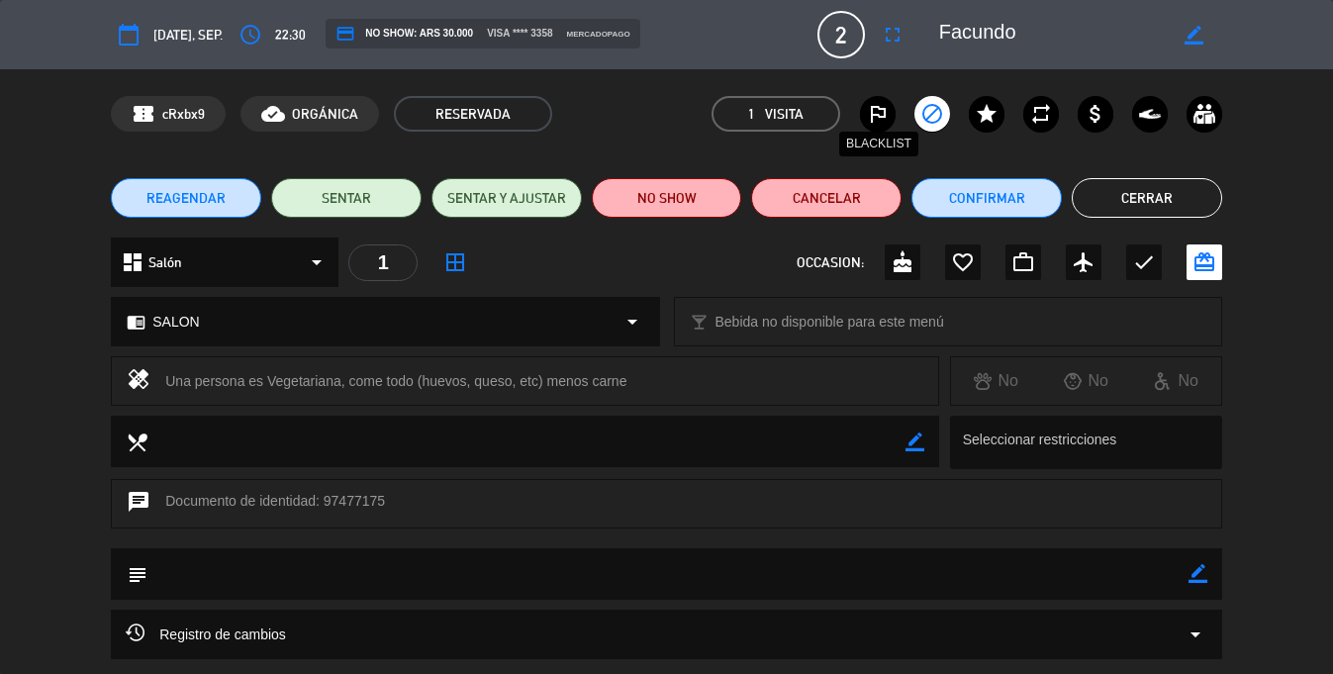
click at [879, 121] on icon "outlined_flag" at bounding box center [878, 114] width 24 height 24
click at [1111, 187] on button "Cerrar" at bounding box center [1146, 198] width 150 height 40
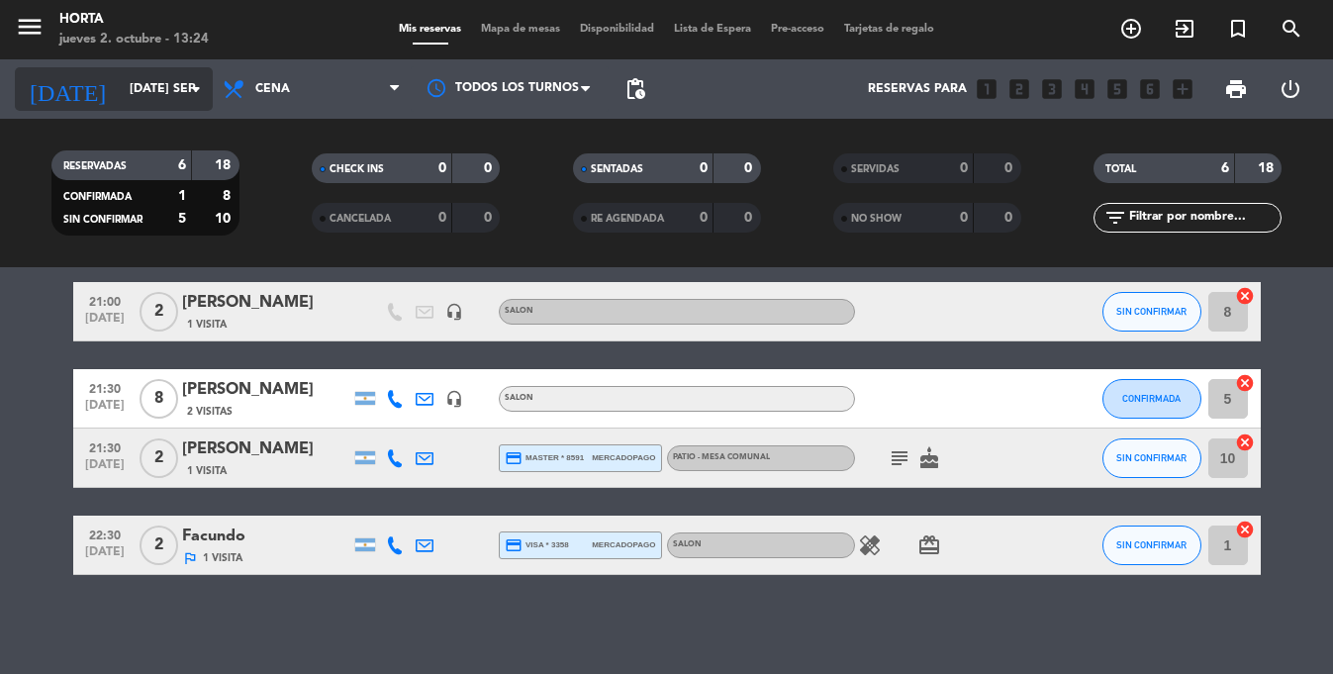
click at [141, 75] on input "[DATE] sep." at bounding box center [203, 89] width 167 height 34
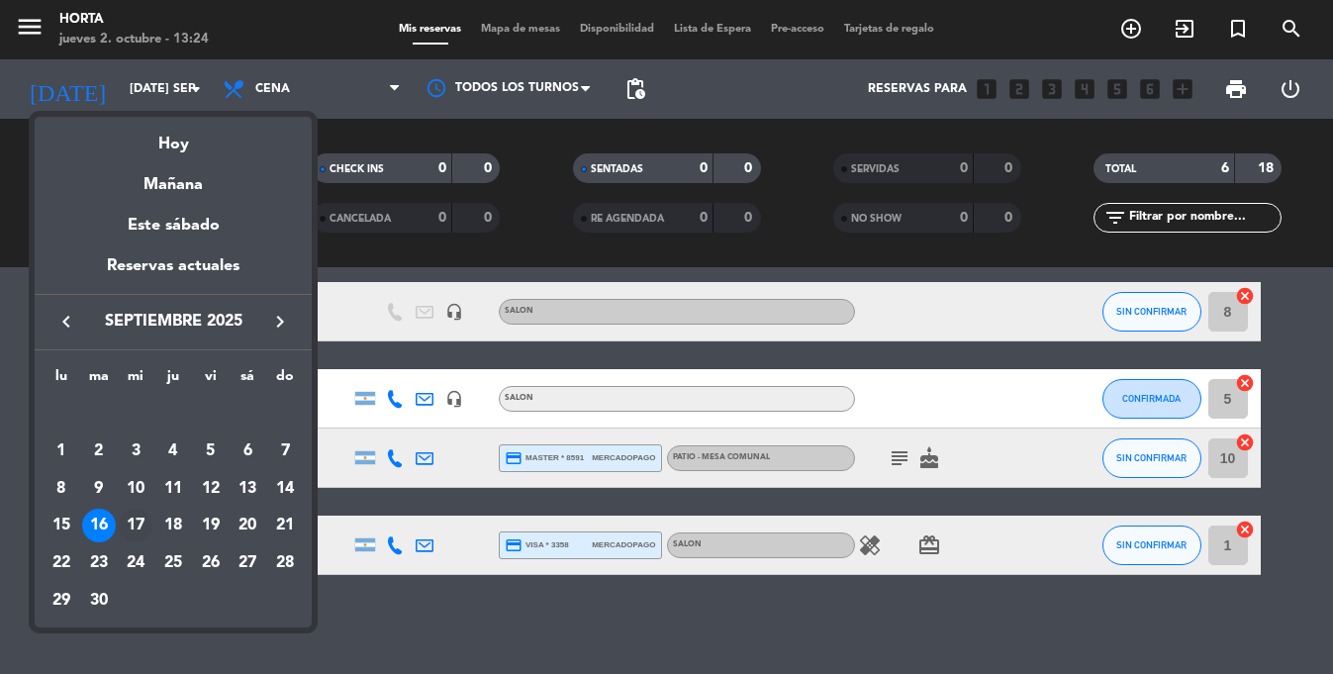
click at [134, 517] on div "17" at bounding box center [136, 526] width 34 height 34
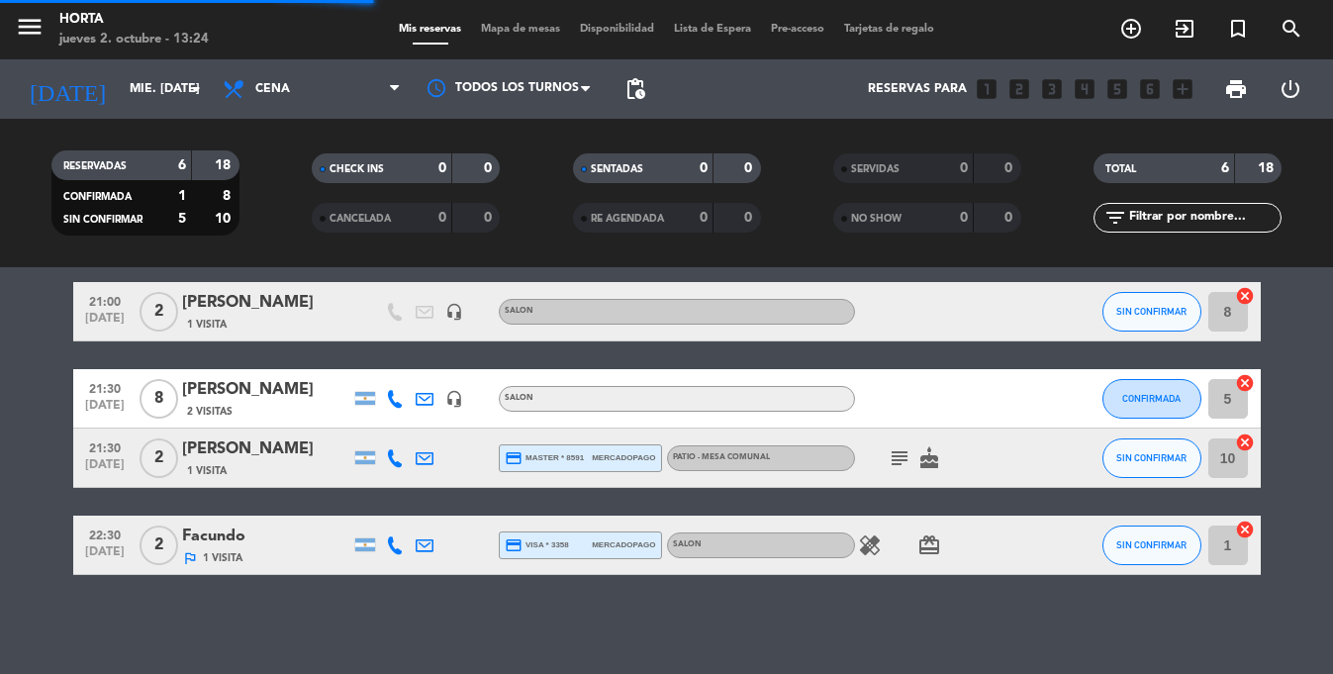
scroll to position [450, 0]
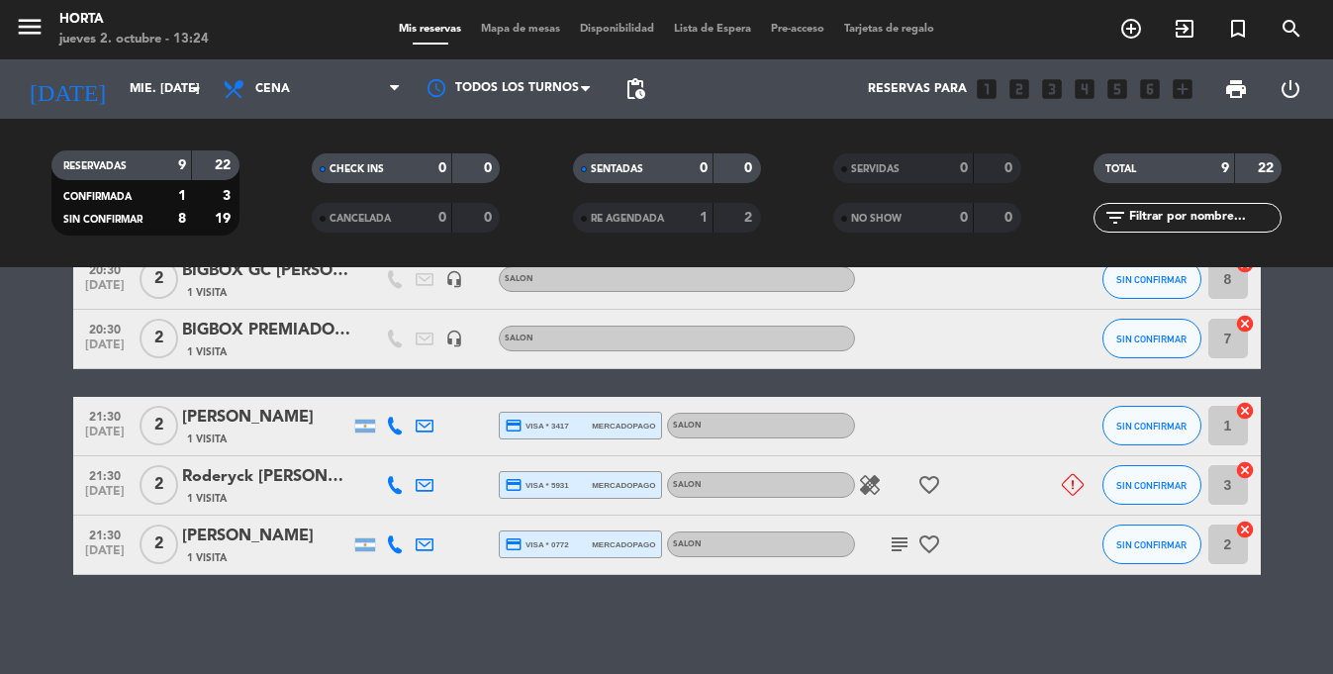
click at [285, 480] on div "Roderyck [PERSON_NAME]" at bounding box center [266, 477] width 168 height 26
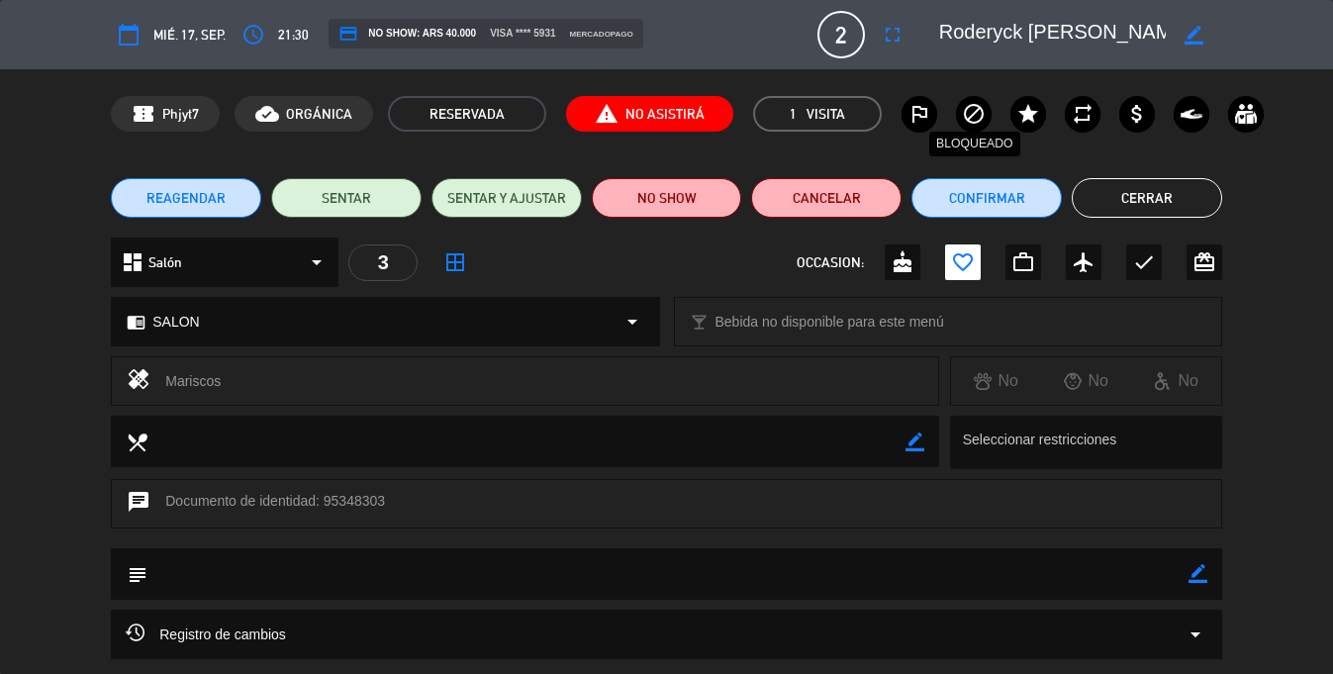
click at [965, 110] on icon "block" at bounding box center [974, 114] width 24 height 24
click at [921, 116] on icon "outlined_flag" at bounding box center [919, 114] width 24 height 24
click at [1143, 186] on button "Cerrar" at bounding box center [1146, 198] width 150 height 40
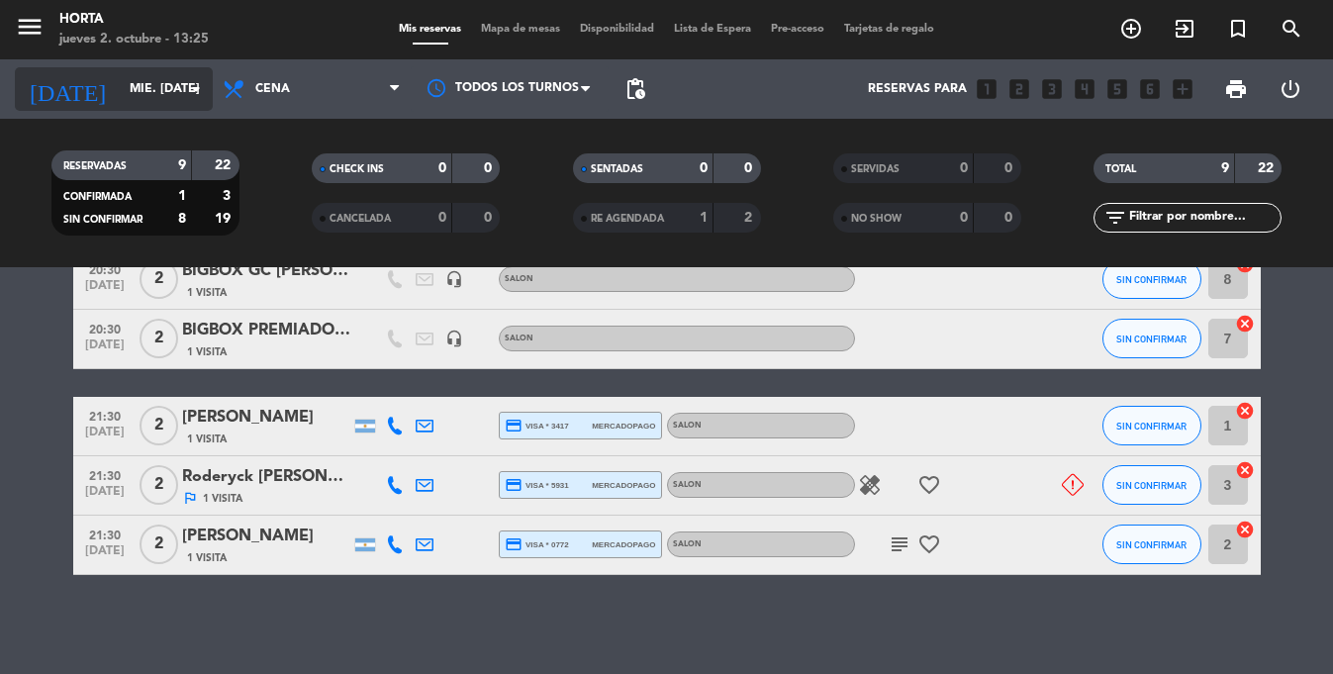
click at [142, 98] on input "mié. [DATE]" at bounding box center [203, 89] width 167 height 34
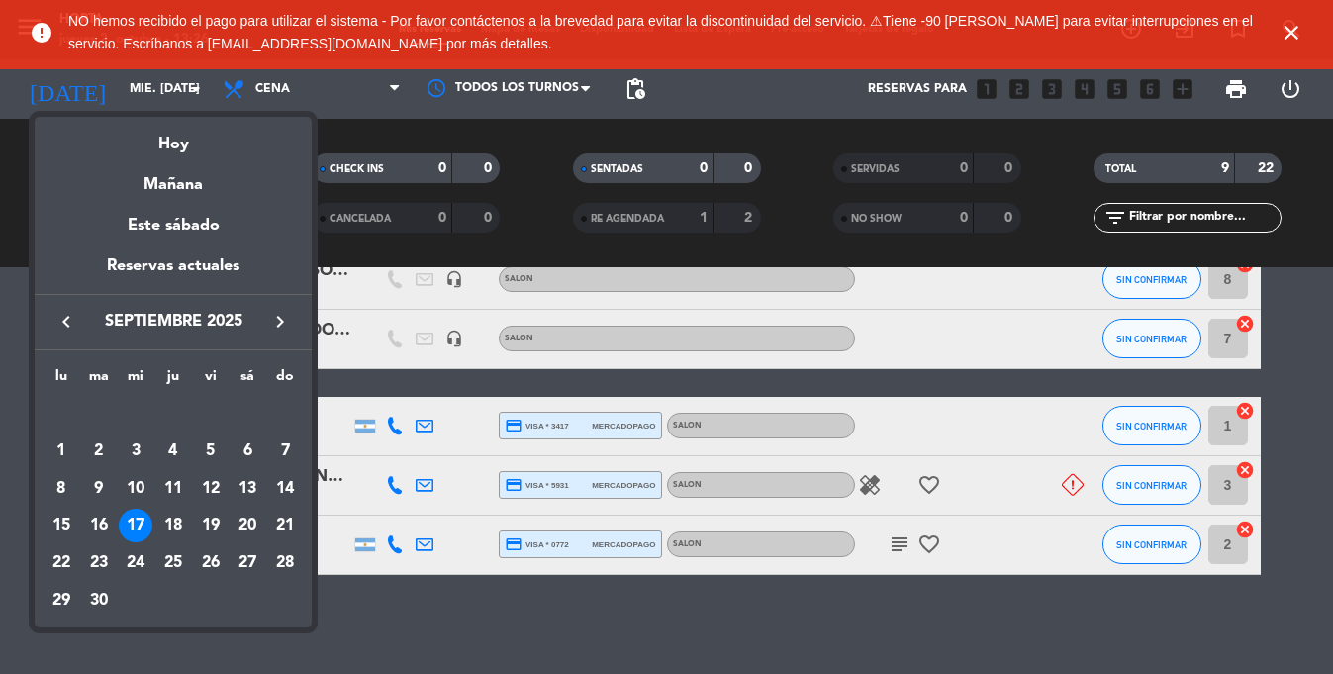
click at [1287, 36] on div at bounding box center [666, 337] width 1333 height 674
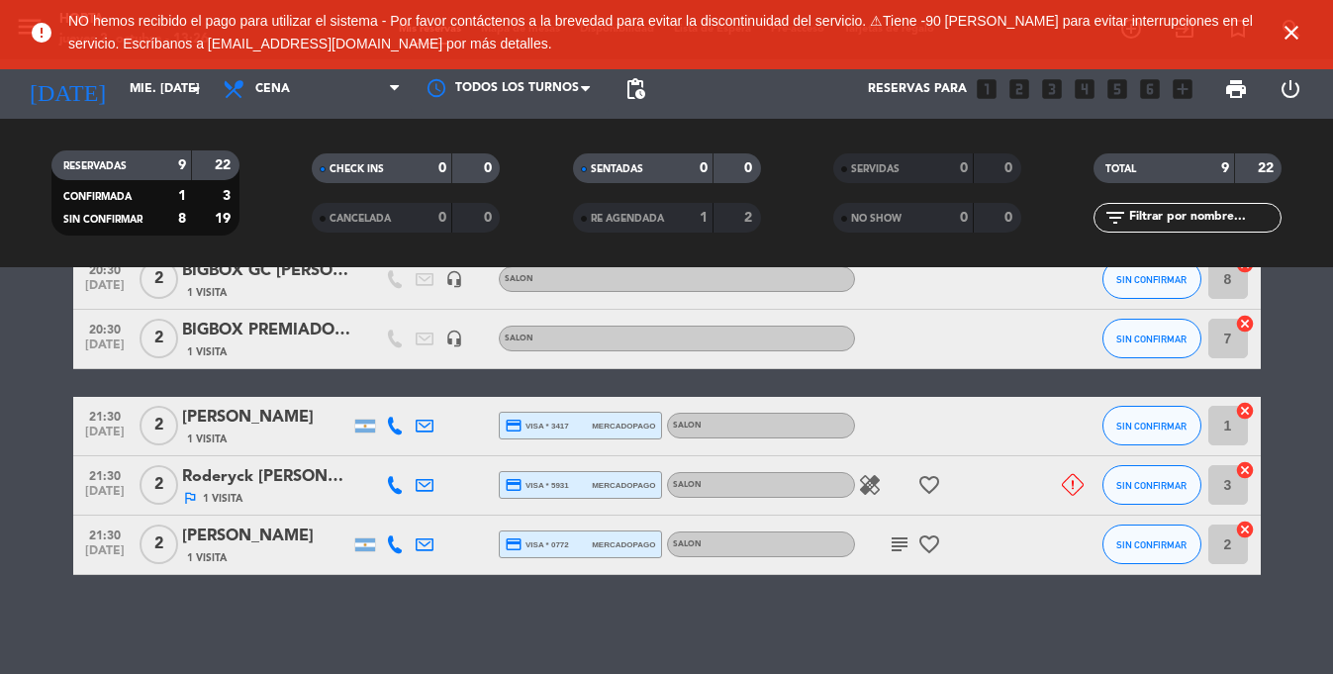
click at [1300, 30] on icon "close" at bounding box center [1291, 33] width 24 height 24
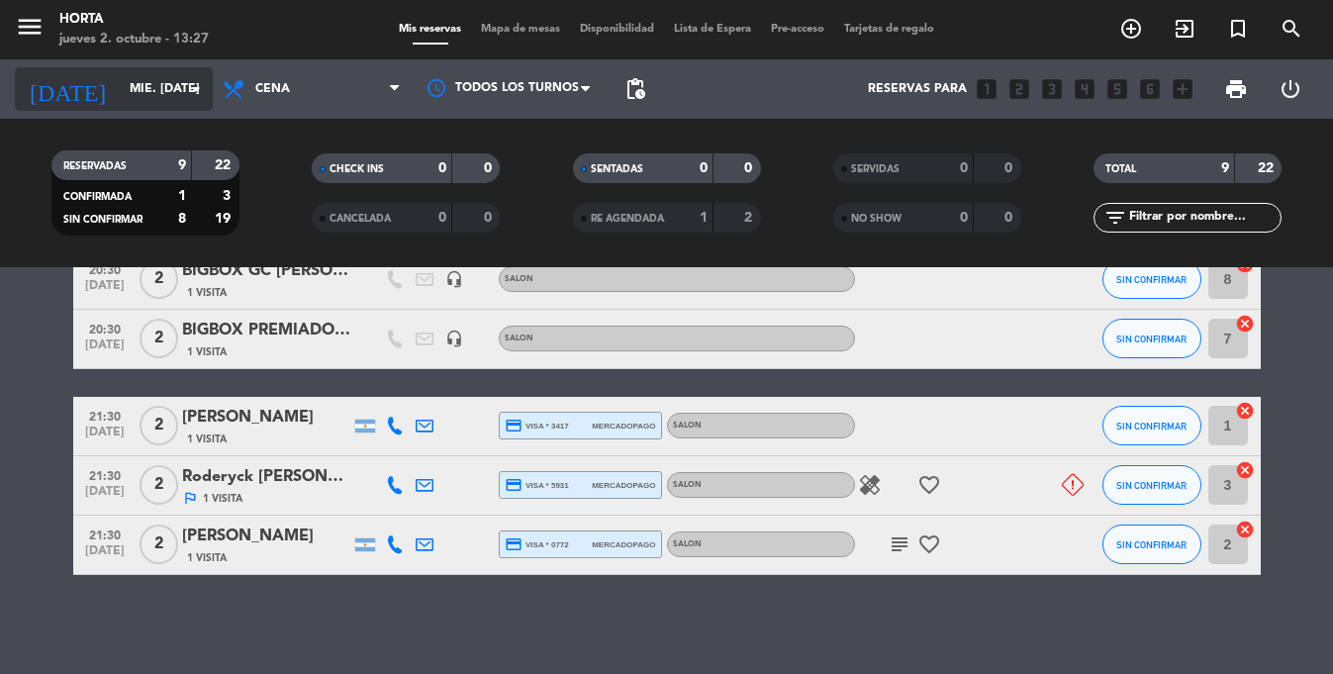
click at [161, 89] on input "mié. [DATE]" at bounding box center [203, 89] width 167 height 34
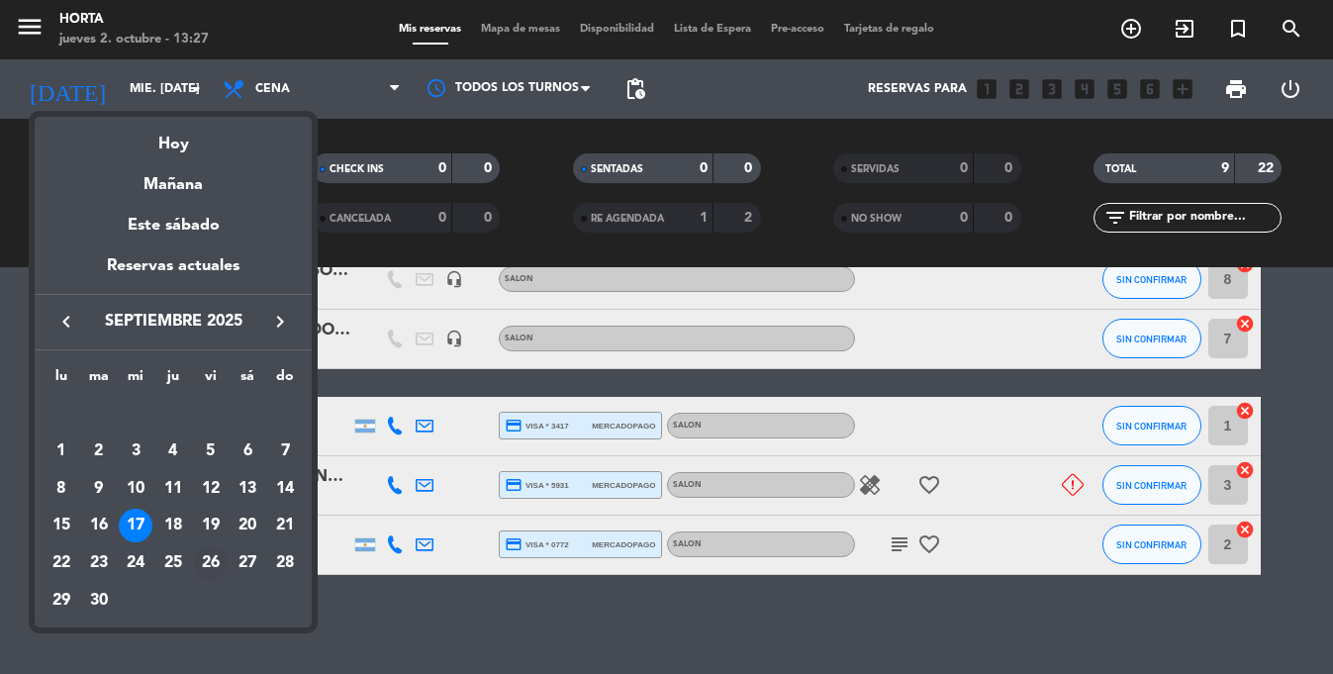
click at [213, 560] on div "26" at bounding box center [211, 563] width 34 height 34
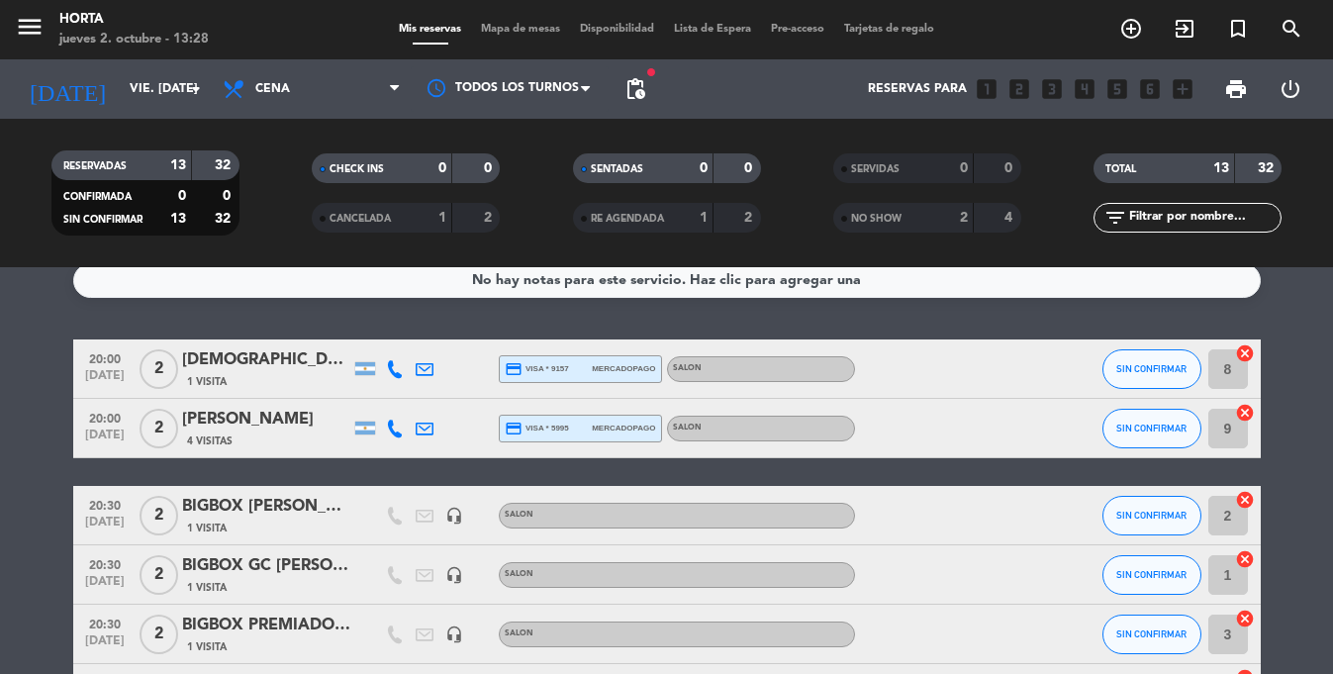
scroll to position [0, 0]
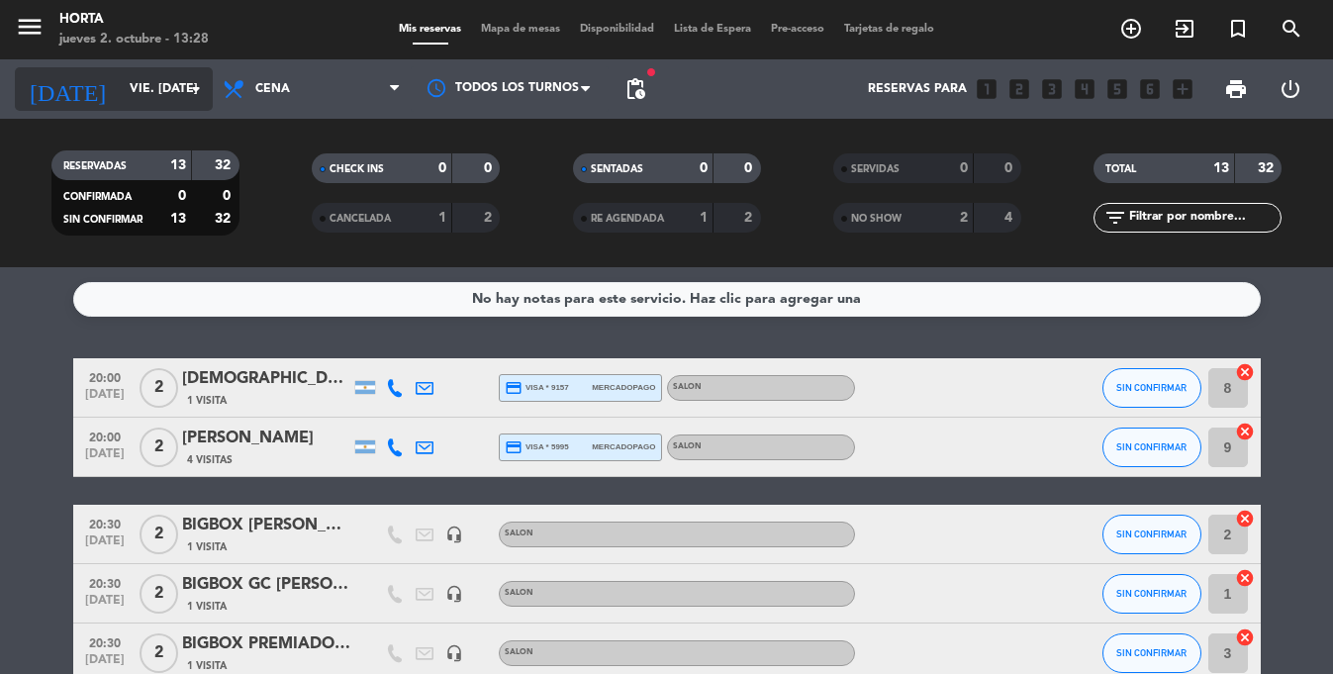
click at [195, 97] on icon "arrow_drop_down" at bounding box center [196, 89] width 24 height 24
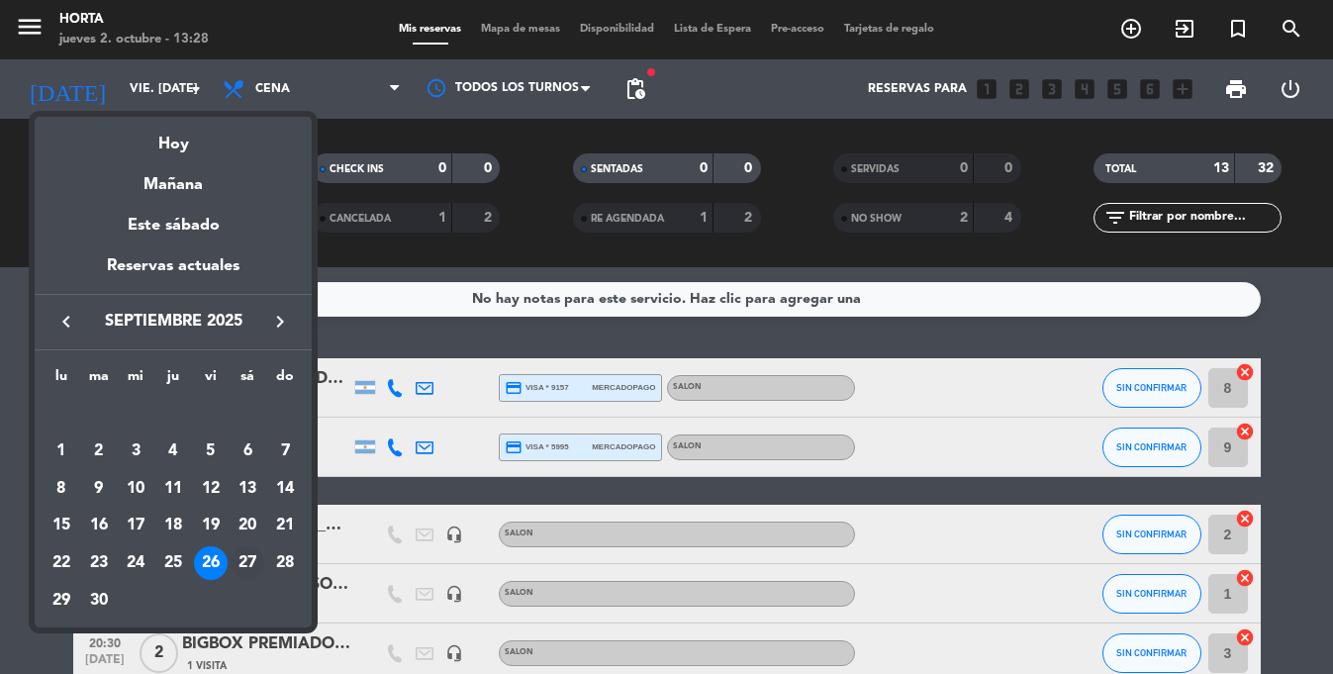
click at [249, 556] on div "27" at bounding box center [248, 563] width 34 height 34
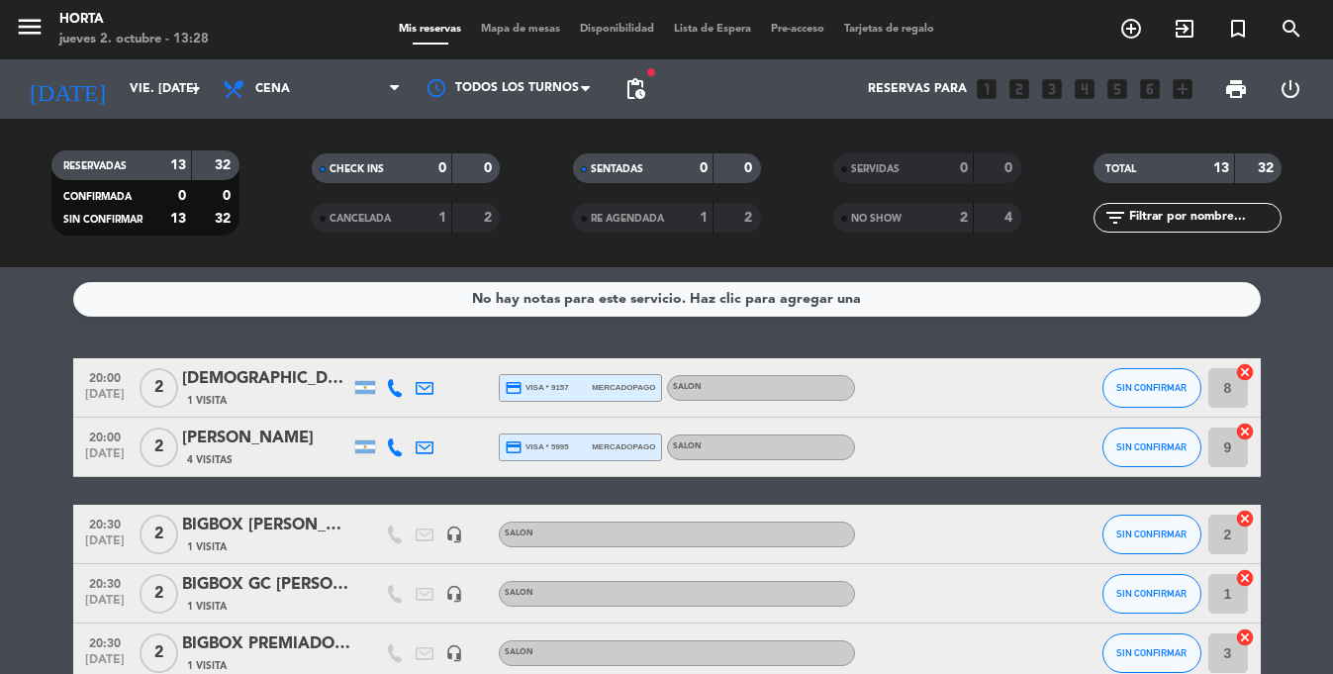
type input "sáb. [DATE]"
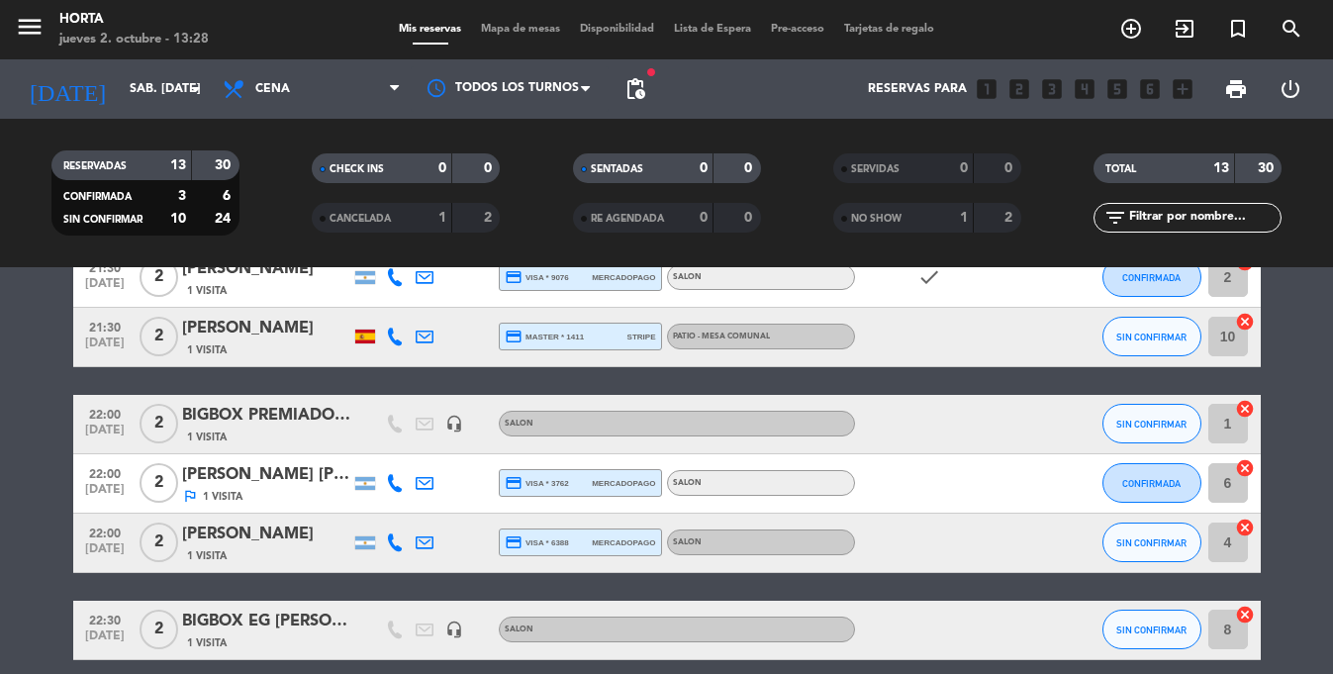
scroll to position [846, 0]
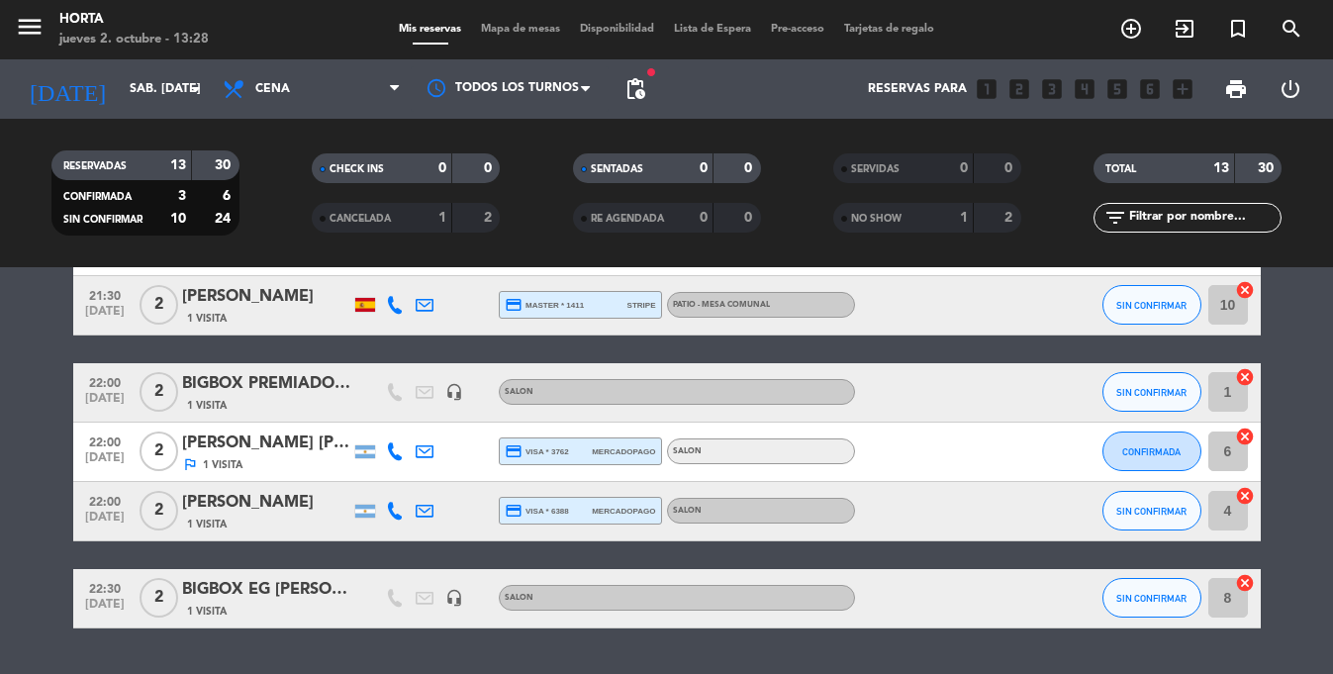
click at [271, 450] on div "[PERSON_NAME] [PERSON_NAME]" at bounding box center [266, 443] width 168 height 26
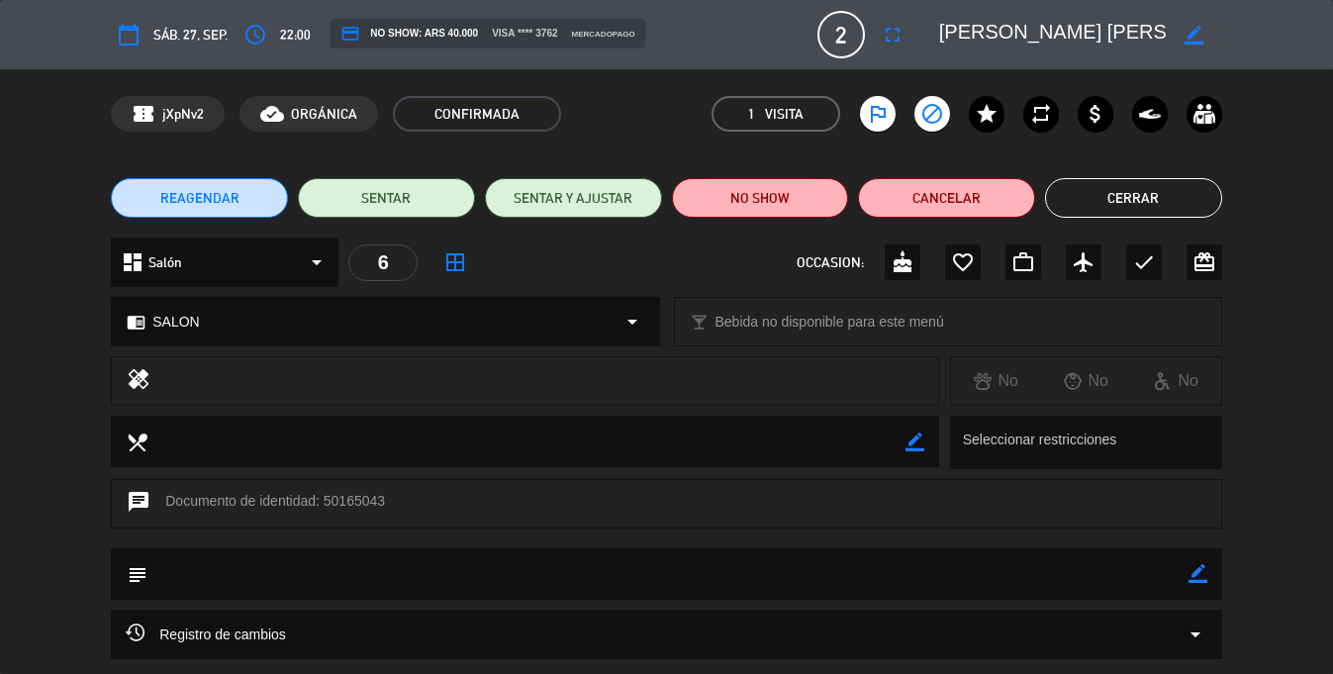
click at [1096, 193] on button "Cerrar" at bounding box center [1133, 198] width 177 height 40
